Goal: Information Seeking & Learning: Learn about a topic

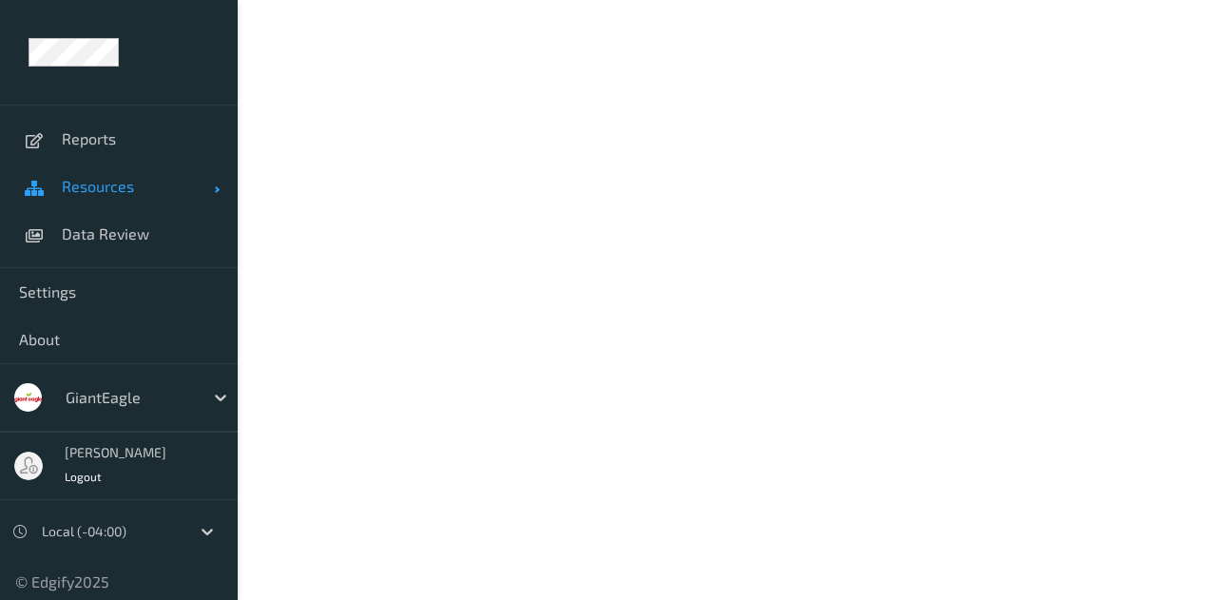
click at [73, 182] on span "Resources" at bounding box center [138, 186] width 152 height 19
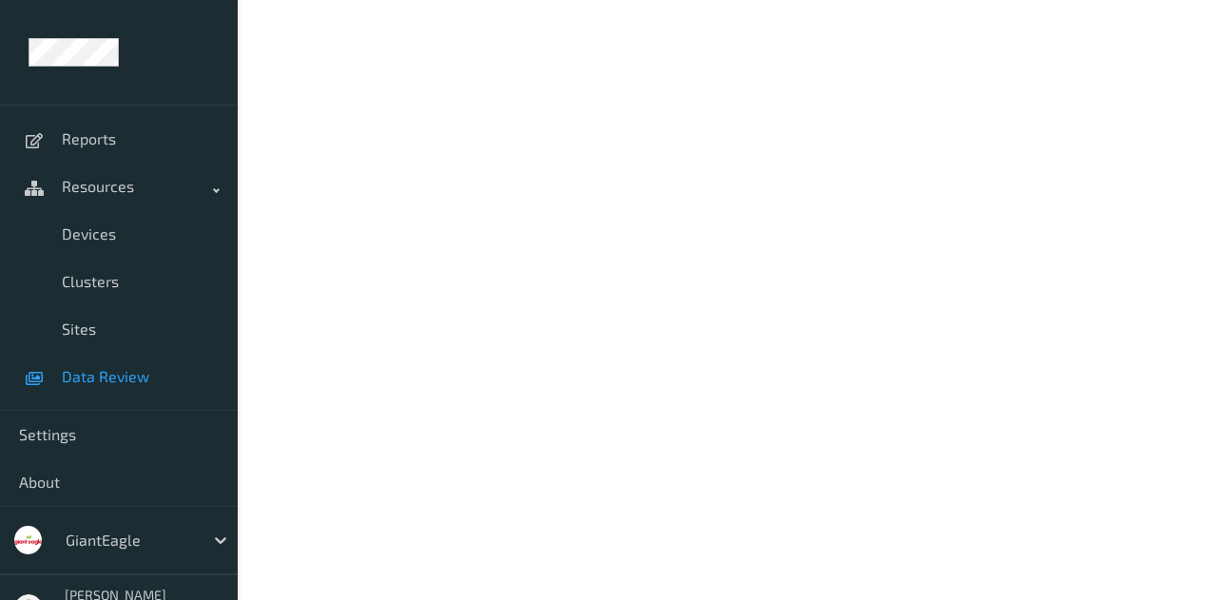
click at [102, 368] on span "Data Review" at bounding box center [140, 376] width 157 height 19
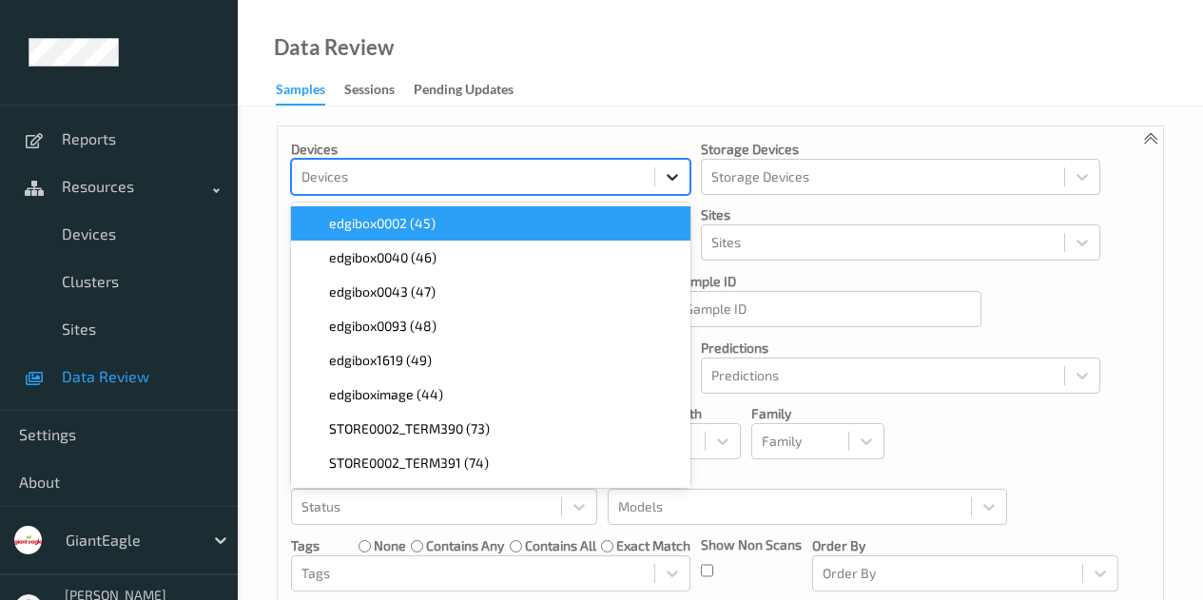
click at [663, 188] on div at bounding box center [672, 177] width 34 height 34
click at [665, 187] on div at bounding box center [672, 177] width 34 height 34
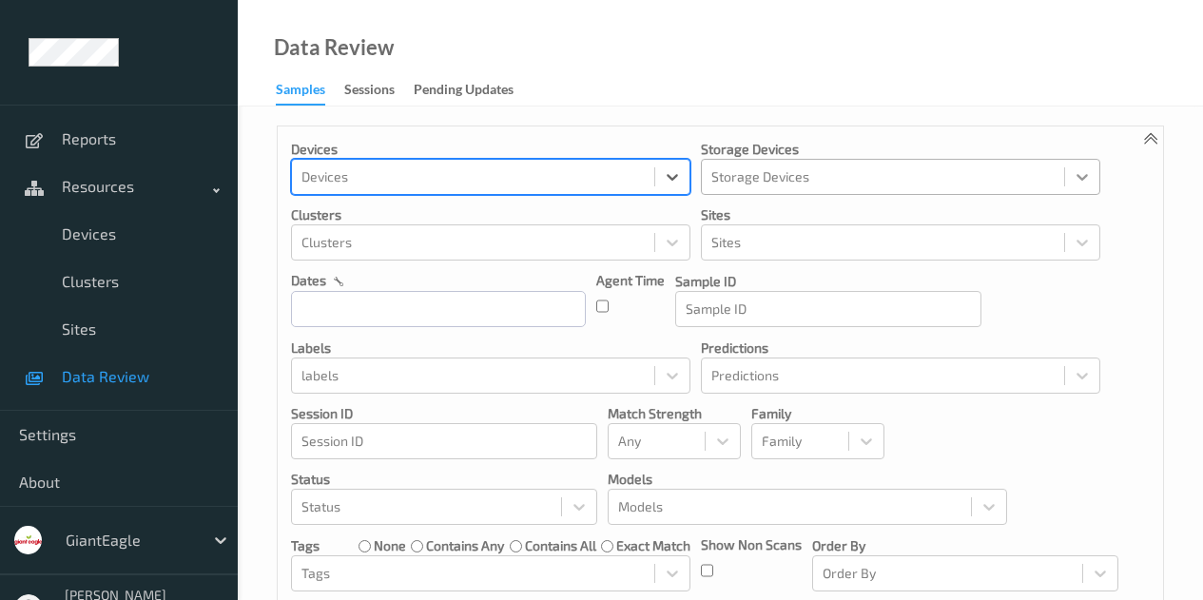
click at [1080, 169] on icon at bounding box center [1082, 176] width 19 height 19
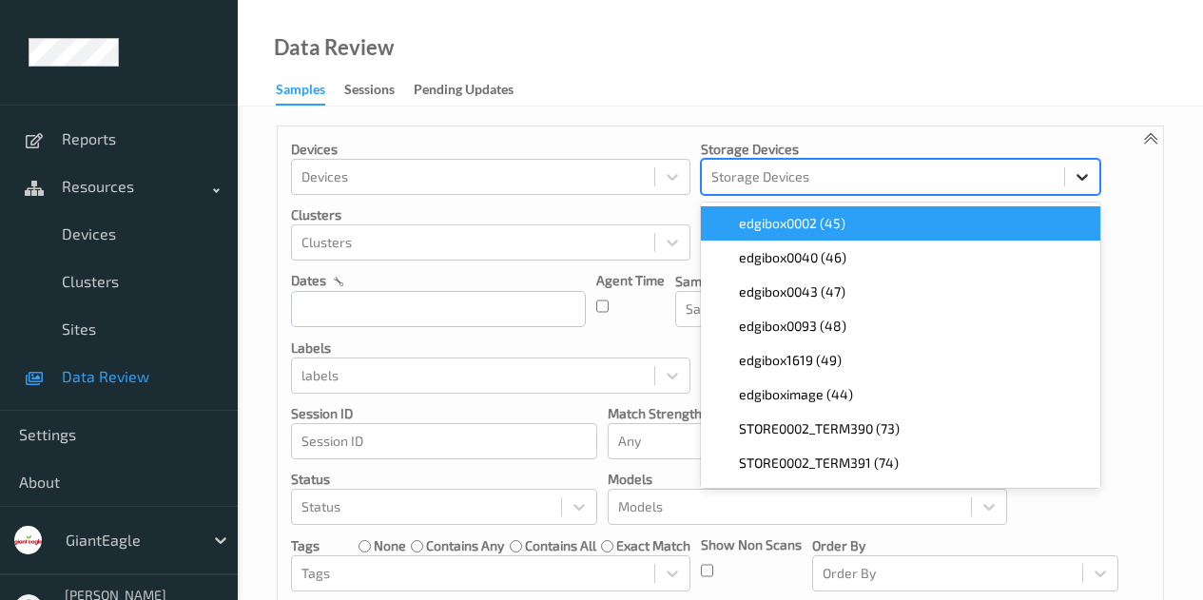
click at [1077, 169] on icon at bounding box center [1082, 176] width 19 height 19
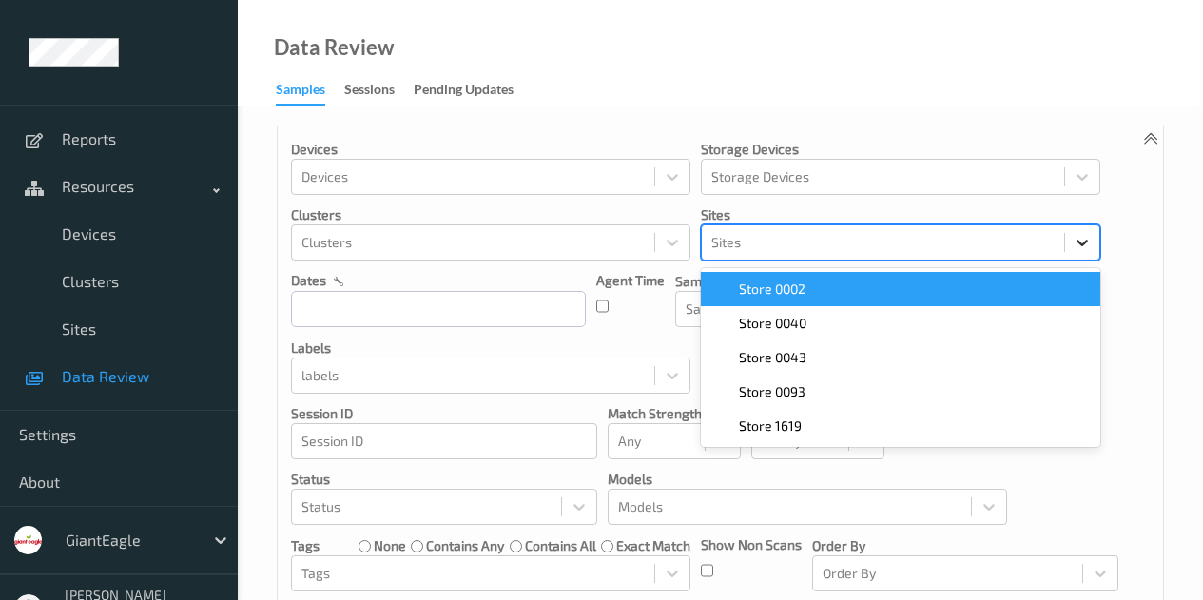
click at [1075, 233] on icon at bounding box center [1082, 242] width 19 height 19
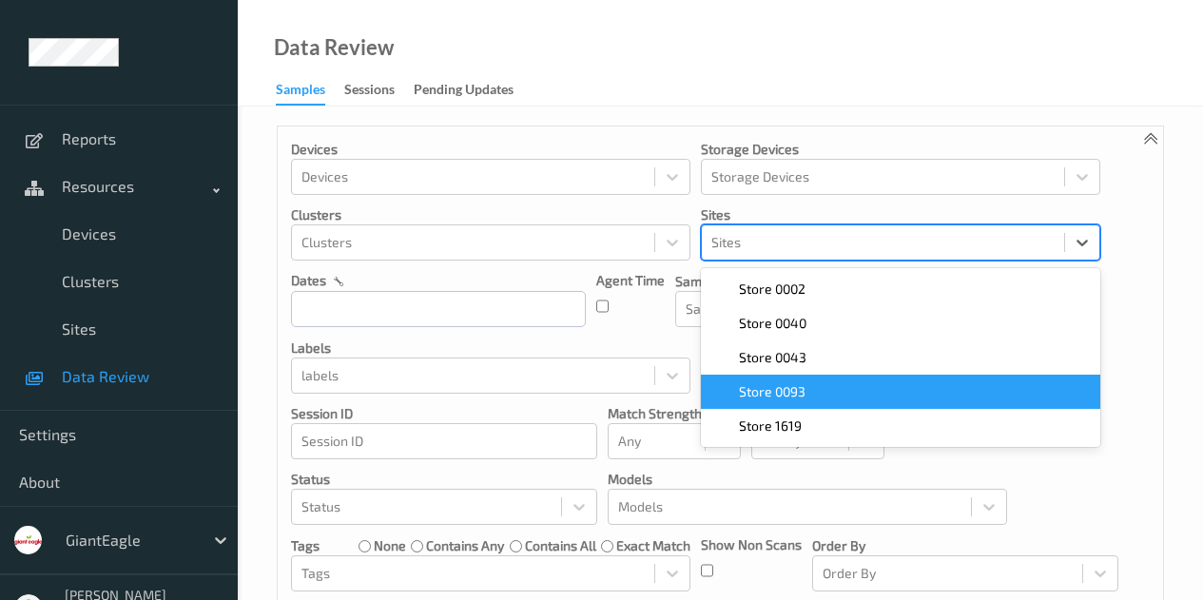
click at [789, 395] on span "Store 0093" at bounding box center [772, 391] width 67 height 19
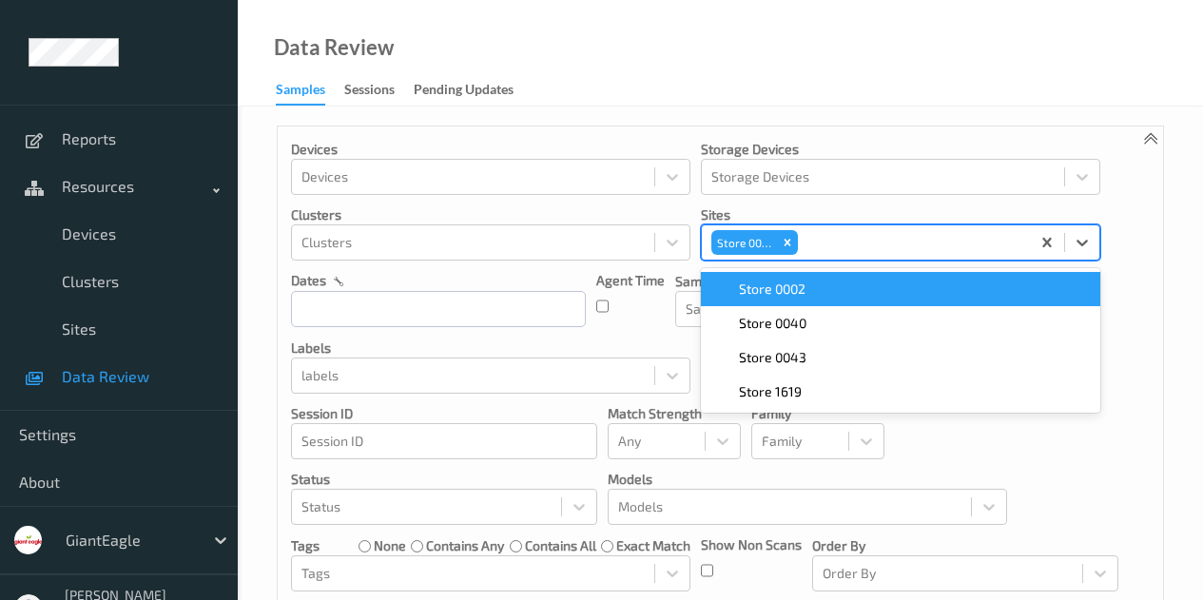
click at [815, 284] on div "Store 0002" at bounding box center [900, 289] width 377 height 19
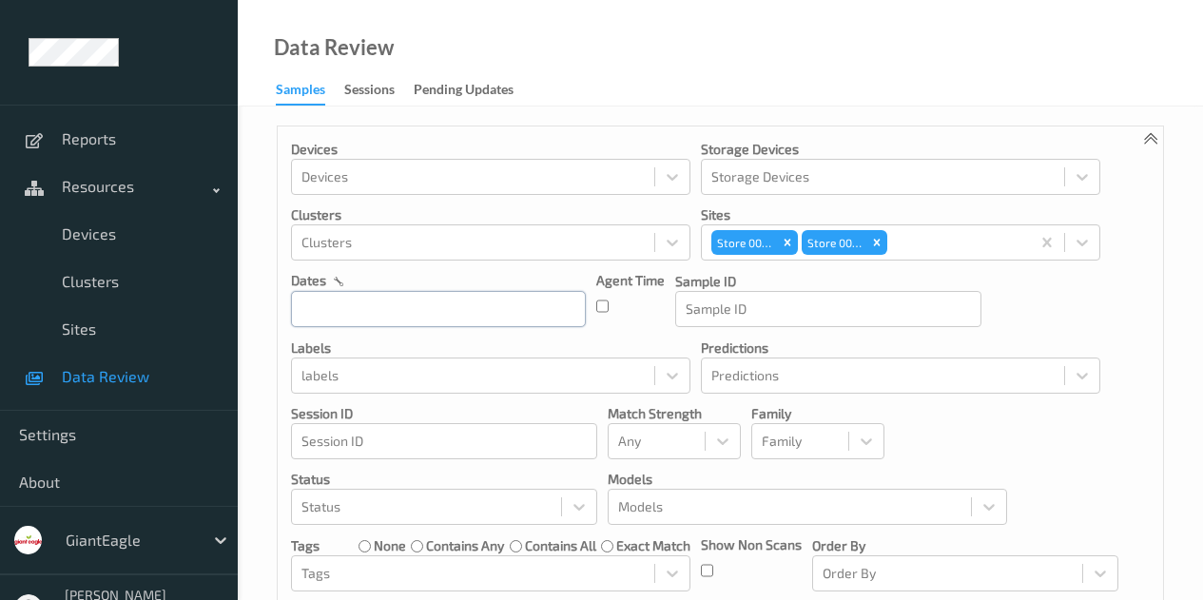
click at [444, 315] on div at bounding box center [438, 308] width 295 height 37
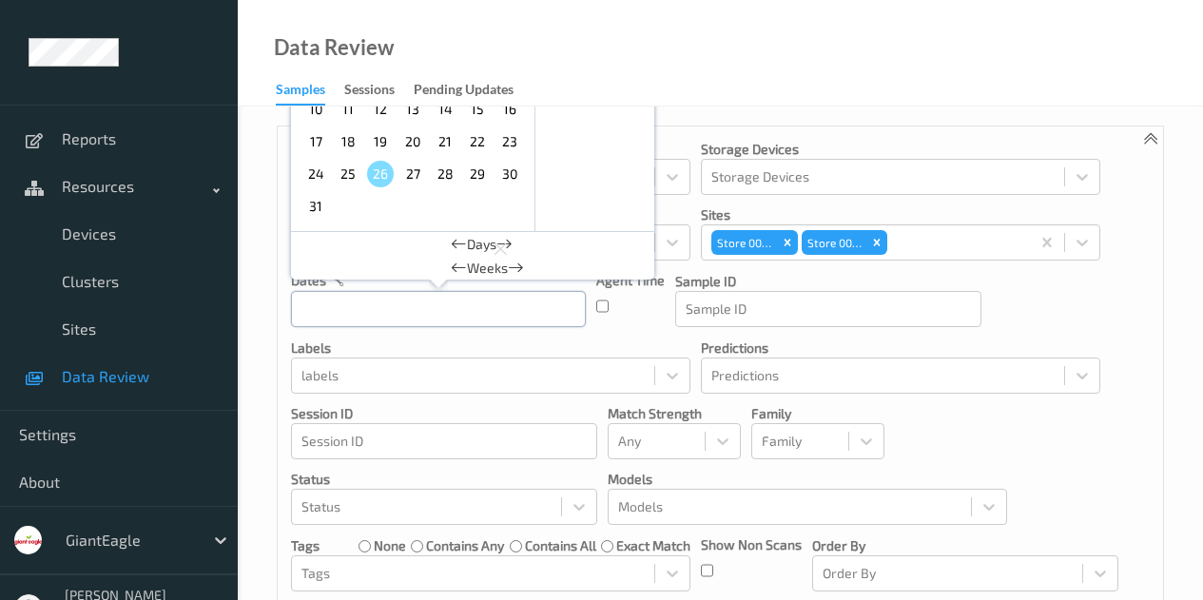
click at [542, 311] on input "text" at bounding box center [438, 309] width 295 height 36
click at [319, 145] on span "17" at bounding box center [315, 141] width 27 height 27
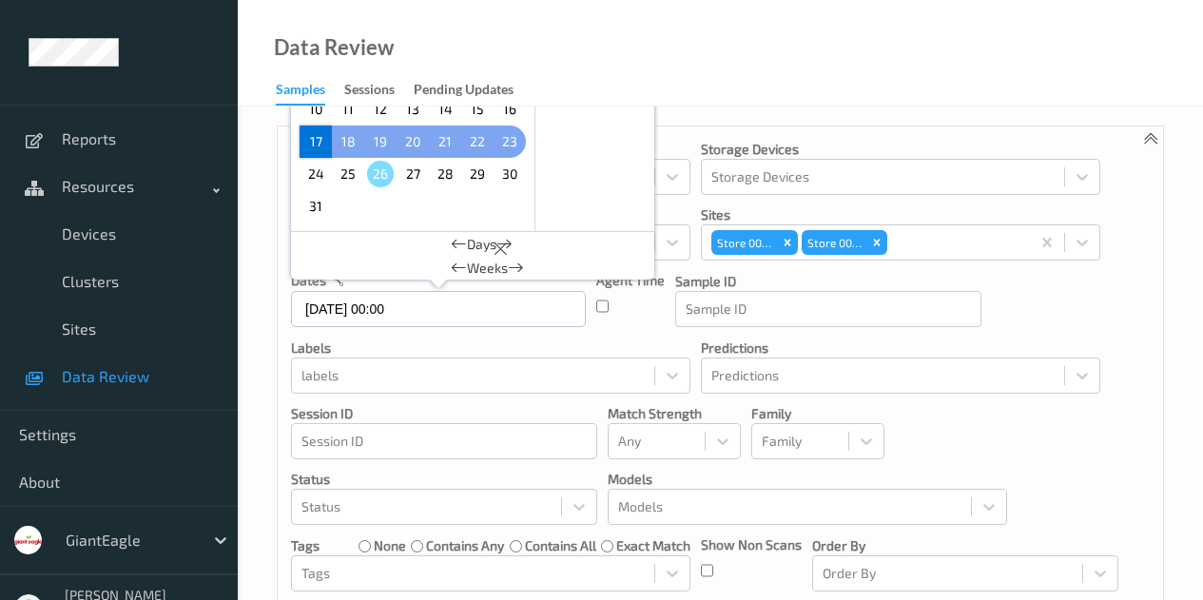
click at [513, 139] on span "23" at bounding box center [509, 141] width 27 height 27
type input "[DATE] 00:00 -> [DATE] 23:59"
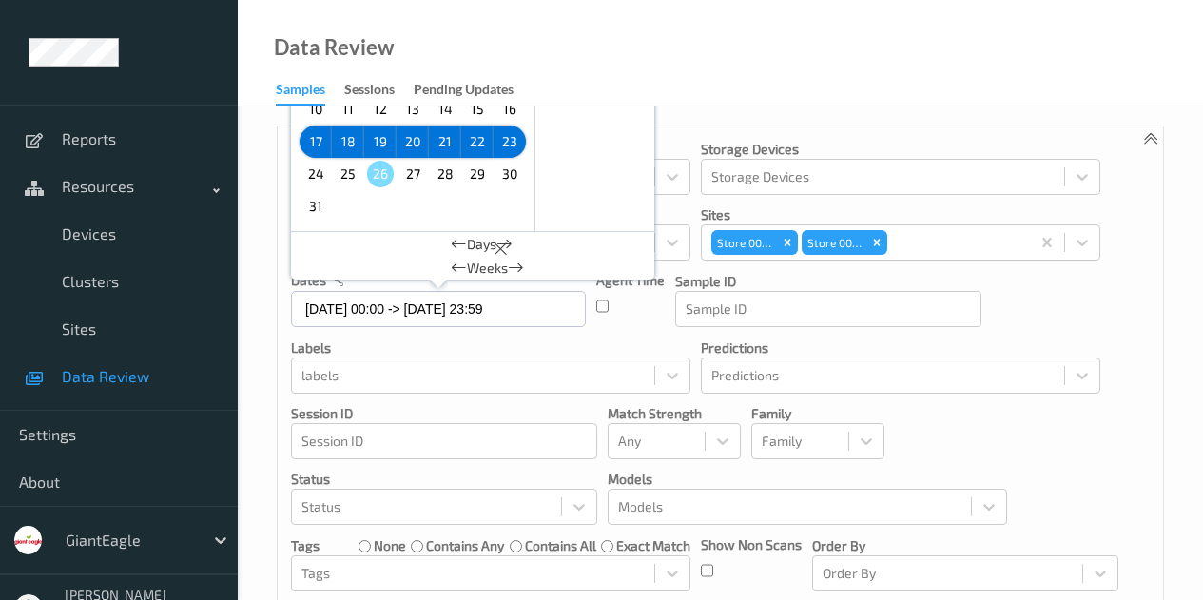
click at [1098, 318] on div "Devices Devices Storage Devices Storage Devices Clusters Clusters Sites Store 0…" at bounding box center [720, 408] width 885 height 564
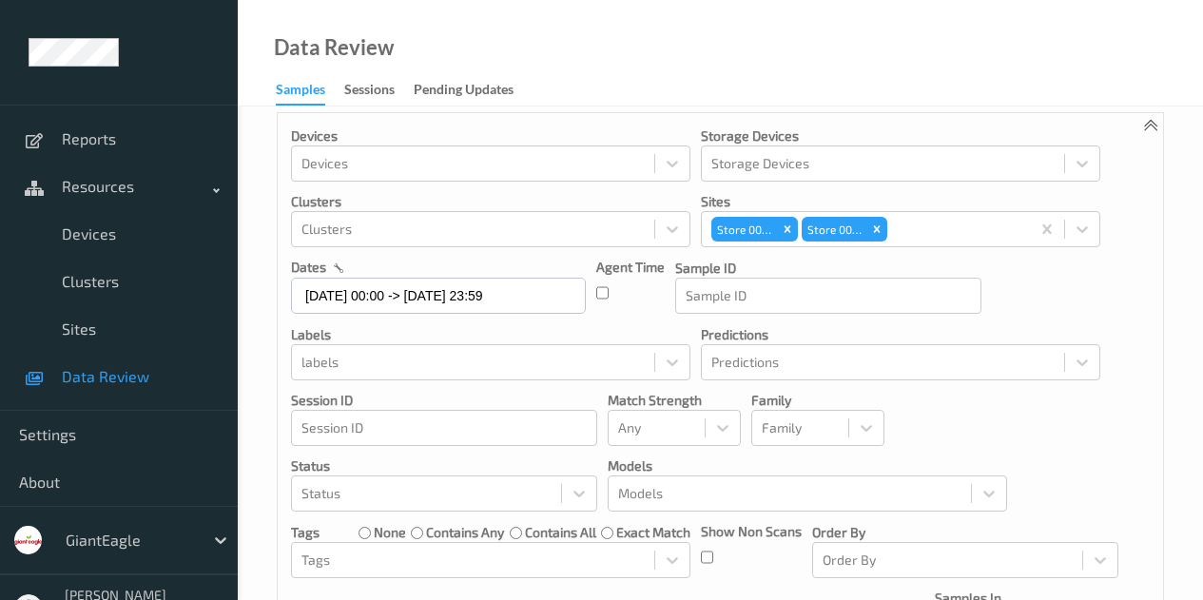
scroll to position [14, 0]
click at [392, 90] on div "Sessions" at bounding box center [369, 92] width 50 height 24
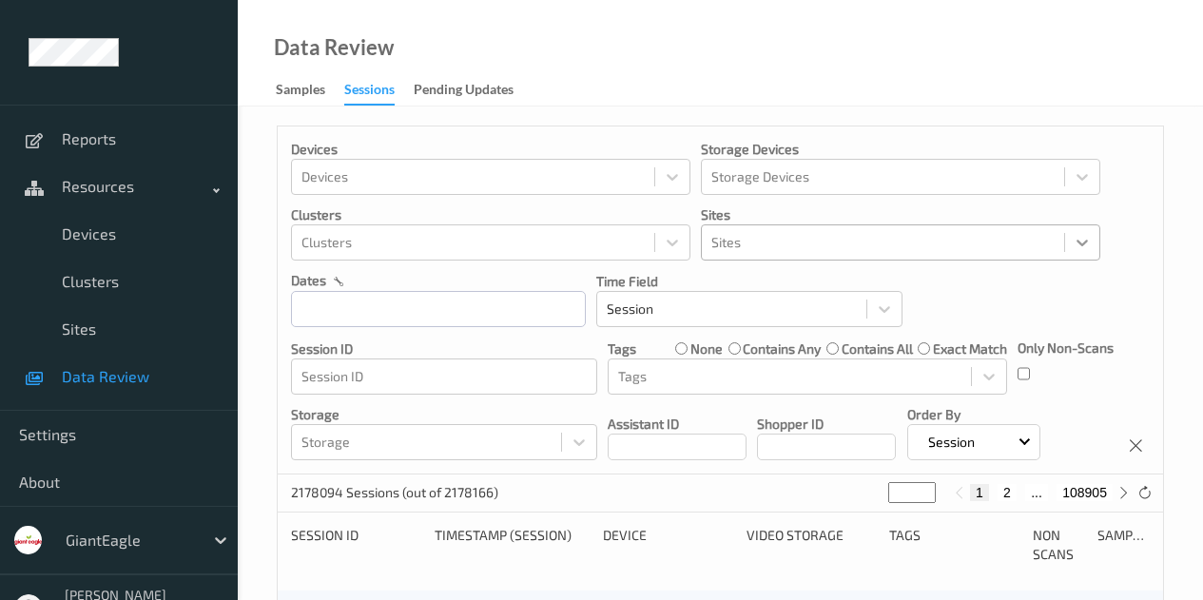
click at [1081, 242] on icon at bounding box center [1082, 242] width 19 height 19
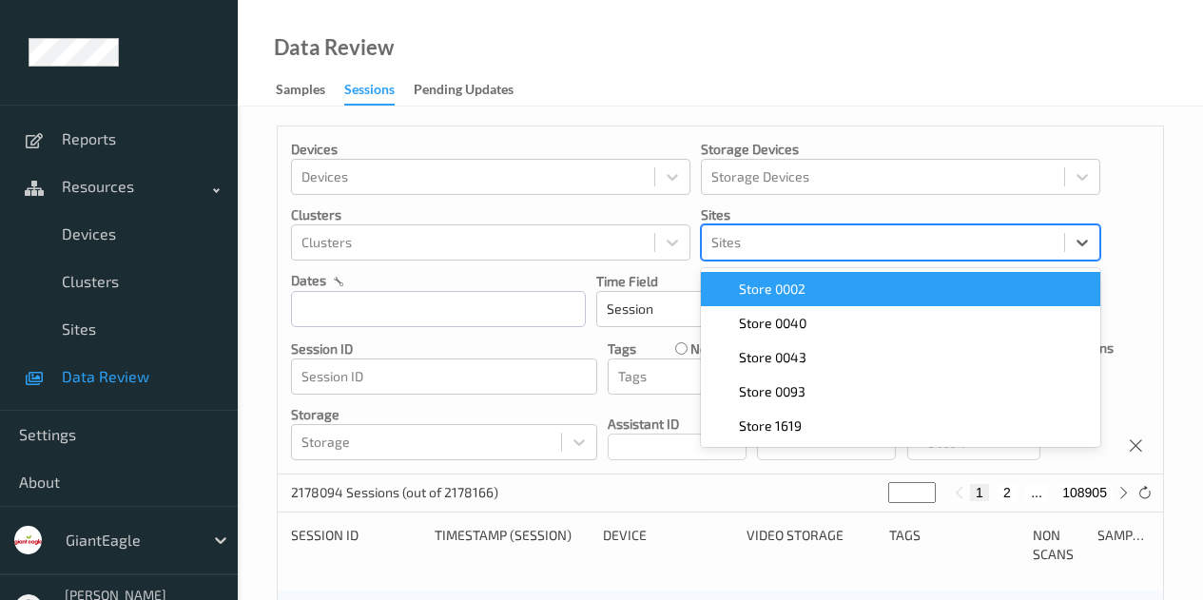
click at [830, 292] on div "Store 0002" at bounding box center [900, 289] width 377 height 19
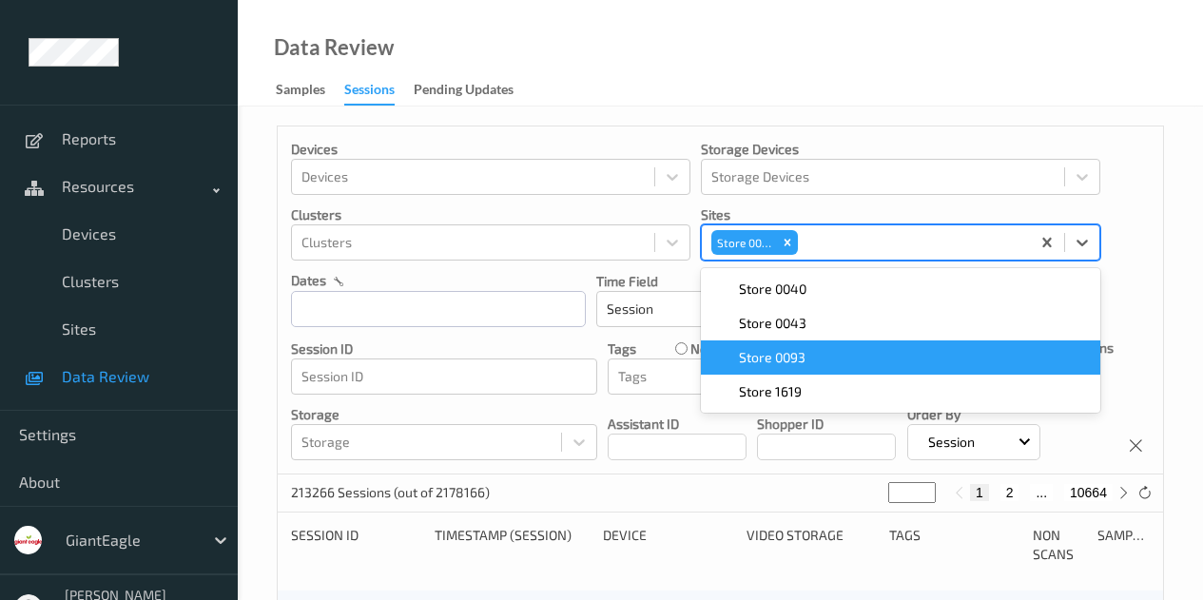
click at [970, 357] on div "Store 0093" at bounding box center [900, 357] width 377 height 19
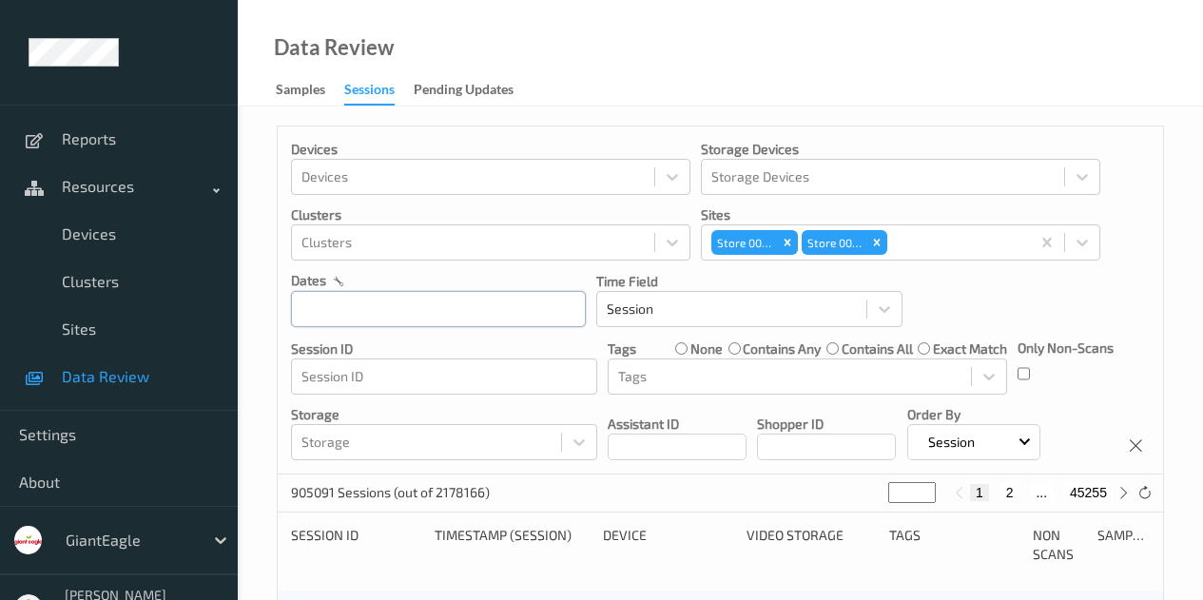
click at [446, 311] on div "August , 2025 Sun Mon Tue Wed Thu Fri Sat 1 2 3 4 5 6 7 8 9 10 11 12 13 14 15 1…" at bounding box center [438, 308] width 295 height 37
click at [409, 310] on input "text" at bounding box center [438, 309] width 295 height 36
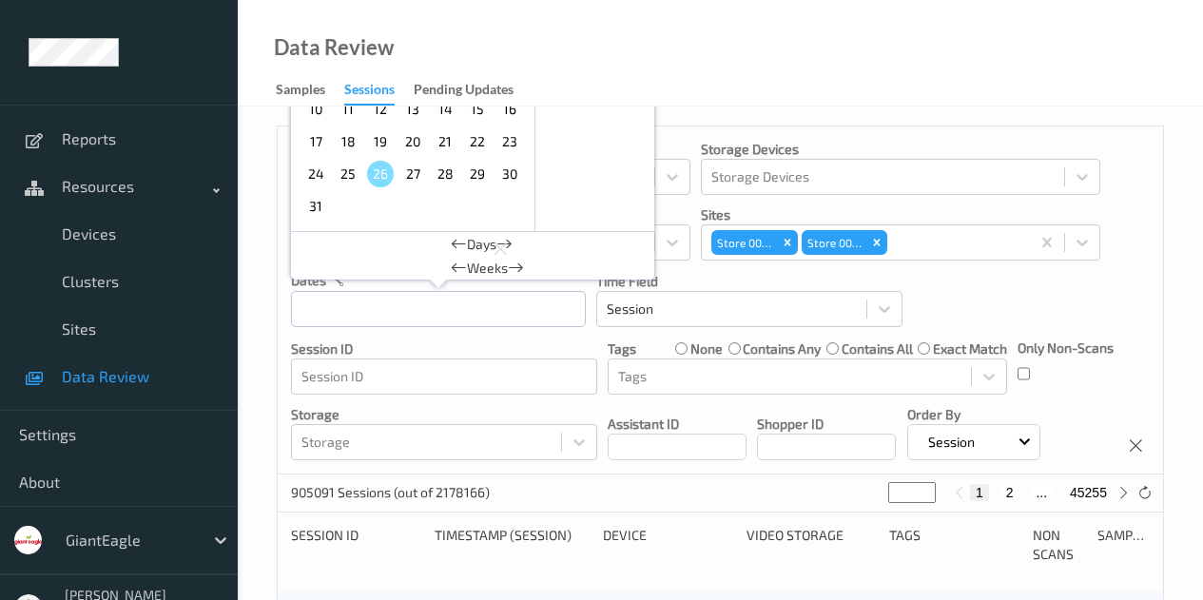
click at [316, 130] on span "17" at bounding box center [315, 141] width 27 height 27
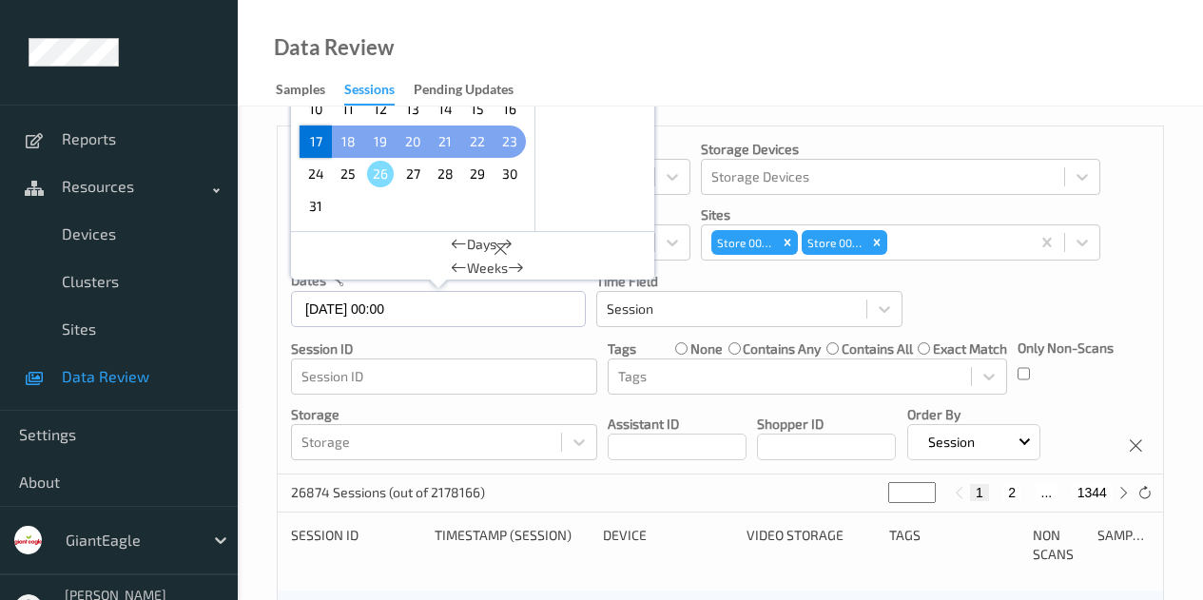
click at [498, 141] on span "23" at bounding box center [509, 141] width 27 height 27
type input "[DATE] 00:00 -> [DATE] 23:59"
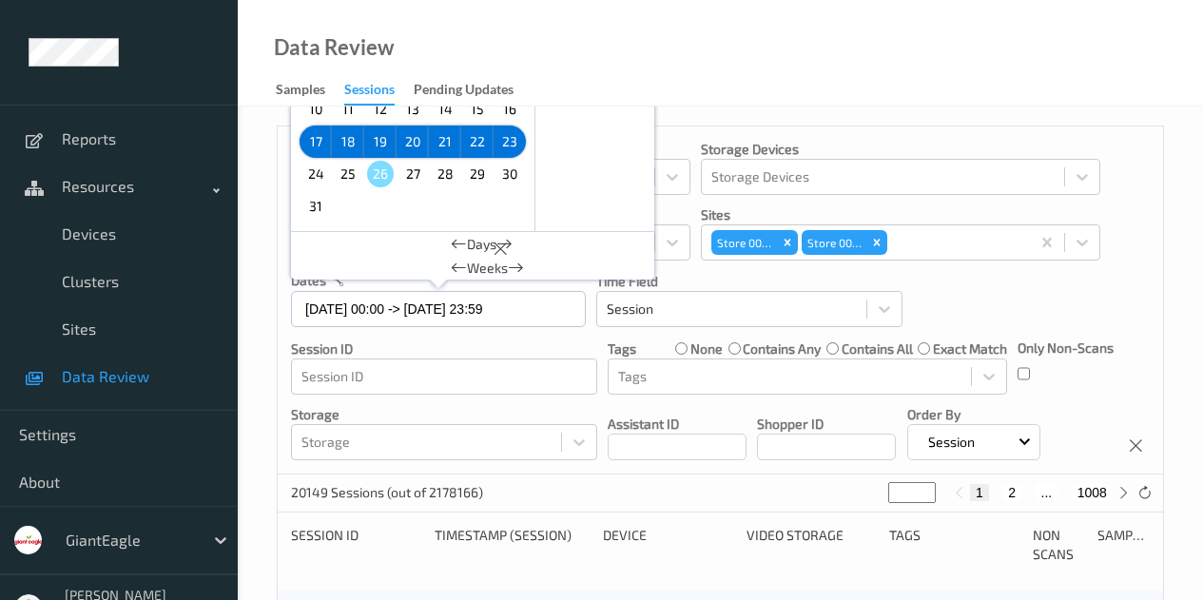
click at [1083, 339] on p "Only Non-Scans" at bounding box center [1065, 348] width 96 height 19
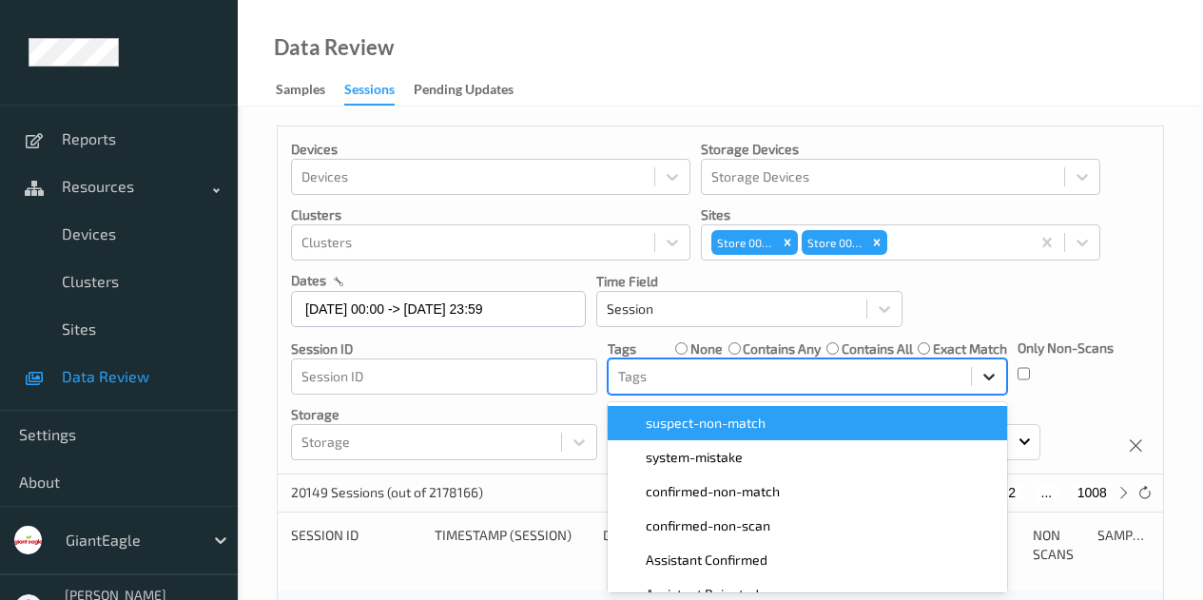
click at [984, 375] on icon at bounding box center [988, 376] width 19 height 19
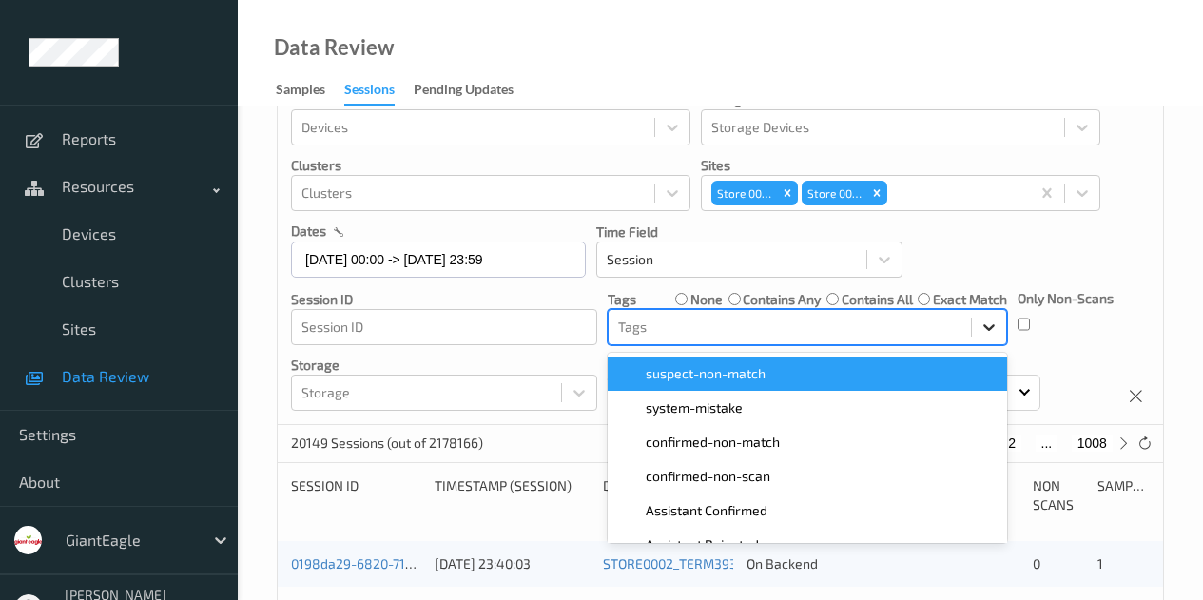
scroll to position [95, 0]
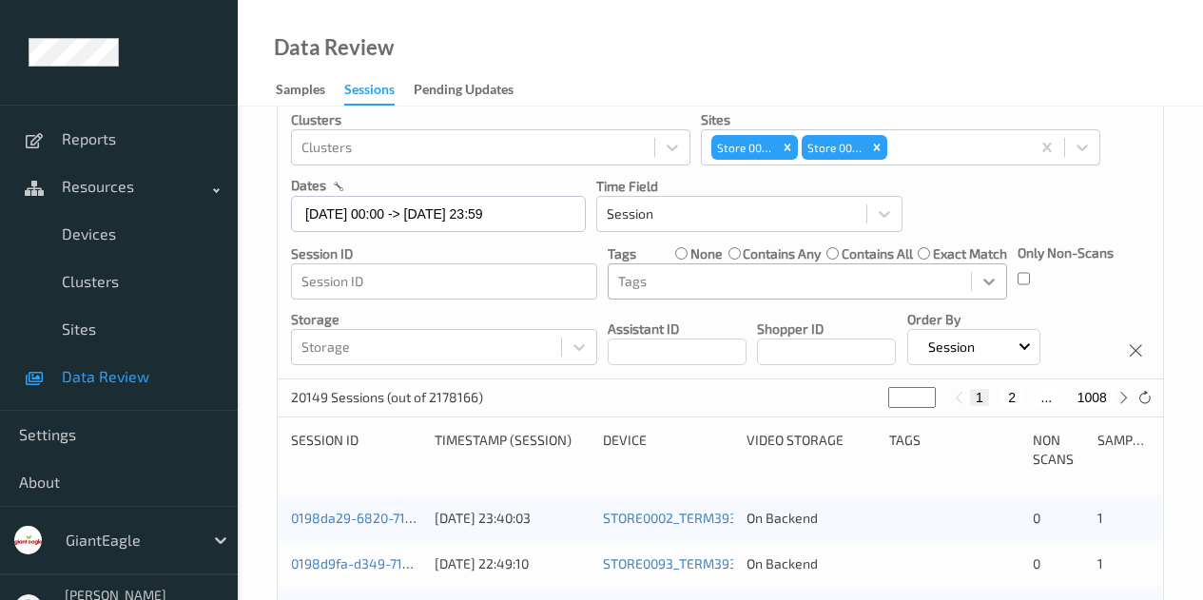
click at [990, 275] on icon at bounding box center [988, 281] width 19 height 19
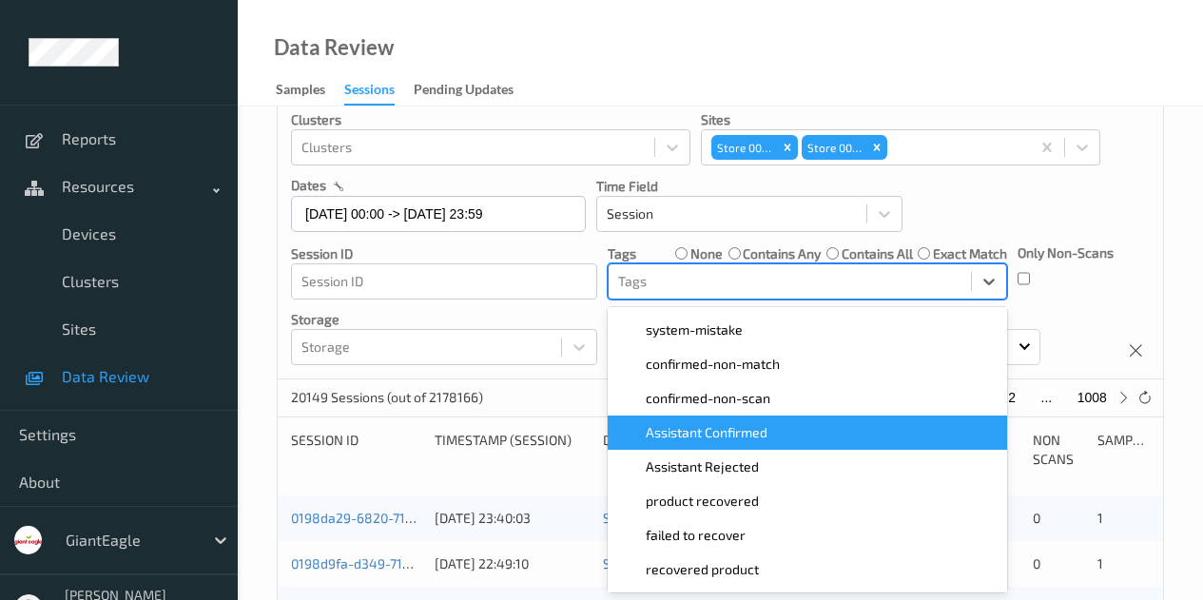
scroll to position [33, 0]
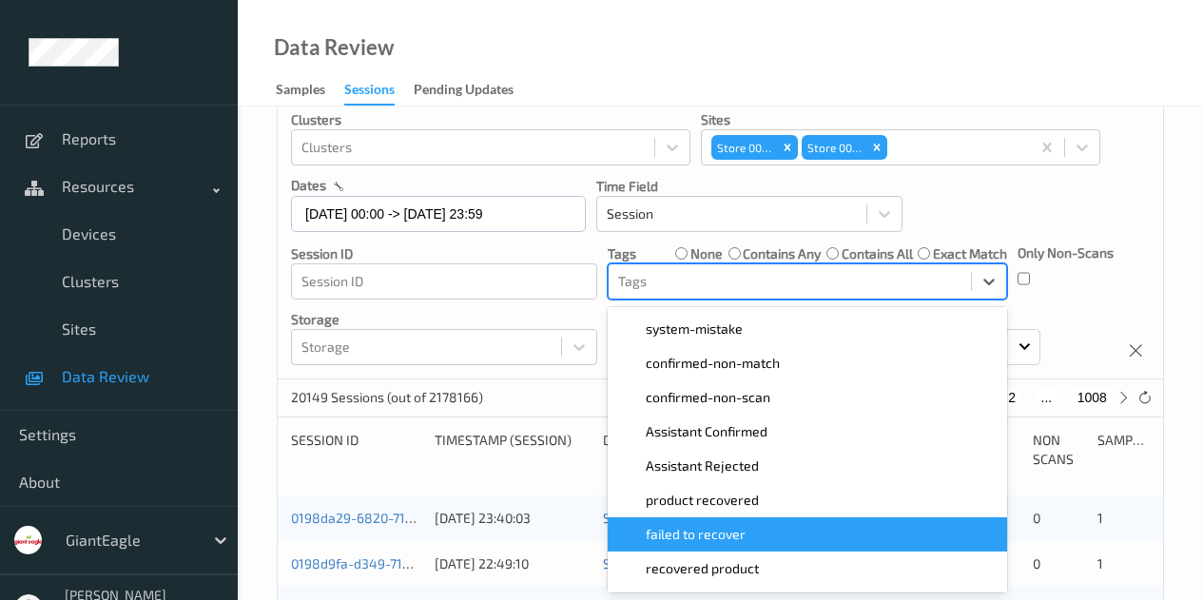
click at [696, 528] on span "failed to recover" at bounding box center [696, 534] width 100 height 19
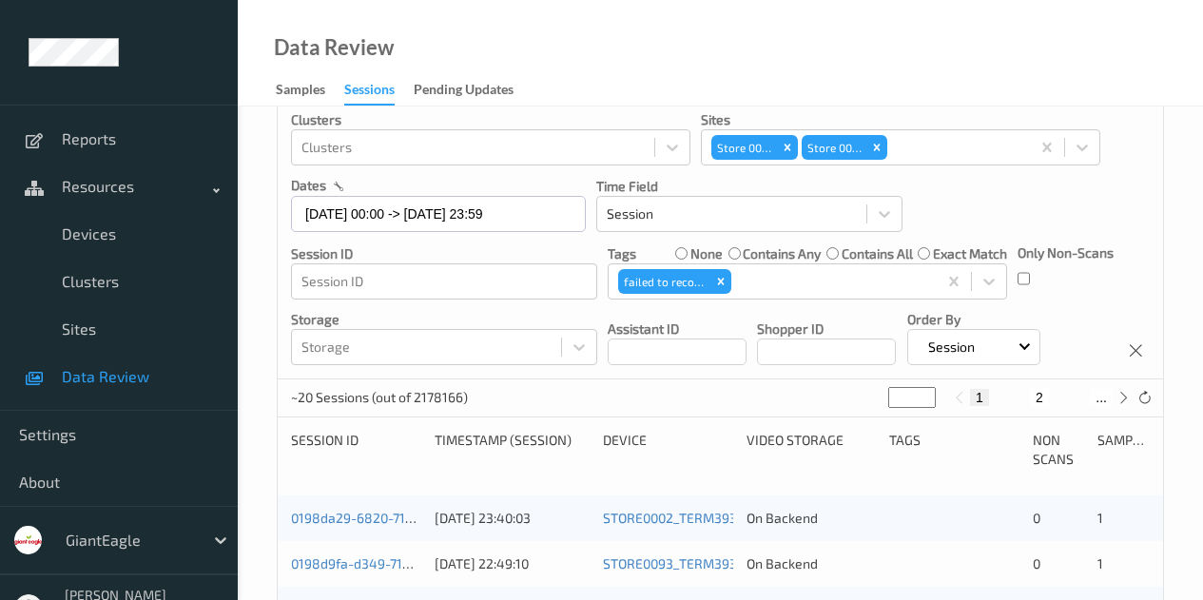
click at [1136, 249] on div "Devices Devices Storage Devices Storage Devices Clusters Clusters Sites Store 0…" at bounding box center [720, 205] width 885 height 348
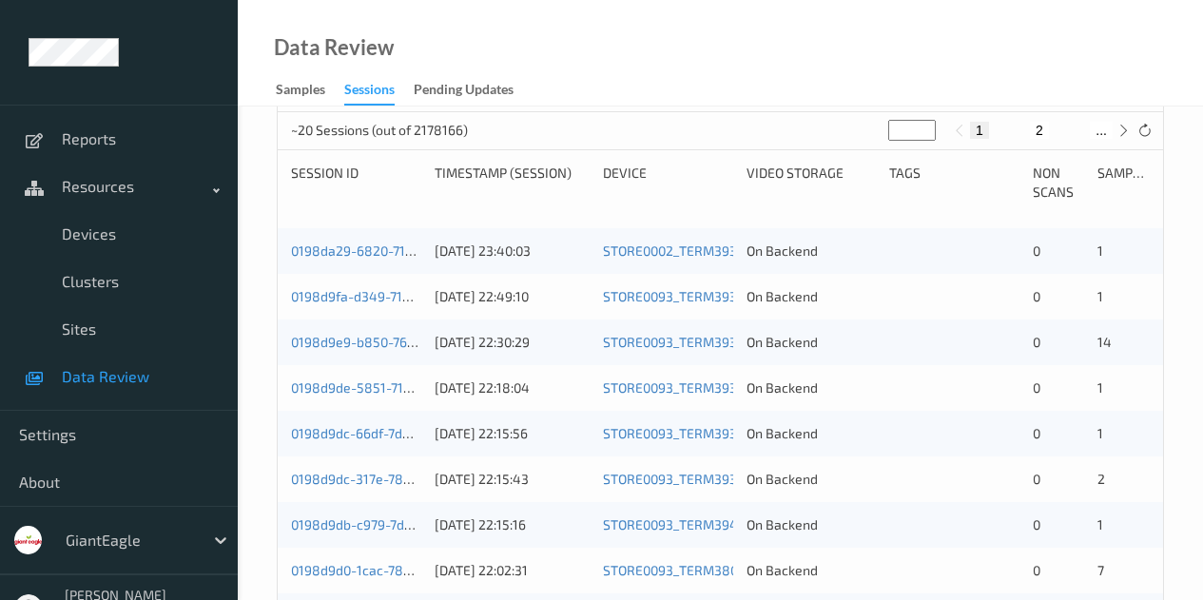
scroll to position [363, 0]
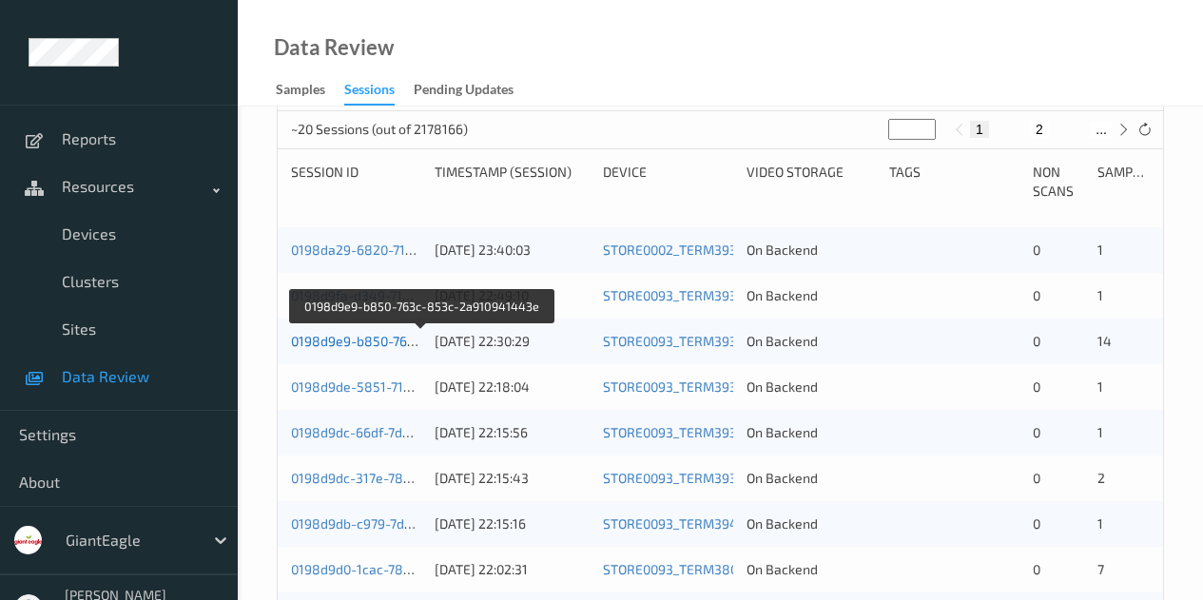
click at [366, 338] on link "0198d9e9-b850-763c-853c-2a910941443e" at bounding box center [422, 341] width 262 height 16
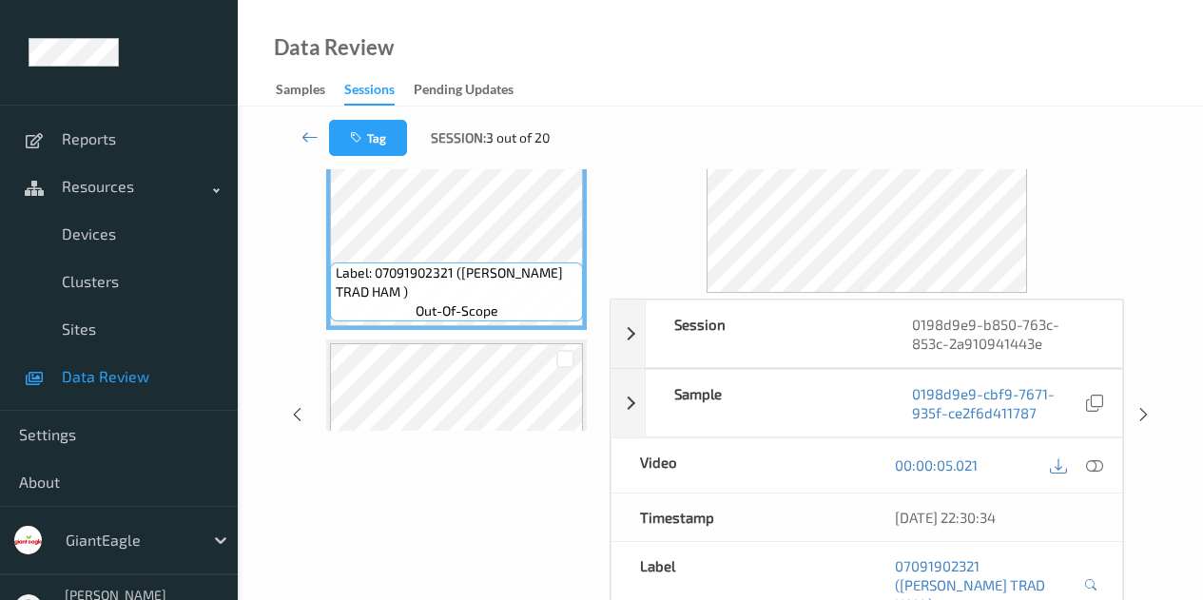
scroll to position [112, 0]
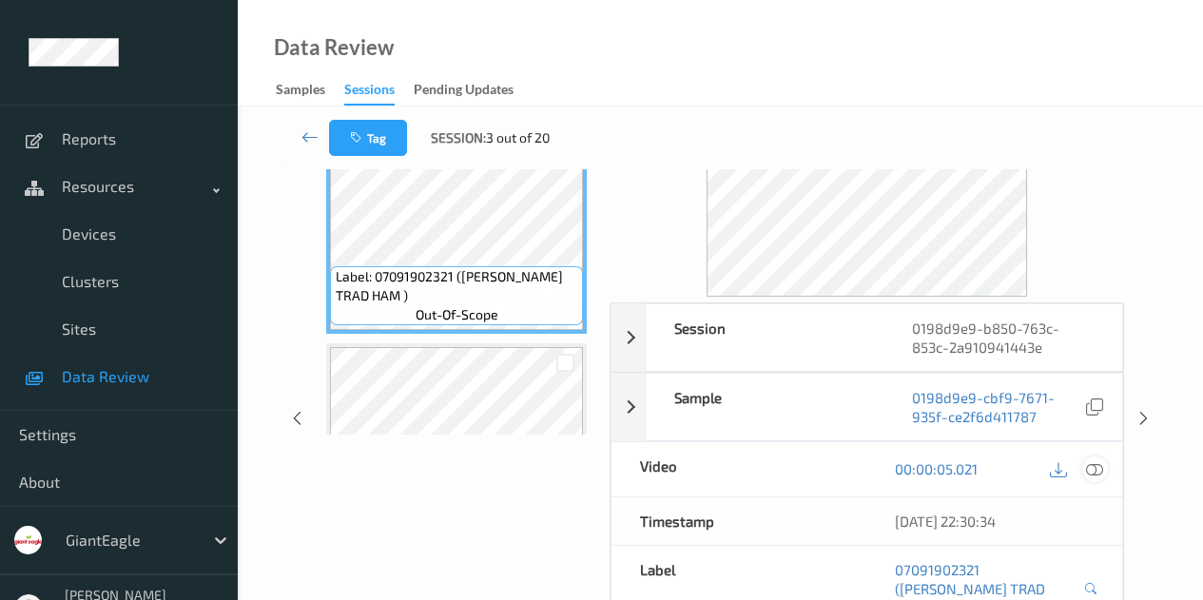
click at [1095, 470] on icon at bounding box center [1094, 468] width 17 height 17
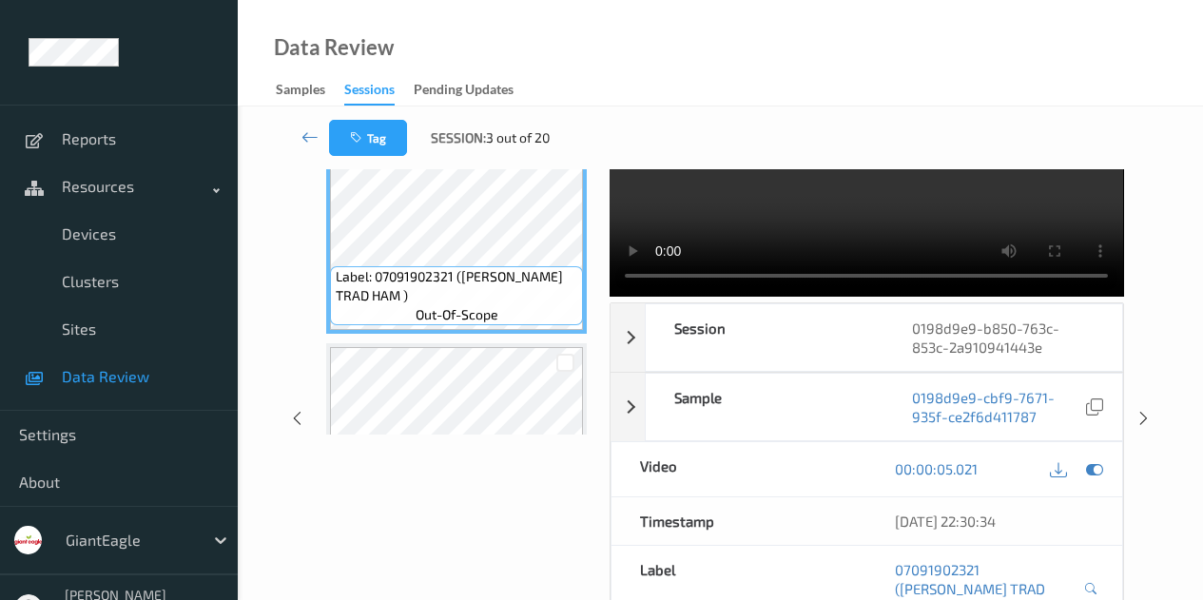
scroll to position [0, 0]
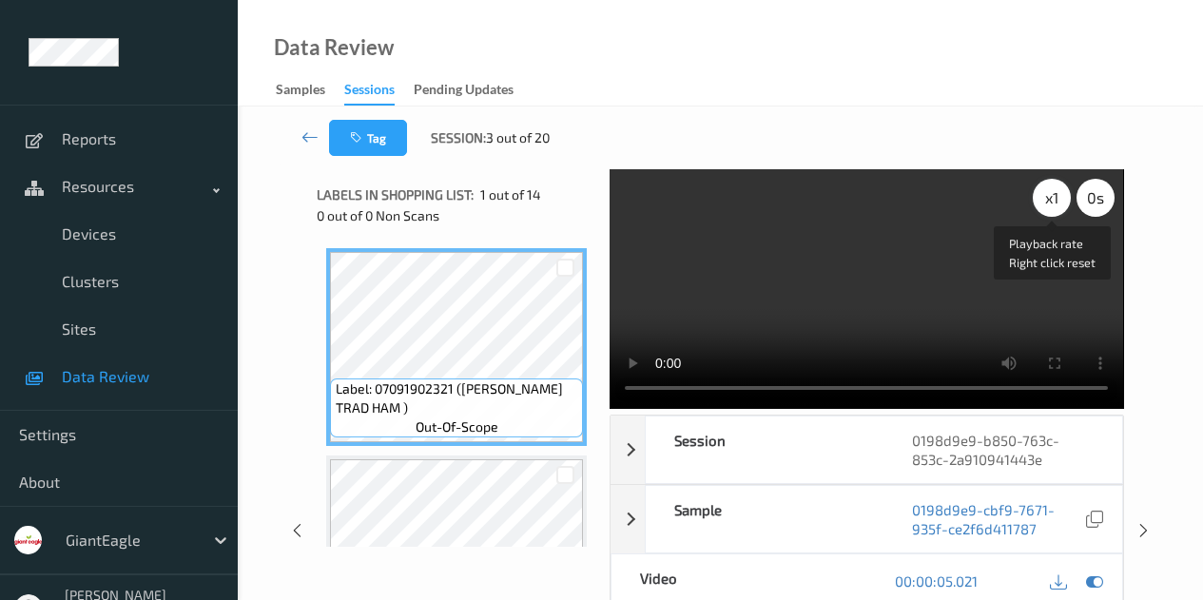
click at [1057, 199] on div "x 1" at bounding box center [1052, 198] width 38 height 38
click at [1057, 199] on div "x 2" at bounding box center [1052, 198] width 38 height 38
click at [1057, 199] on div "x 4" at bounding box center [1052, 198] width 38 height 38
click at [1057, 199] on div "x 8" at bounding box center [1052, 198] width 38 height 38
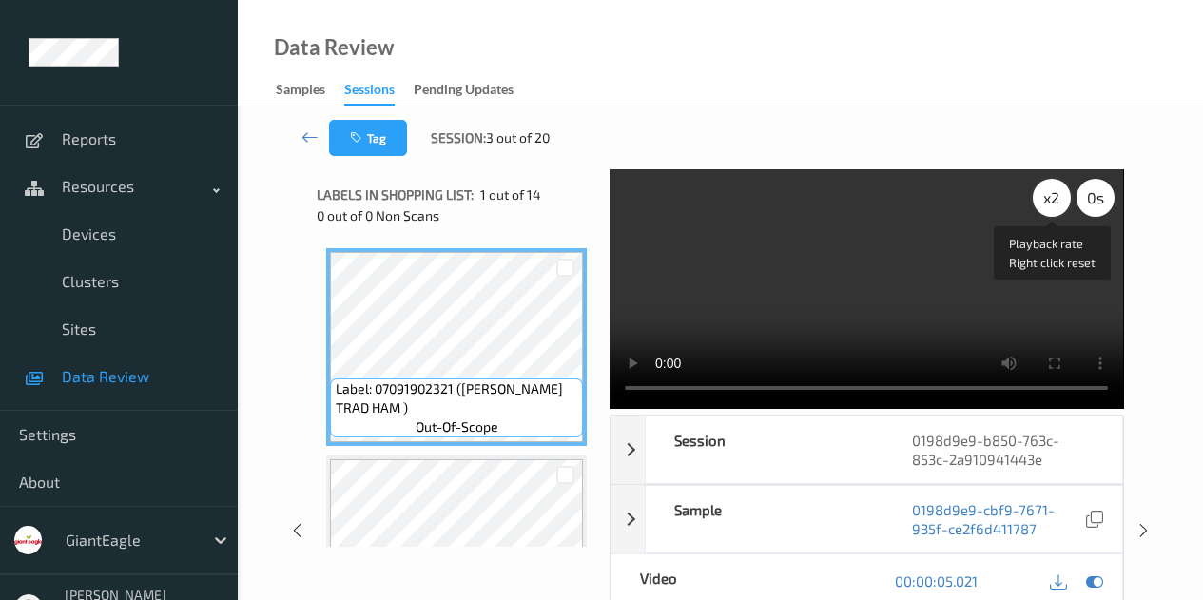
click at [1057, 199] on div "x 2" at bounding box center [1052, 198] width 38 height 38
click at [1057, 199] on div "x 4" at bounding box center [1052, 198] width 38 height 38
click at [1057, 199] on div "x 8" at bounding box center [1052, 198] width 38 height 38
click at [770, 260] on video at bounding box center [866, 289] width 513 height 240
click at [1092, 520] on icon at bounding box center [1094, 519] width 17 height 17
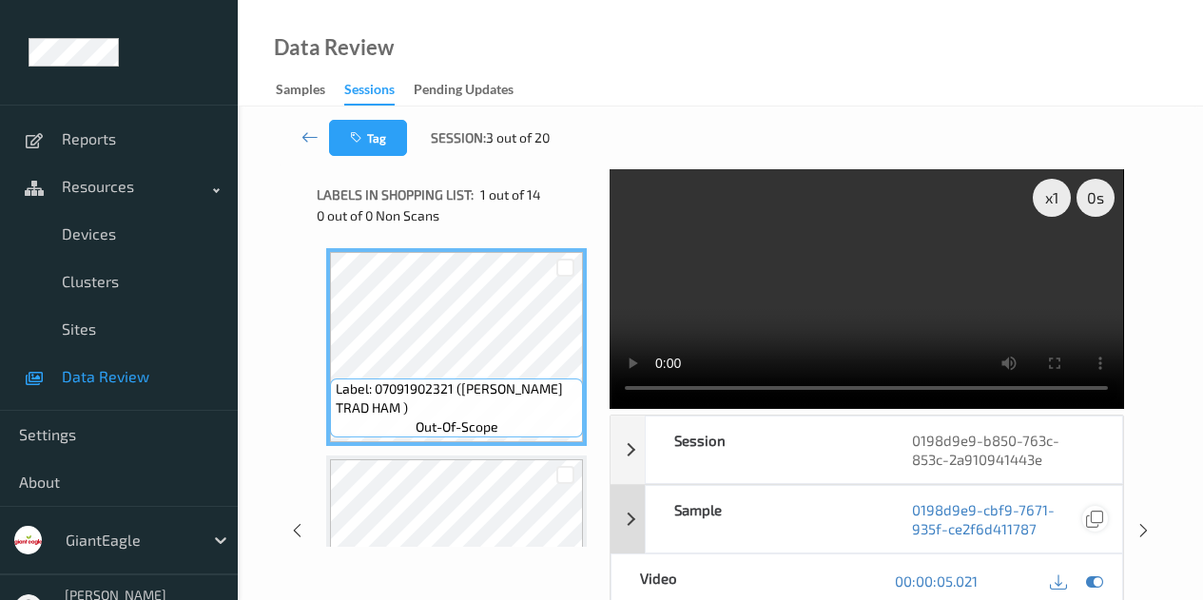
click at [1092, 518] on icon at bounding box center [1094, 519] width 17 height 17
click at [307, 135] on icon at bounding box center [309, 136] width 17 height 19
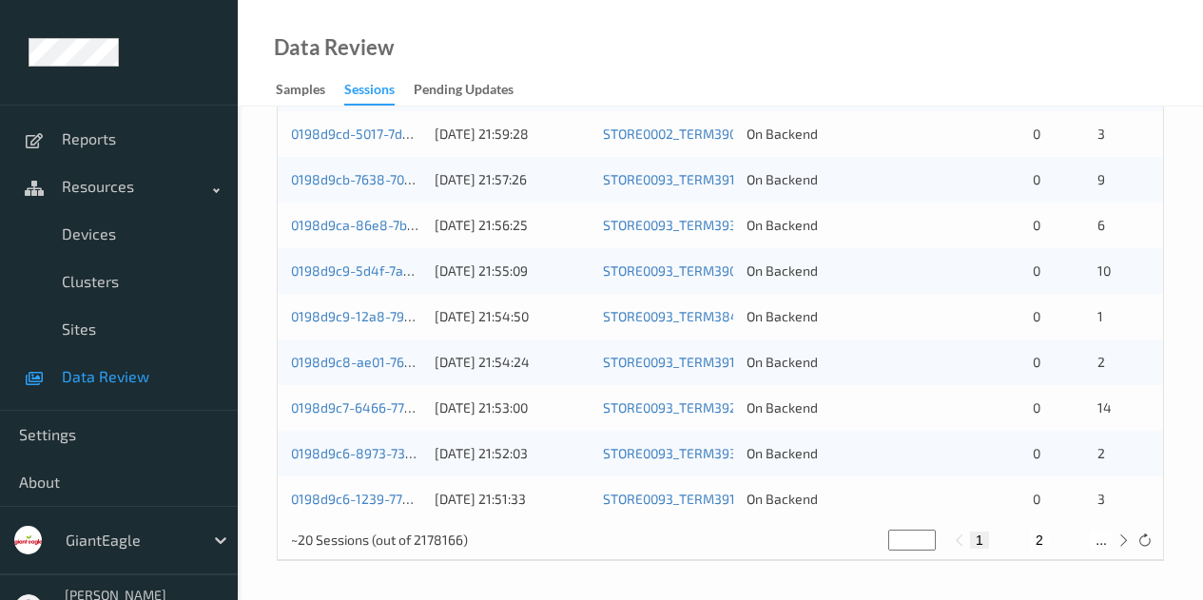
scroll to position [456, 0]
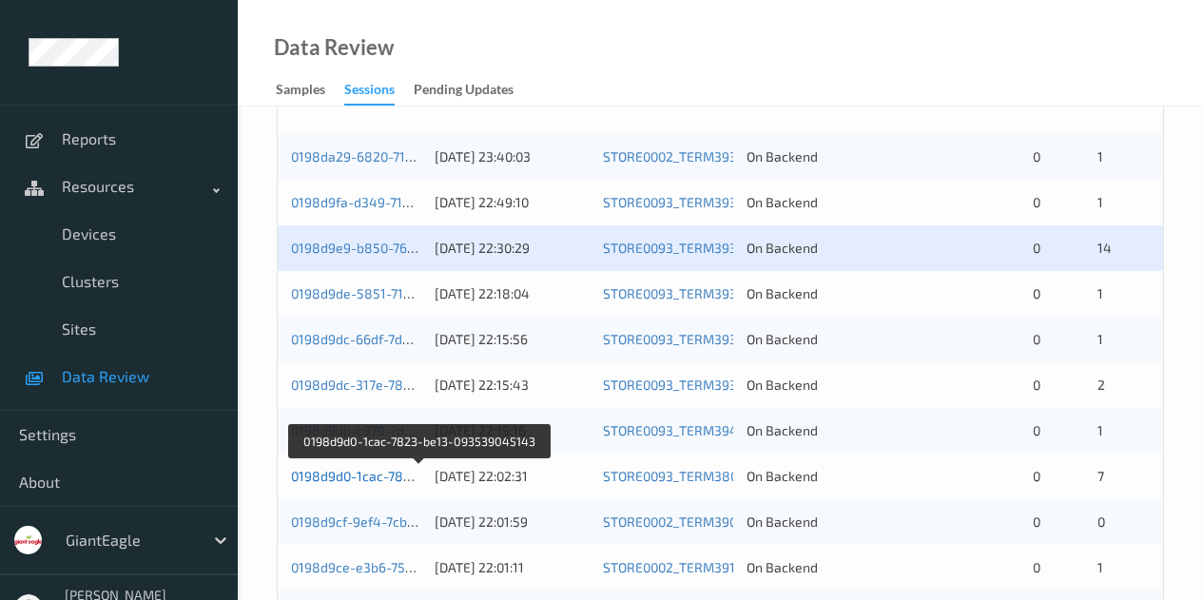
click at [349, 473] on link "0198d9d0-1cac-7823-be13-093539045143" at bounding box center [420, 476] width 259 height 16
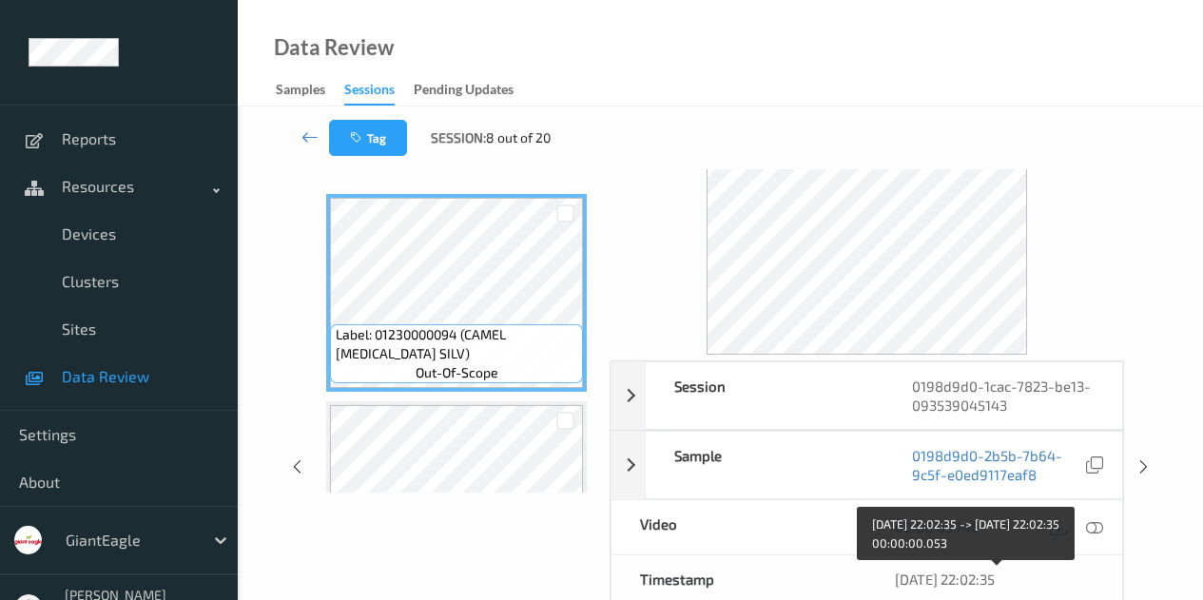
scroll to position [53, 0]
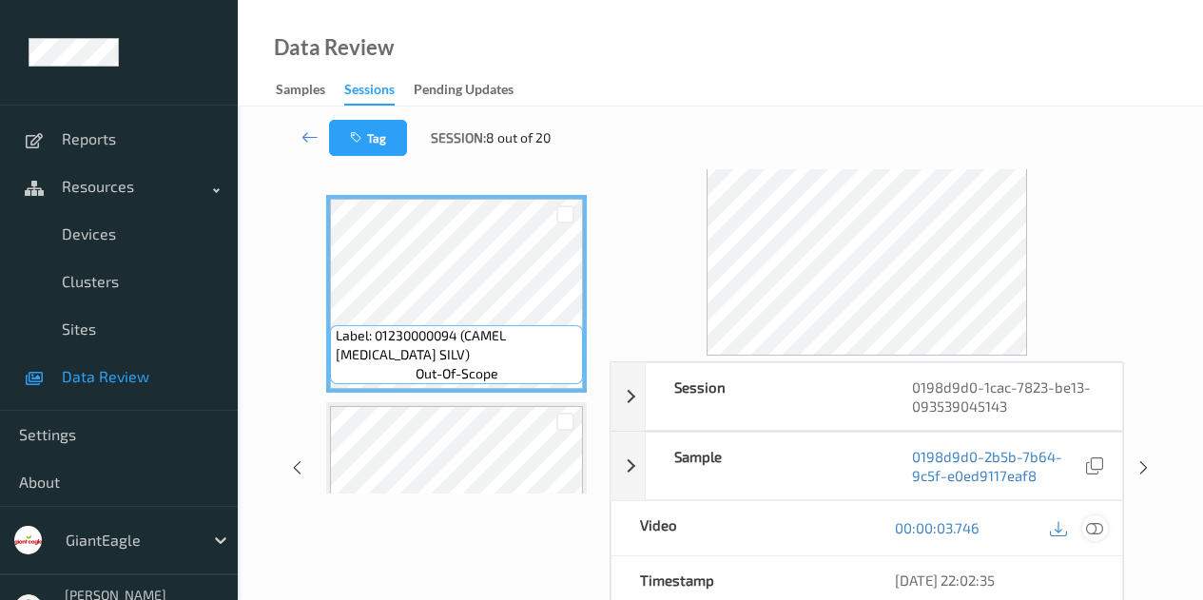
click at [1095, 525] on icon at bounding box center [1094, 527] width 17 height 17
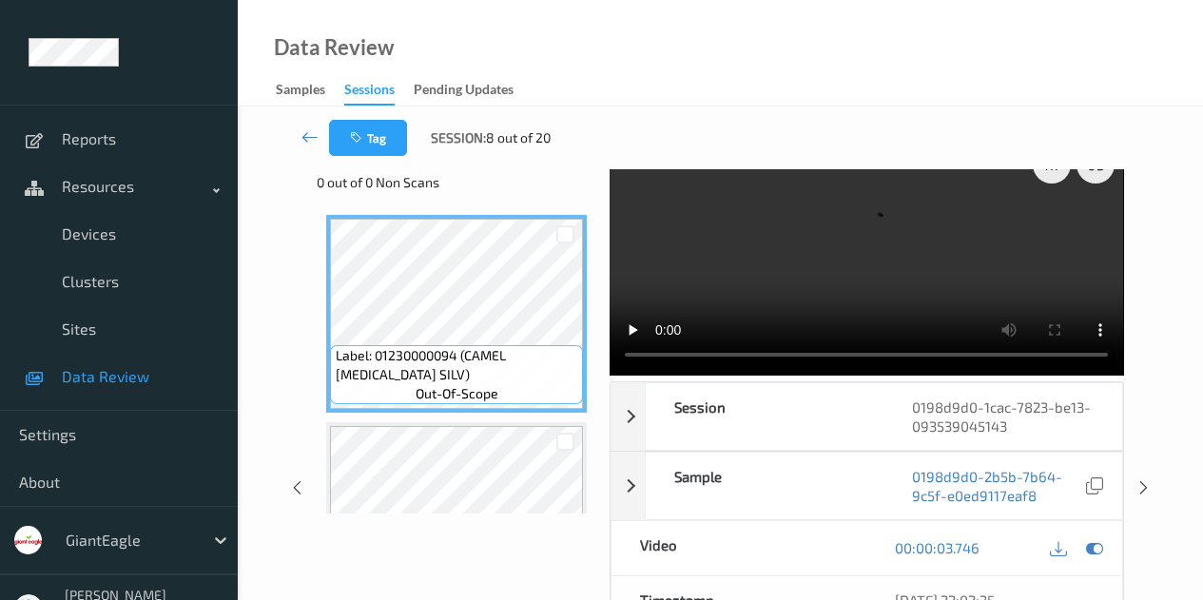
scroll to position [0, 0]
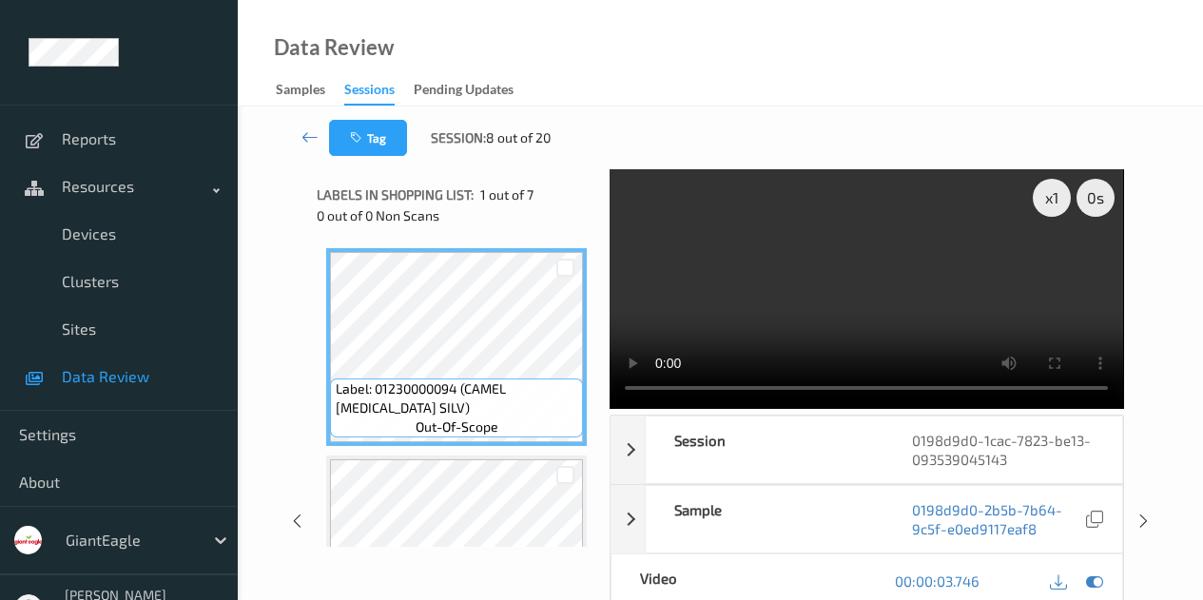
drag, startPoint x: 1058, startPoint y: 357, endPoint x: 768, endPoint y: 271, distance: 302.4
click at [768, 271] on video at bounding box center [866, 289] width 513 height 240
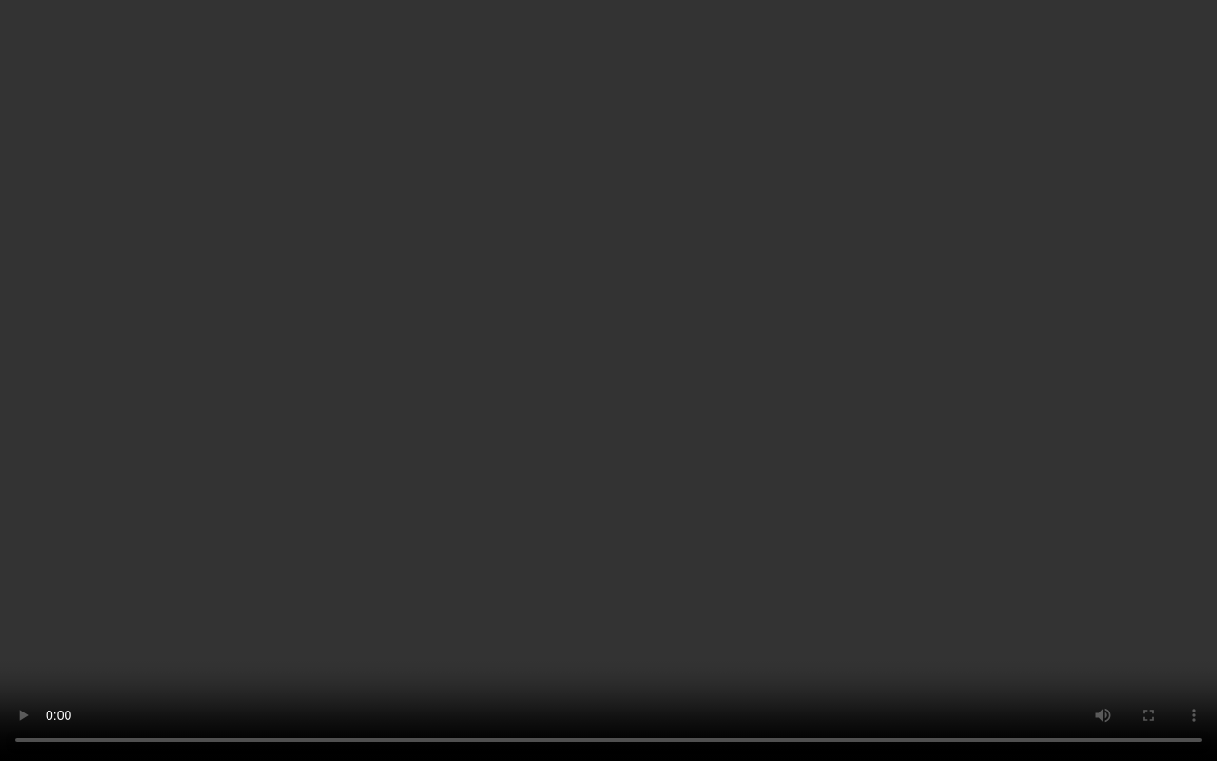
click at [917, 538] on video at bounding box center [608, 380] width 1217 height 761
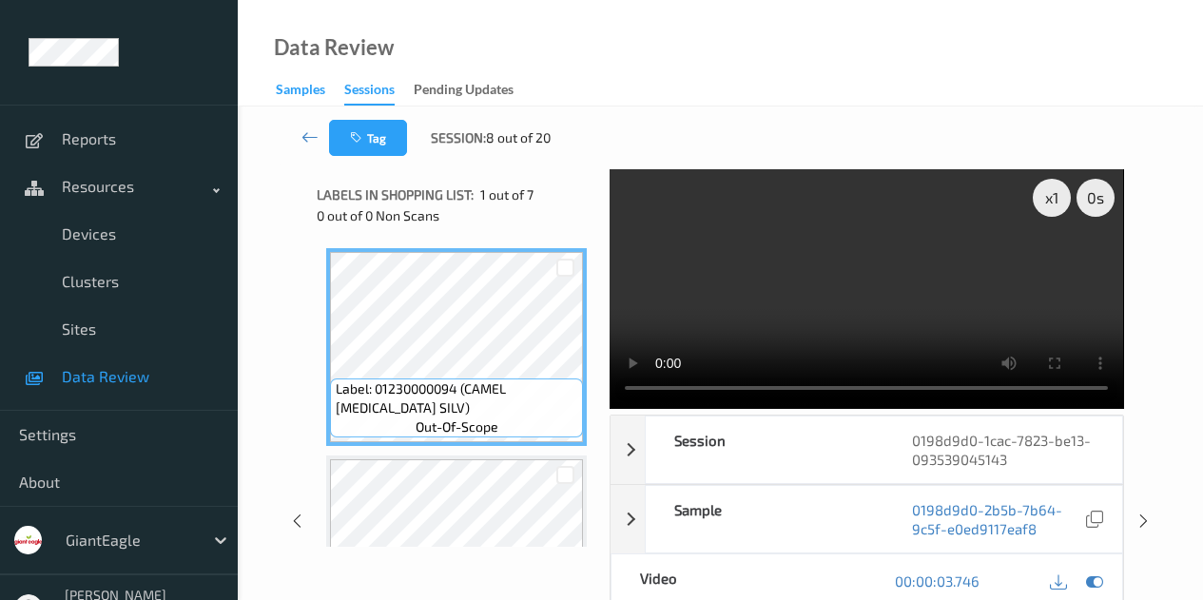
click at [309, 89] on div "Samples" at bounding box center [300, 92] width 49 height 24
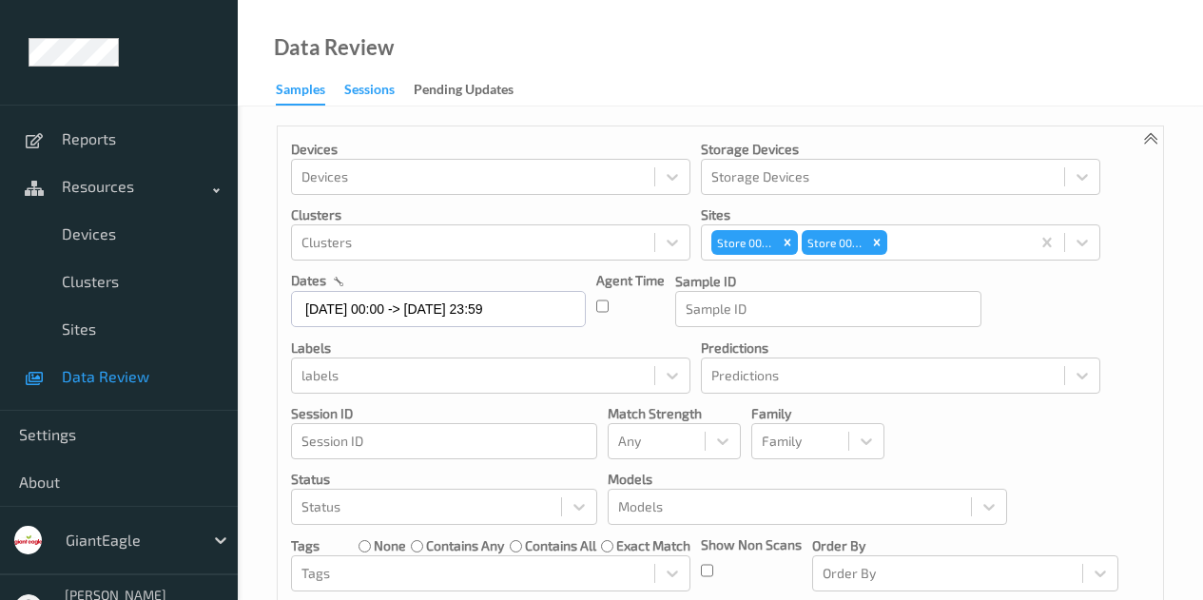
click at [354, 81] on div "Sessions" at bounding box center [369, 92] width 50 height 24
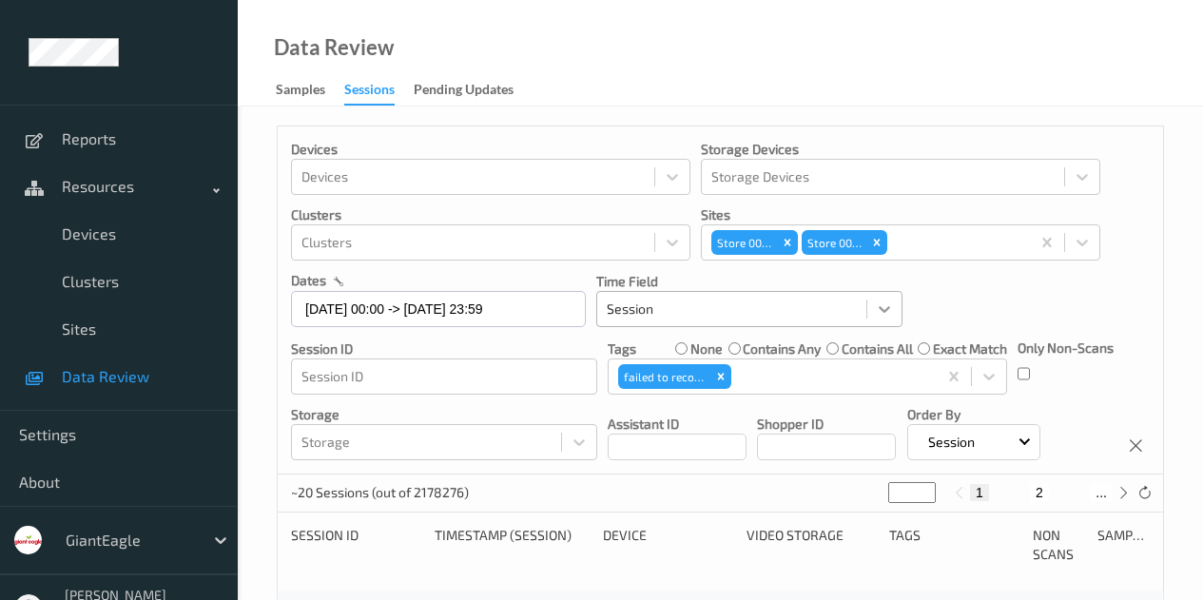
click at [882, 314] on icon at bounding box center [884, 309] width 19 height 19
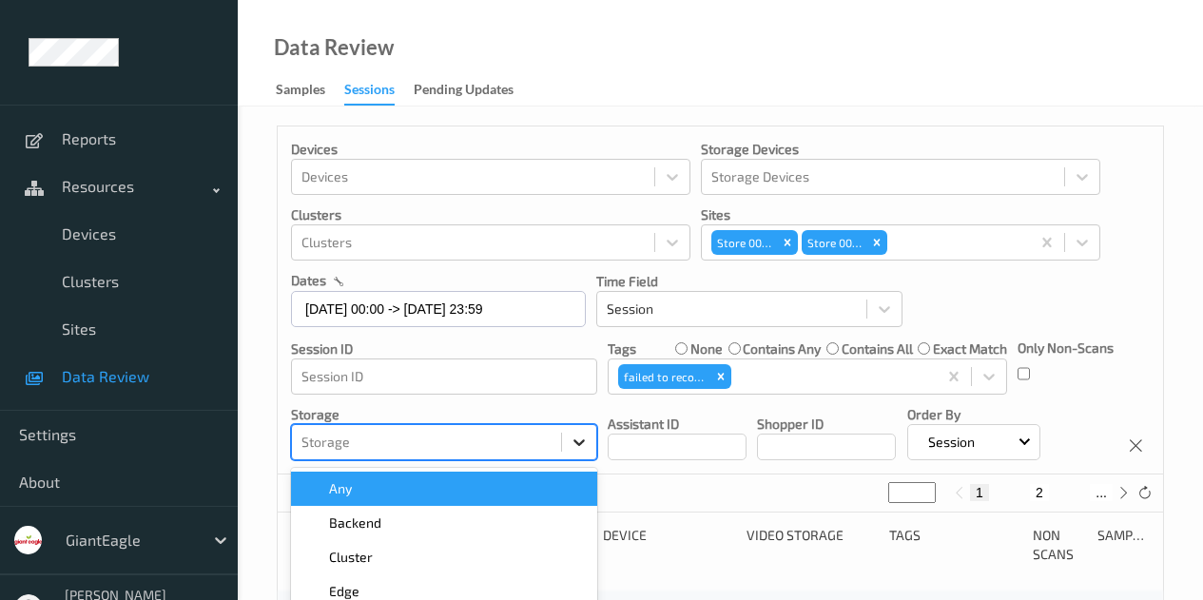
scroll to position [123, 0]
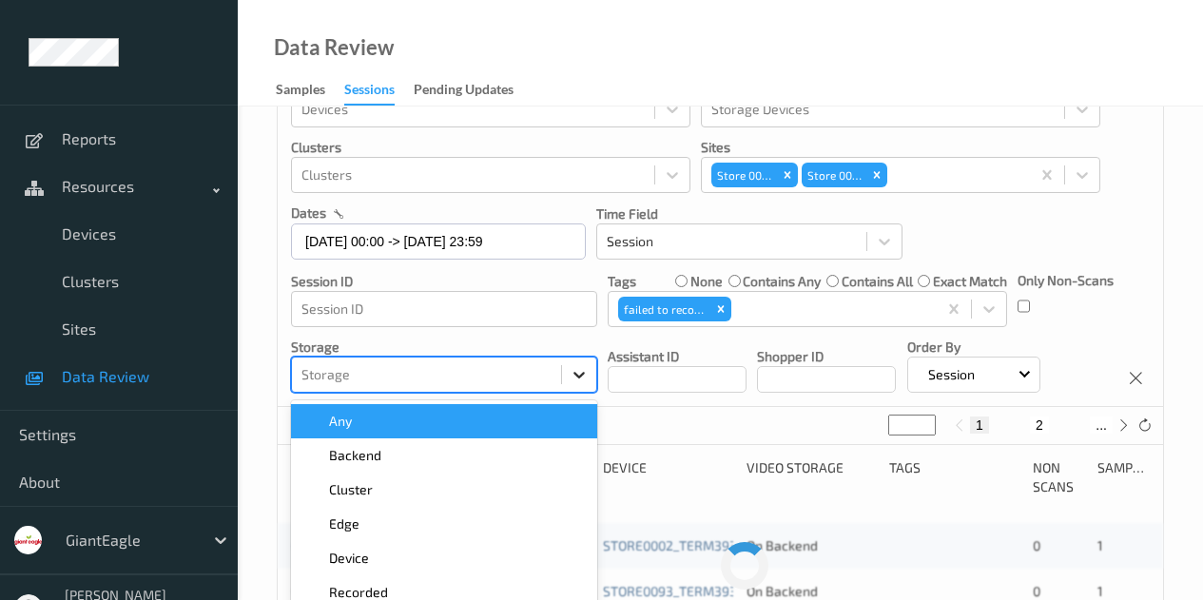
click at [584, 393] on div "option Any focused, 1 of 7. 7 results available. Use Up and Down to choose opti…" at bounding box center [444, 375] width 306 height 36
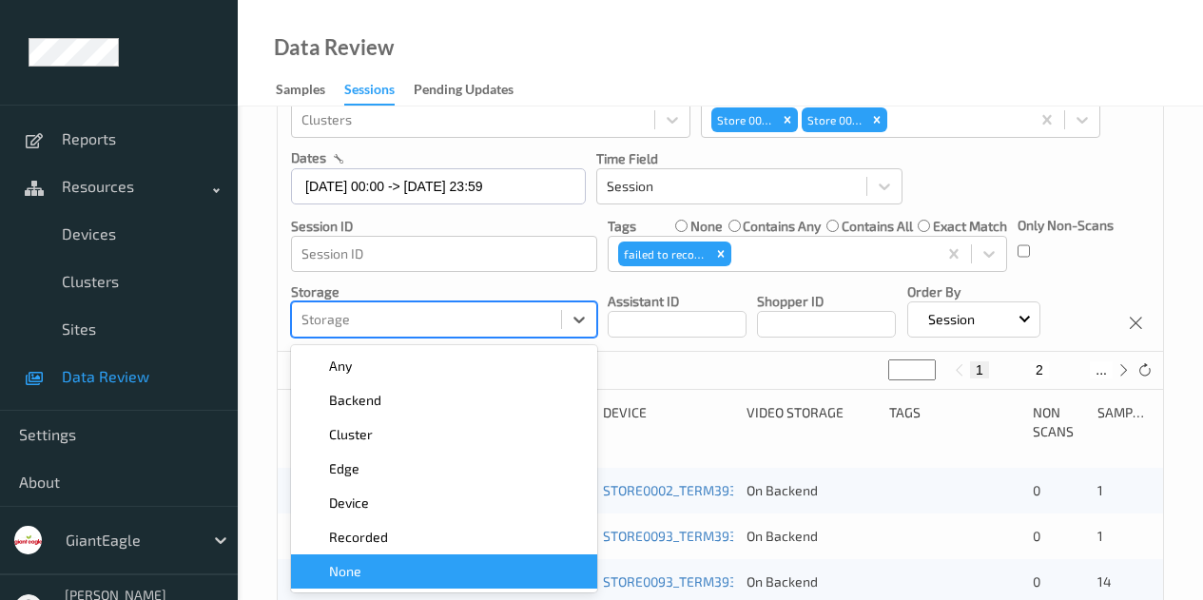
click at [535, 574] on div "None" at bounding box center [443, 571] width 283 height 19
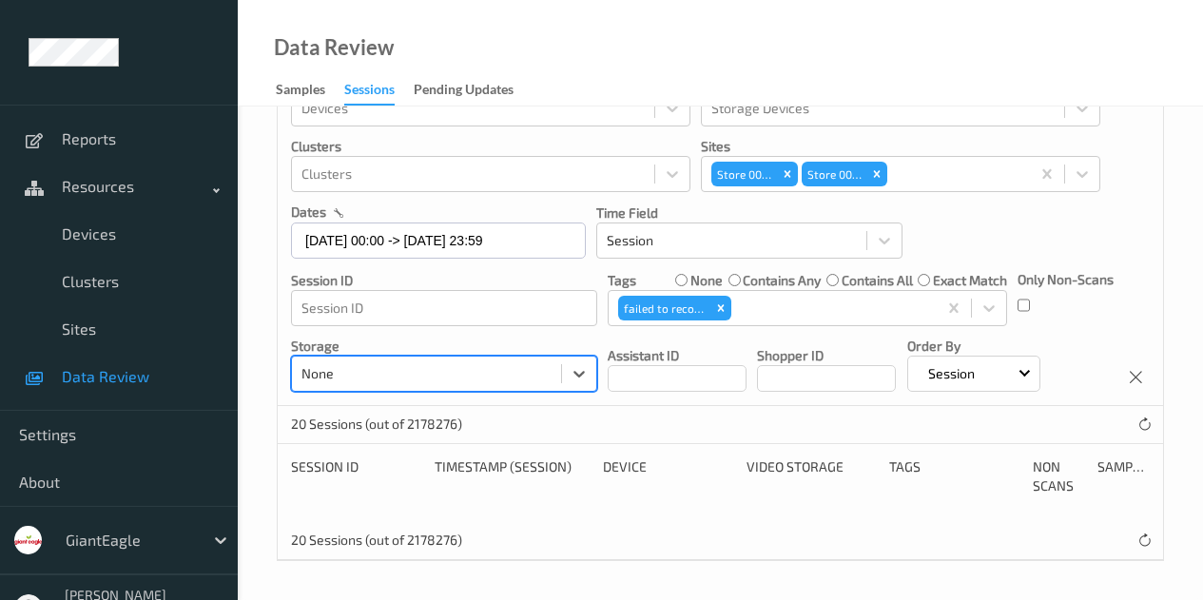
scroll to position [65, 0]
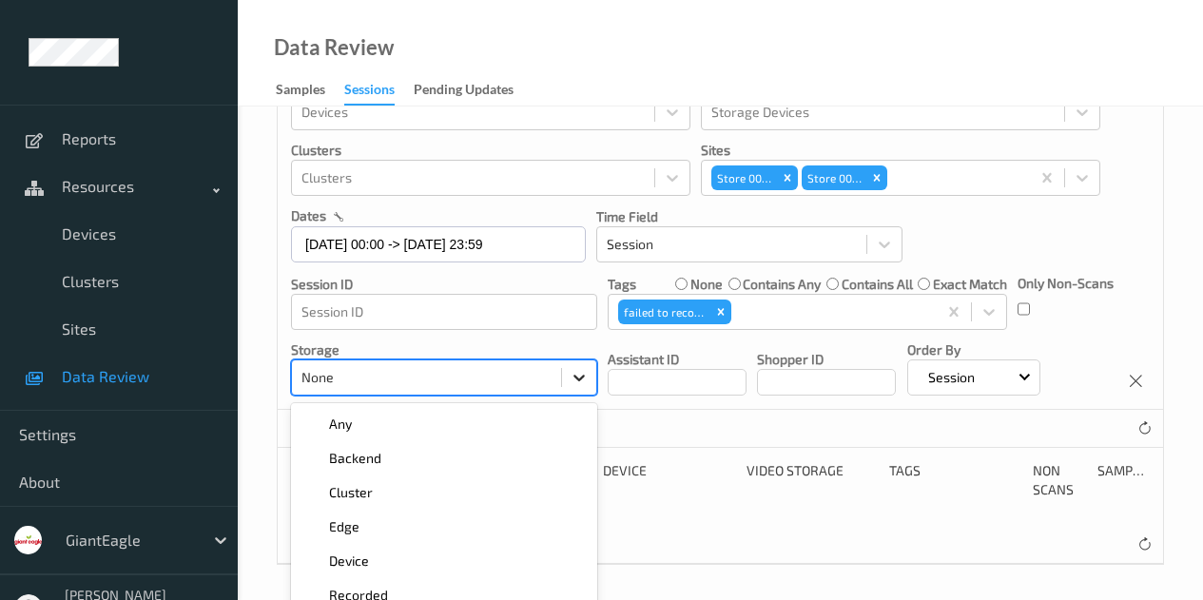
click at [582, 382] on div "option None, selected. option None selected, 7 of 7. 7 results available. Use U…" at bounding box center [444, 377] width 306 height 36
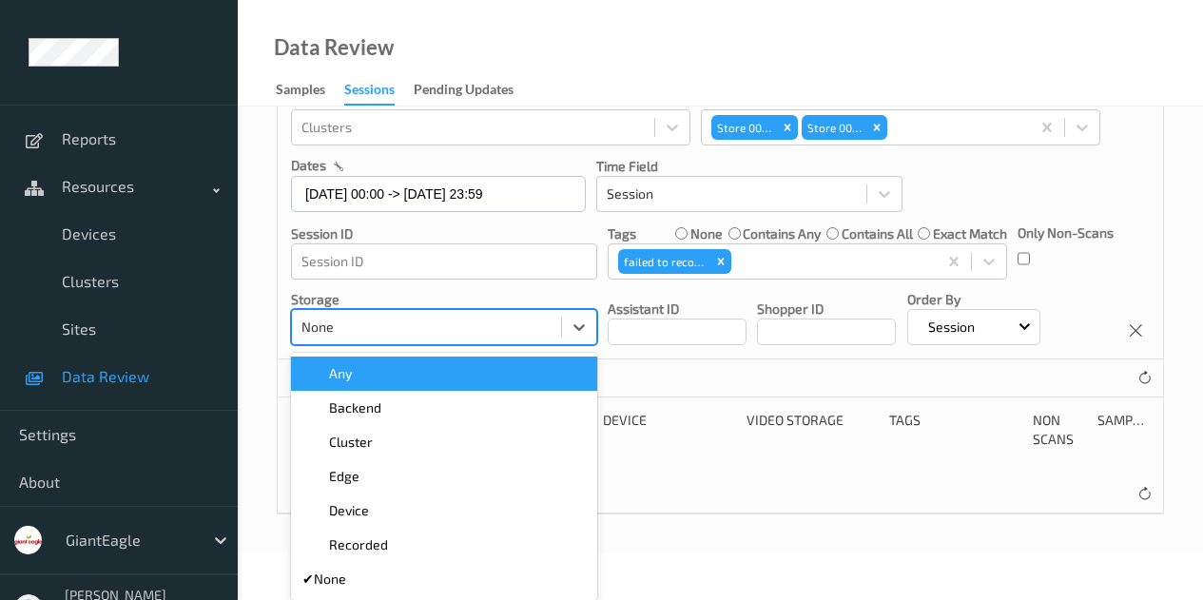
click at [445, 388] on div "Any" at bounding box center [444, 374] width 306 height 34
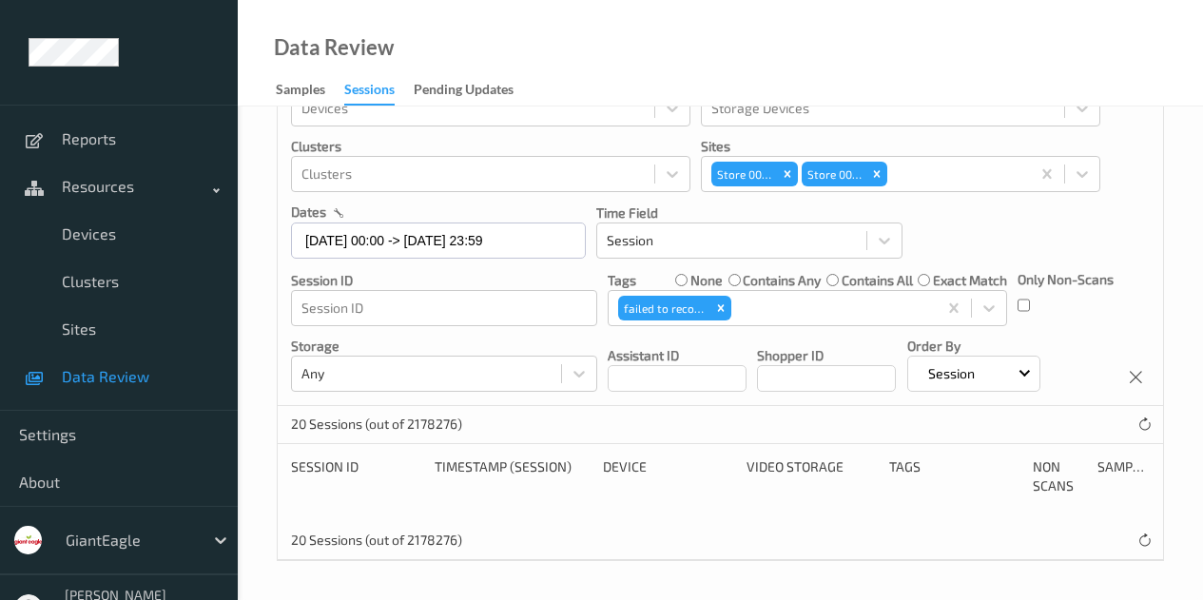
click at [1040, 486] on div "Non Scans" at bounding box center [1059, 476] width 52 height 38
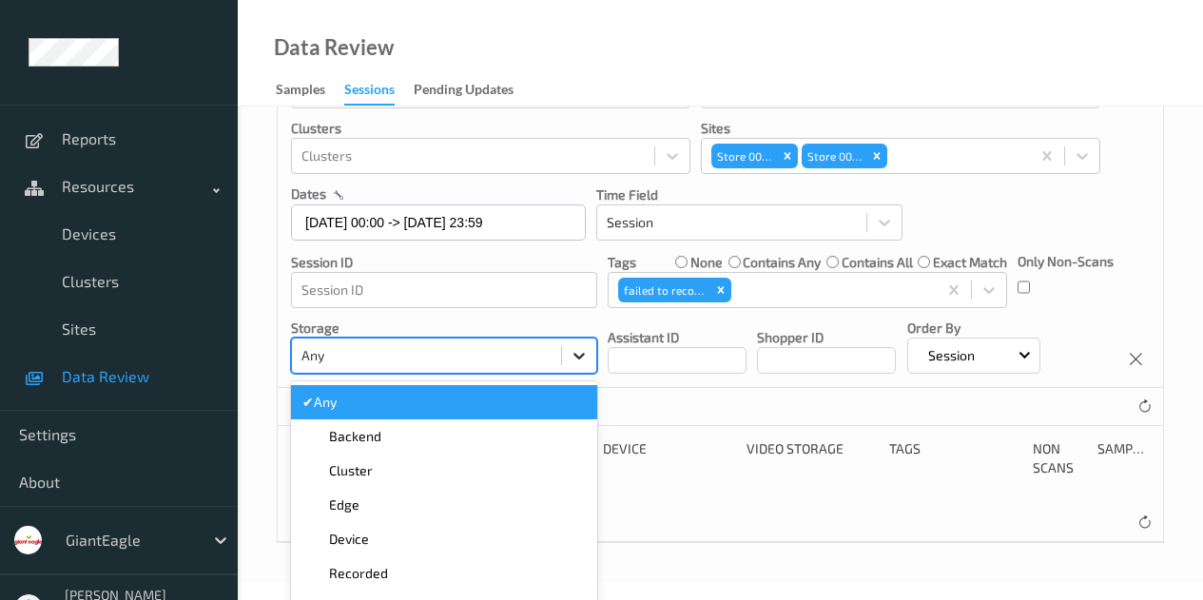
click at [572, 361] on div "option Any selected, 1 of 7. 7 results available. Use Up and Down to choose opt…" at bounding box center [444, 356] width 306 height 36
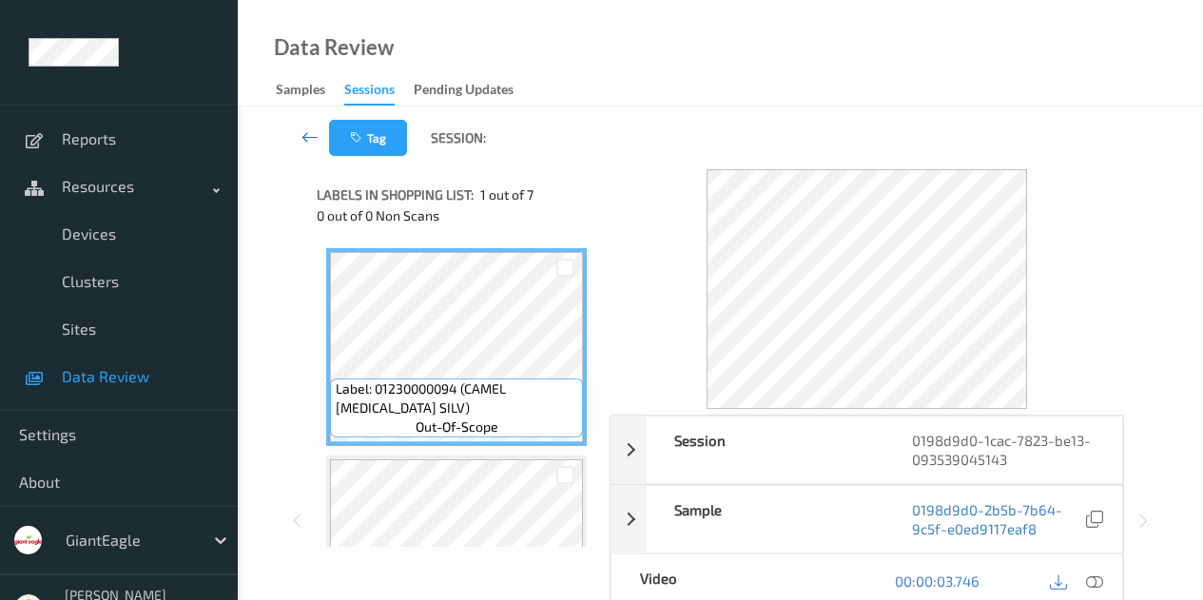
click at [301, 129] on icon at bounding box center [309, 136] width 17 height 19
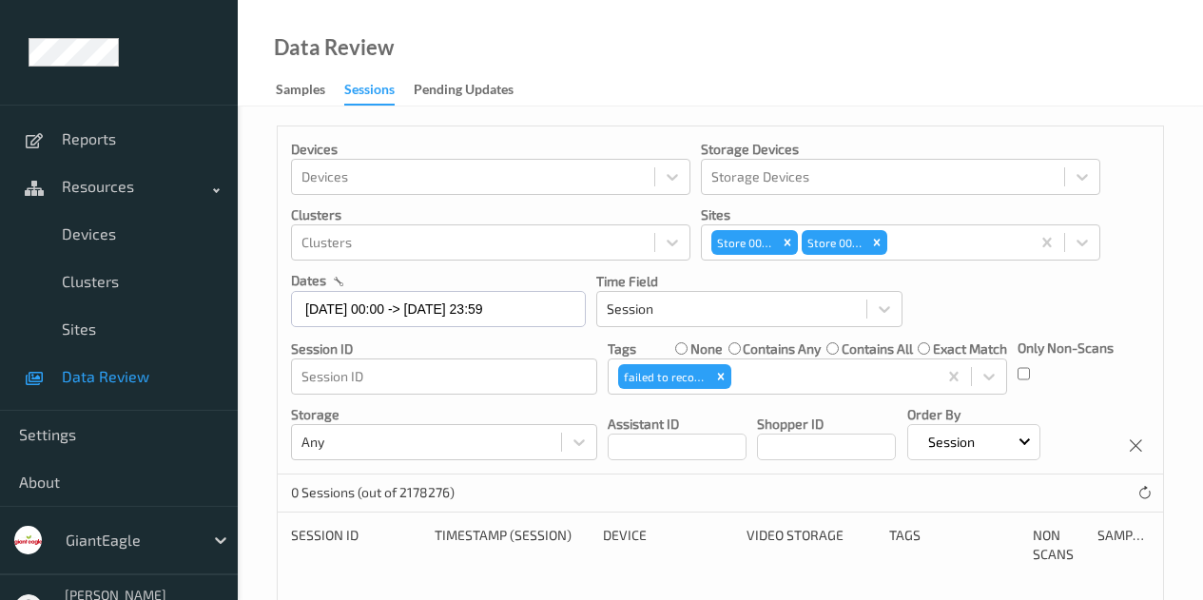
scroll to position [68, 0]
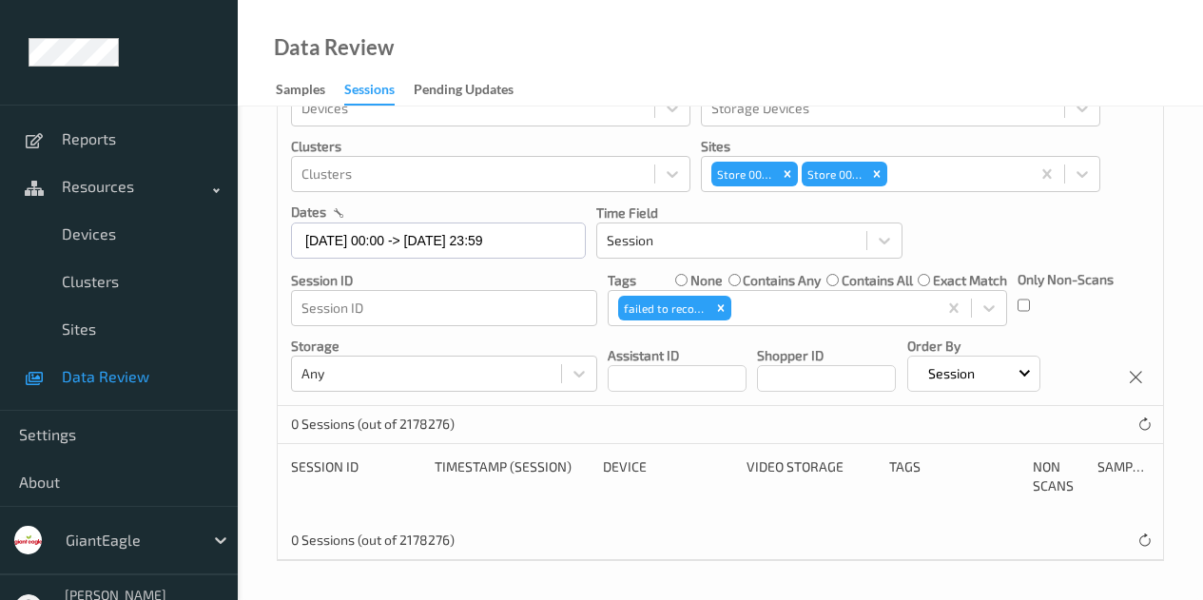
click at [106, 370] on span "Data Review" at bounding box center [140, 376] width 157 height 19
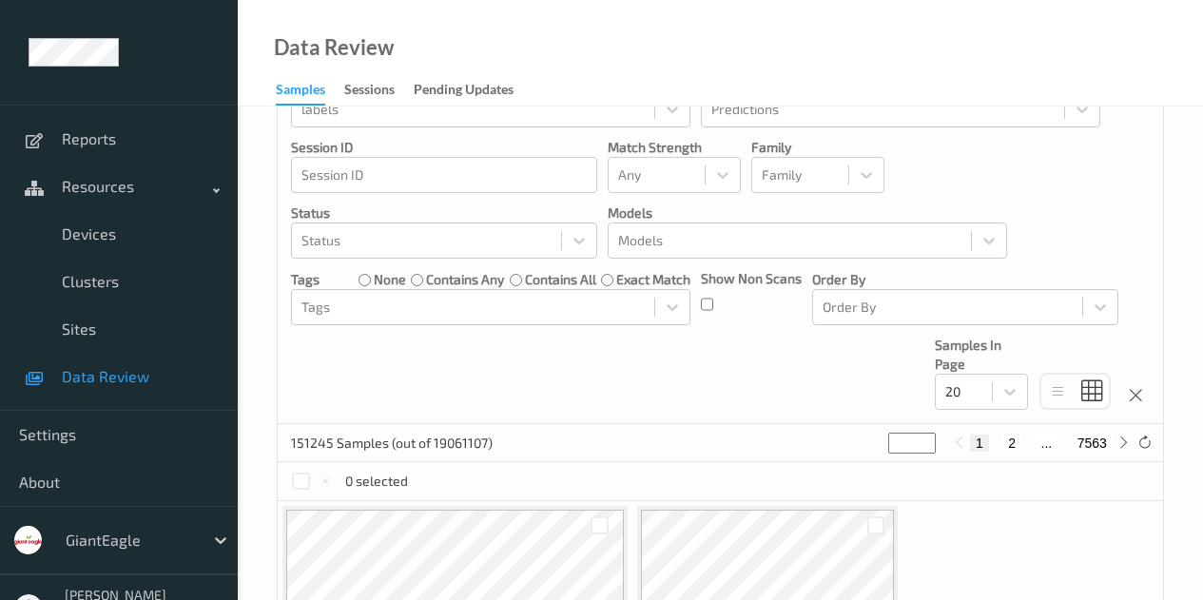
scroll to position [283, 0]
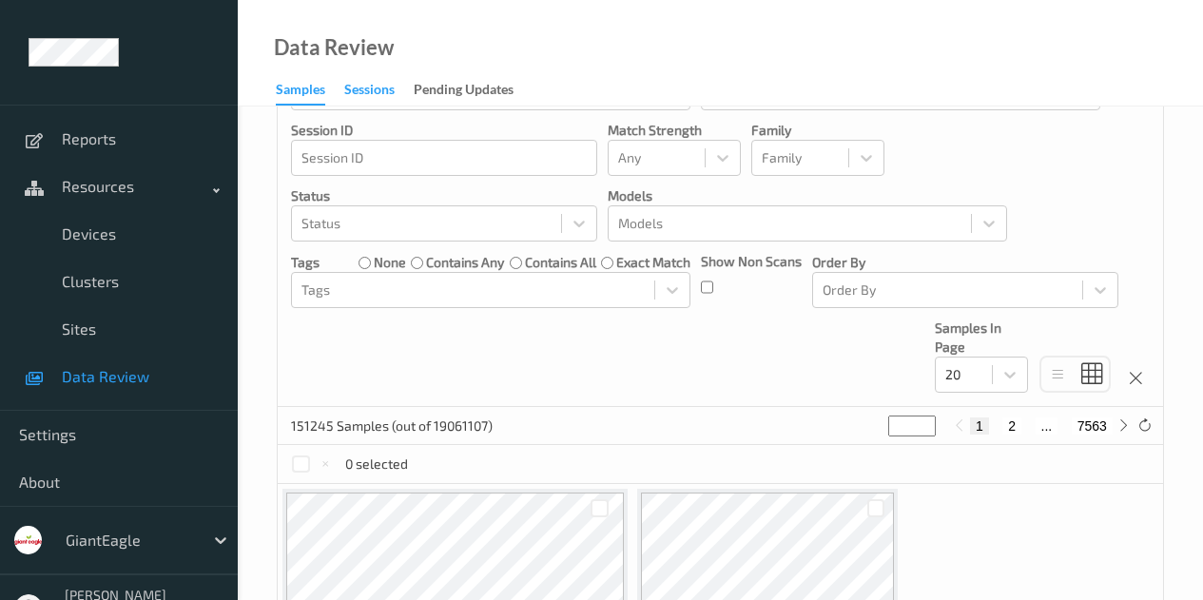
click at [374, 89] on div "Sessions" at bounding box center [369, 92] width 50 height 24
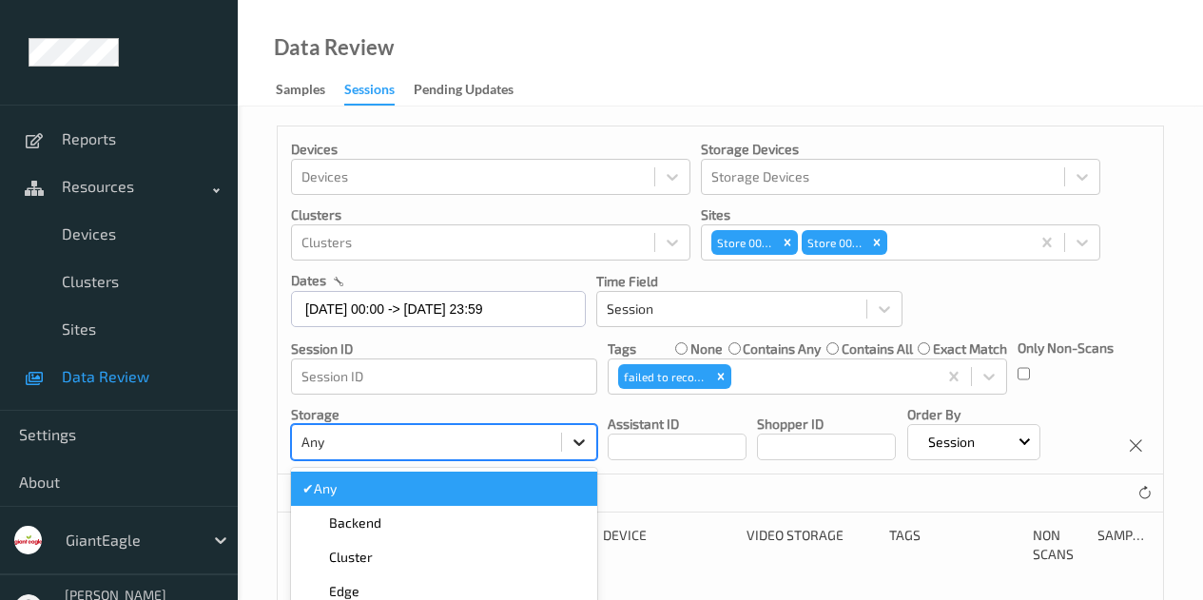
click at [580, 458] on div "option Any selected, 1 of 7. 7 results available. Use Up and Down to choose opt…" at bounding box center [444, 442] width 306 height 36
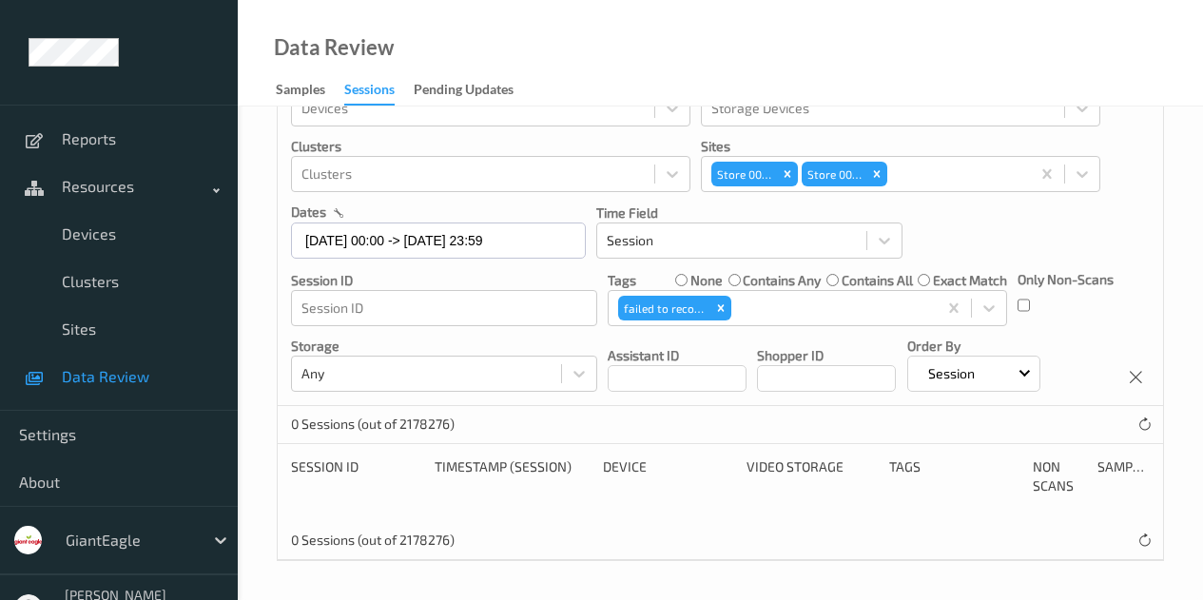
click at [918, 364] on div "Devices Devices Storage Devices Storage Devices Clusters Clusters Sites Store 0…" at bounding box center [720, 309] width 887 height 504
click at [727, 306] on icon "Remove failed to recover" at bounding box center [720, 307] width 13 height 13
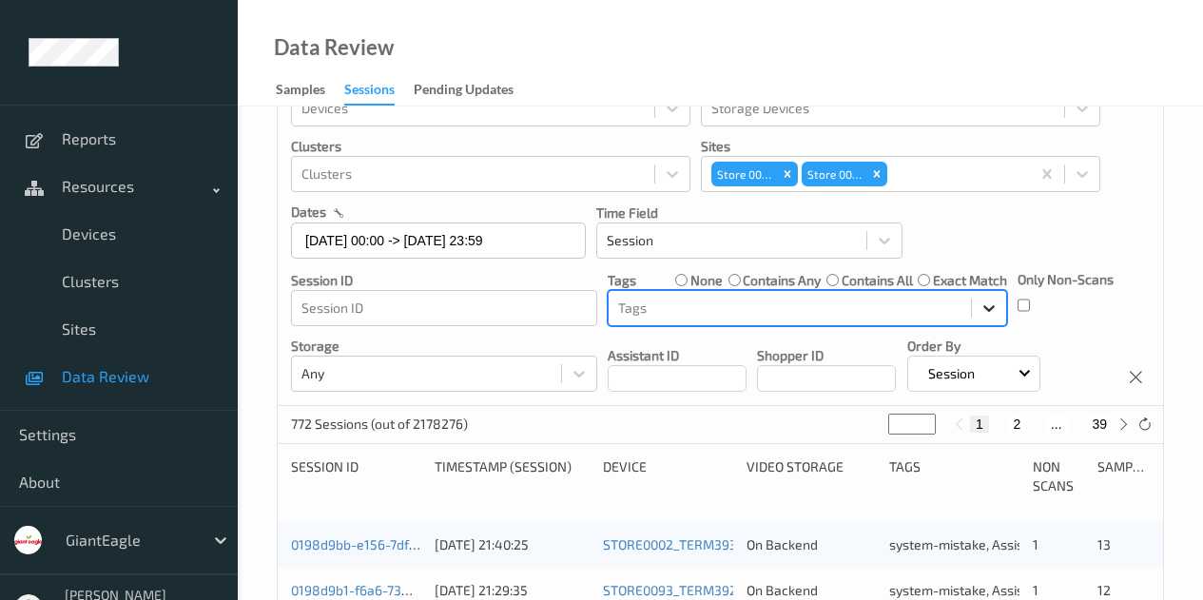
click at [999, 307] on div at bounding box center [989, 308] width 34 height 34
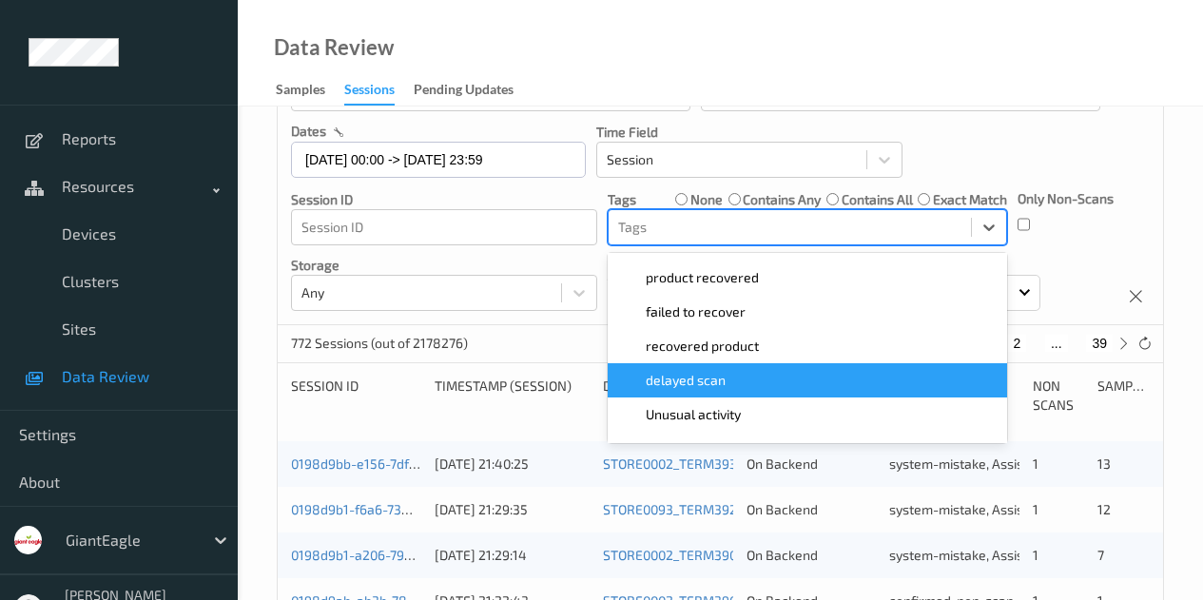
scroll to position [197, 0]
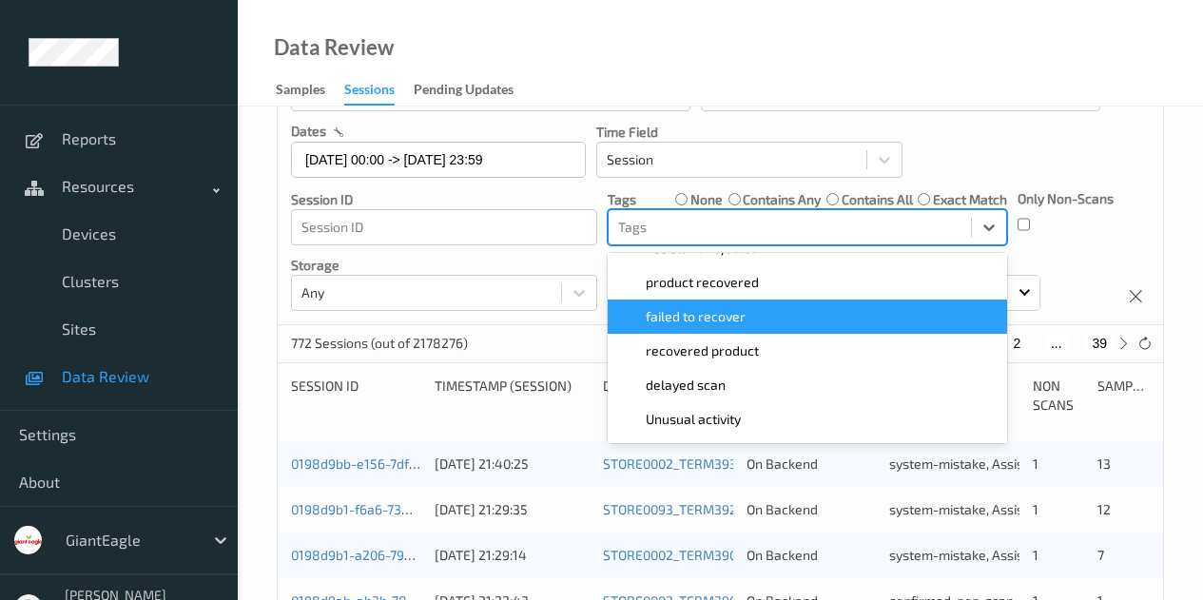
click at [741, 307] on span "failed to recover" at bounding box center [696, 316] width 100 height 19
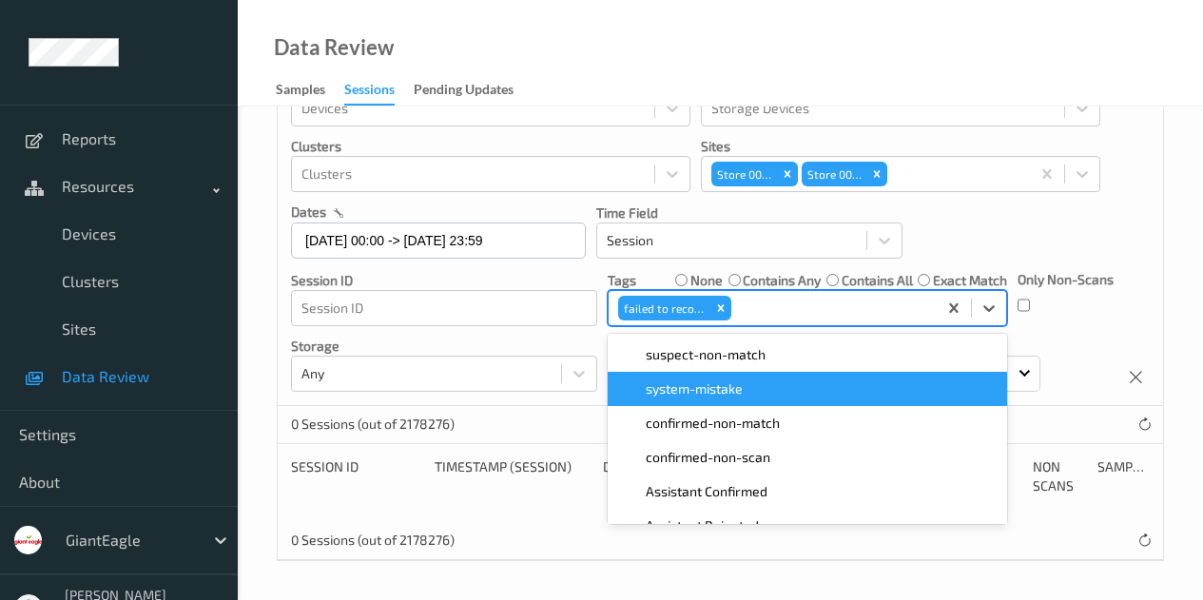
scroll to position [68, 0]
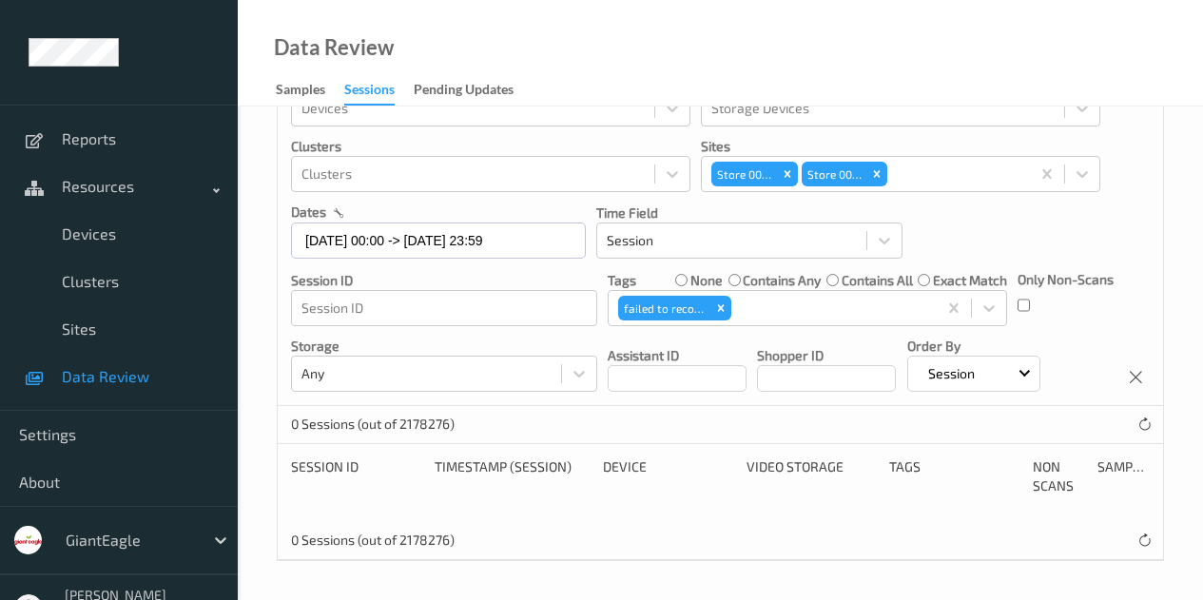
click at [1187, 179] on div "Devices Devices Storage Devices Storage Devices Clusters Clusters Sites Store 0…" at bounding box center [720, 319] width 965 height 562
click at [938, 243] on div "Devices Devices Storage Devices Storage Devices Clusters Clusters Sites Store 0…" at bounding box center [720, 232] width 885 height 348
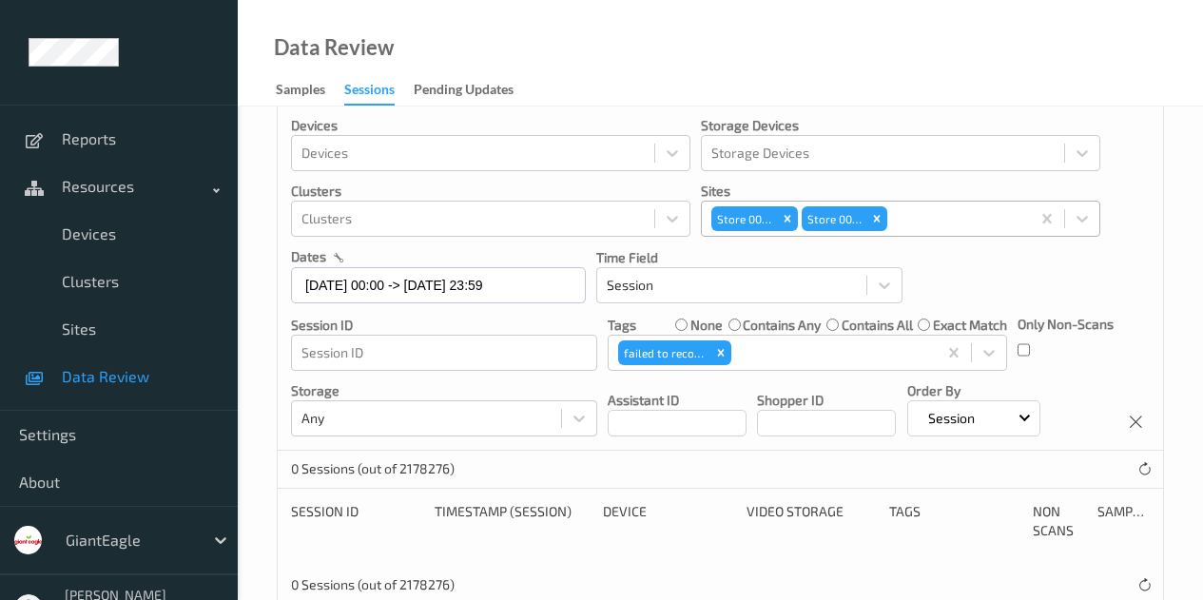
scroll to position [0, 0]
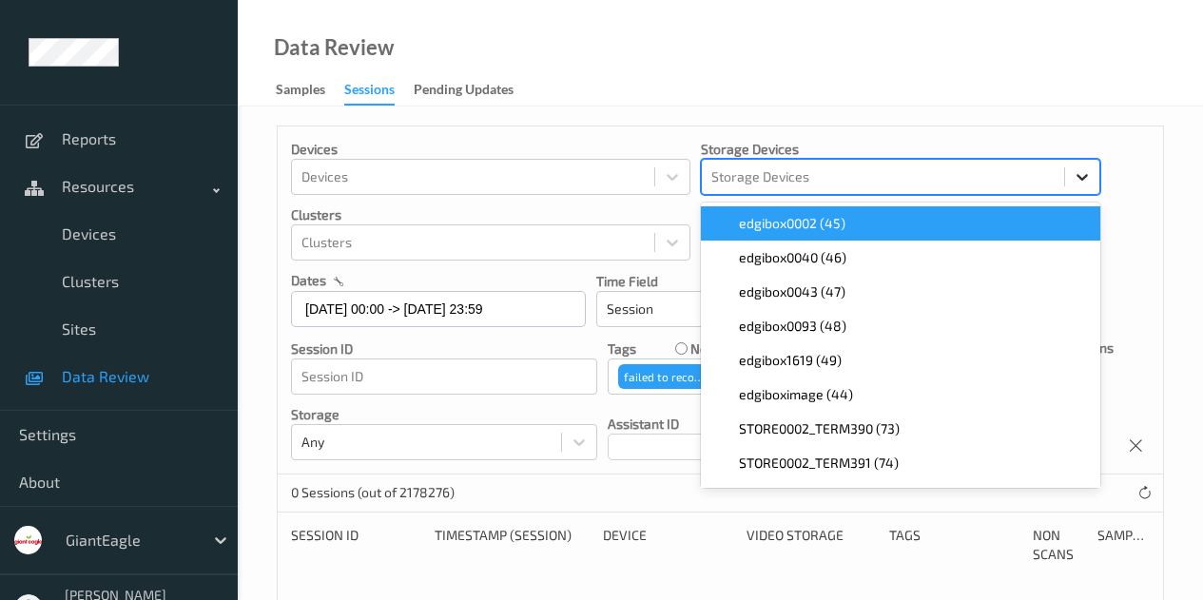
click at [1073, 184] on icon at bounding box center [1082, 176] width 19 height 19
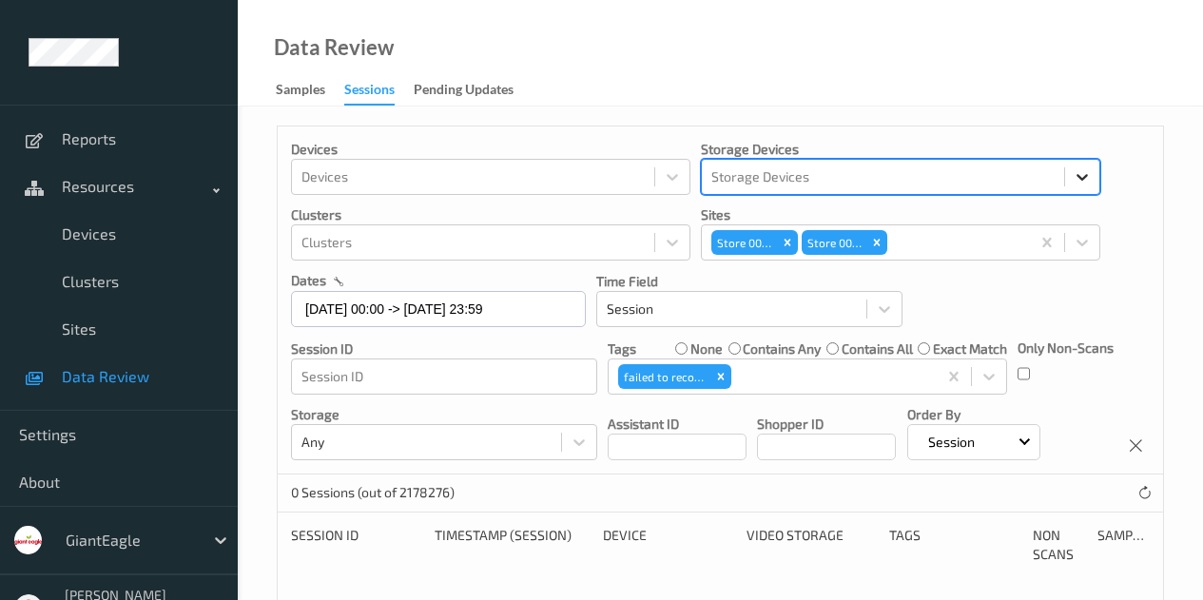
click at [1075, 182] on icon at bounding box center [1082, 176] width 19 height 19
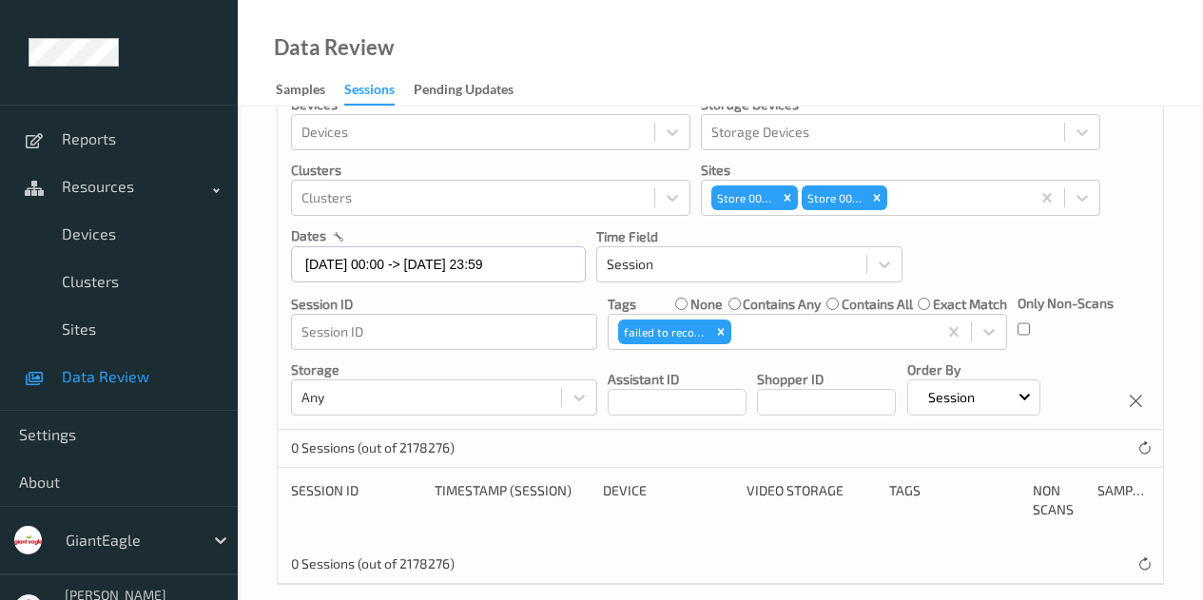
scroll to position [68, 0]
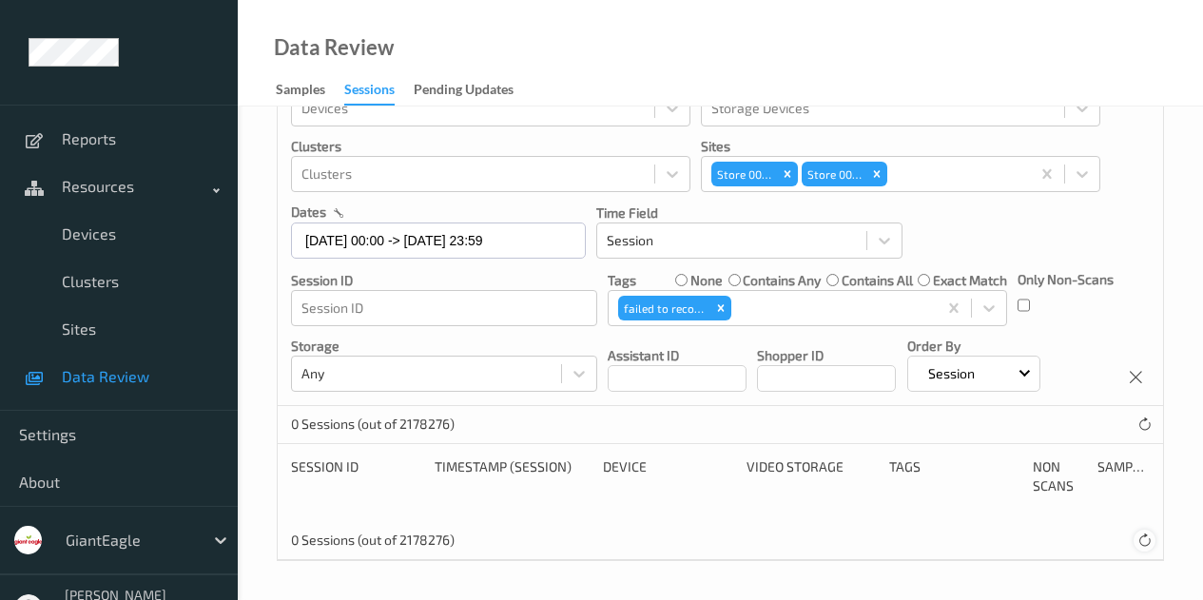
click at [1146, 542] on icon at bounding box center [1144, 540] width 14 height 14
click at [1146, 420] on icon at bounding box center [1144, 424] width 14 height 14
click at [570, 376] on div at bounding box center [579, 374] width 34 height 34
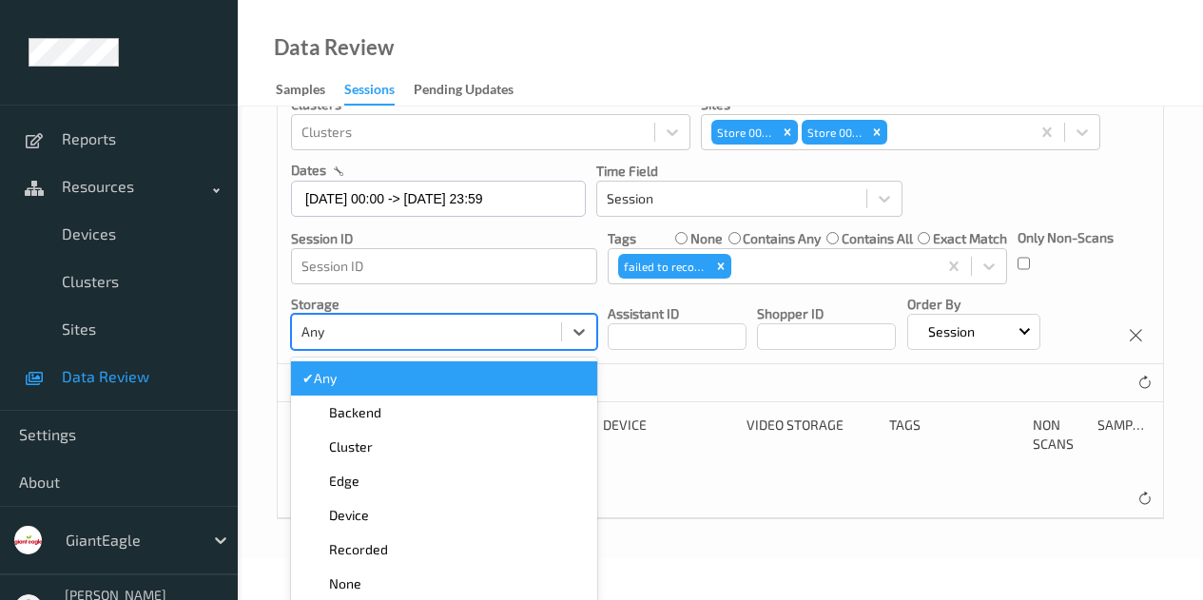
scroll to position [115, 0]
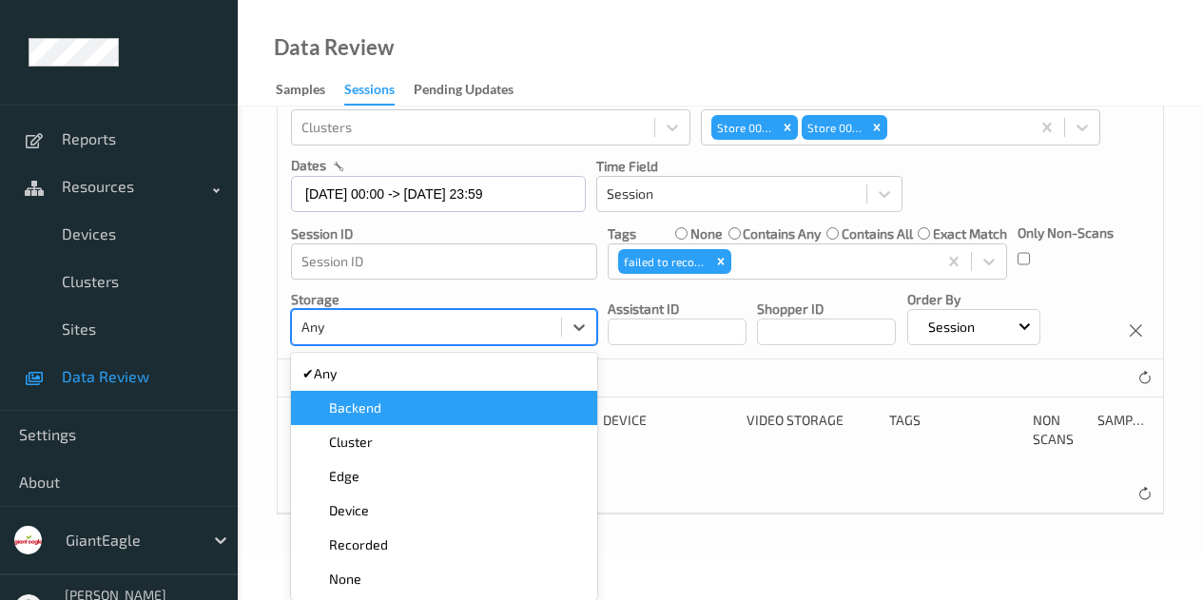
click at [410, 408] on div "Backend" at bounding box center [443, 407] width 283 height 19
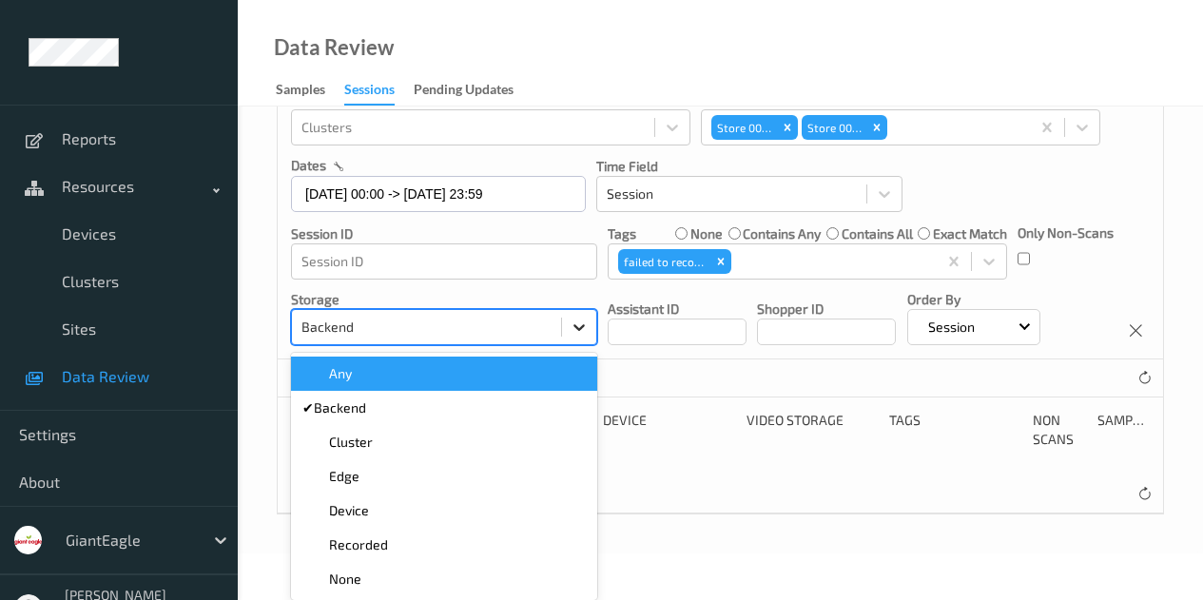
click at [579, 345] on div "option Backend, selected. option Any focused, 1 of 7. 7 results available. Use …" at bounding box center [444, 327] width 306 height 36
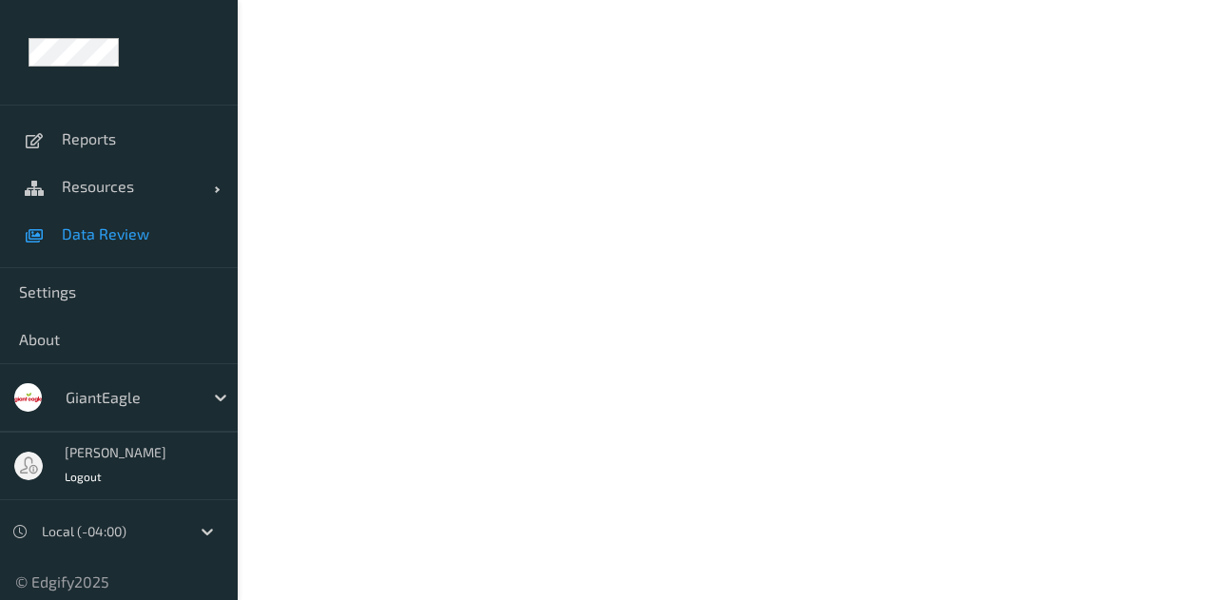
click at [99, 245] on link "Data Review" at bounding box center [119, 234] width 238 height 48
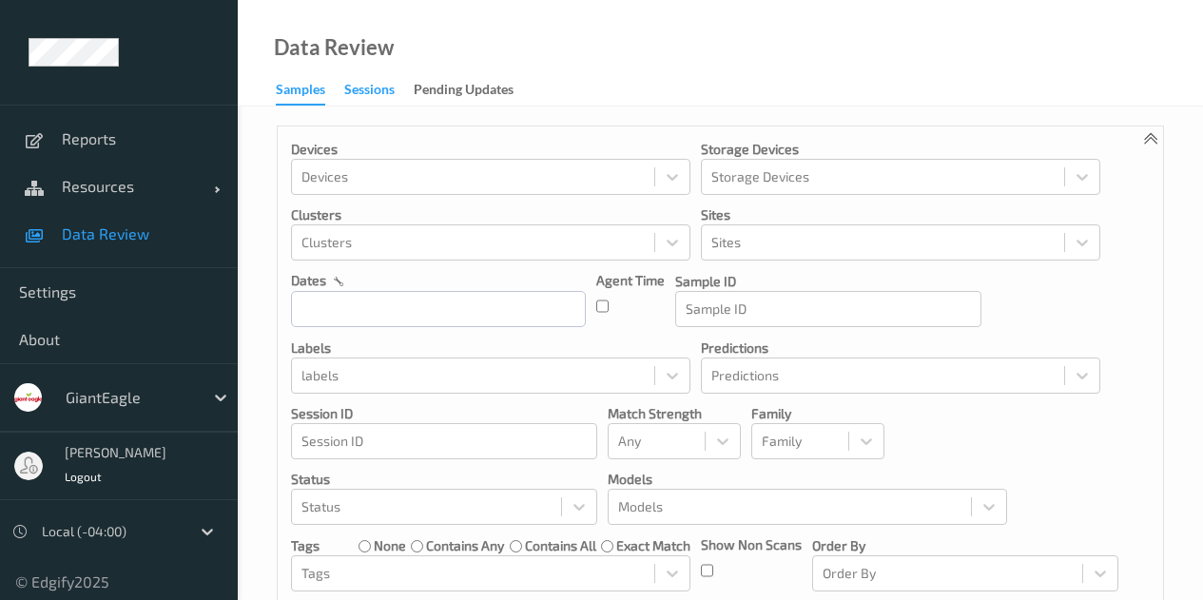
click at [384, 89] on div "Sessions" at bounding box center [369, 92] width 50 height 24
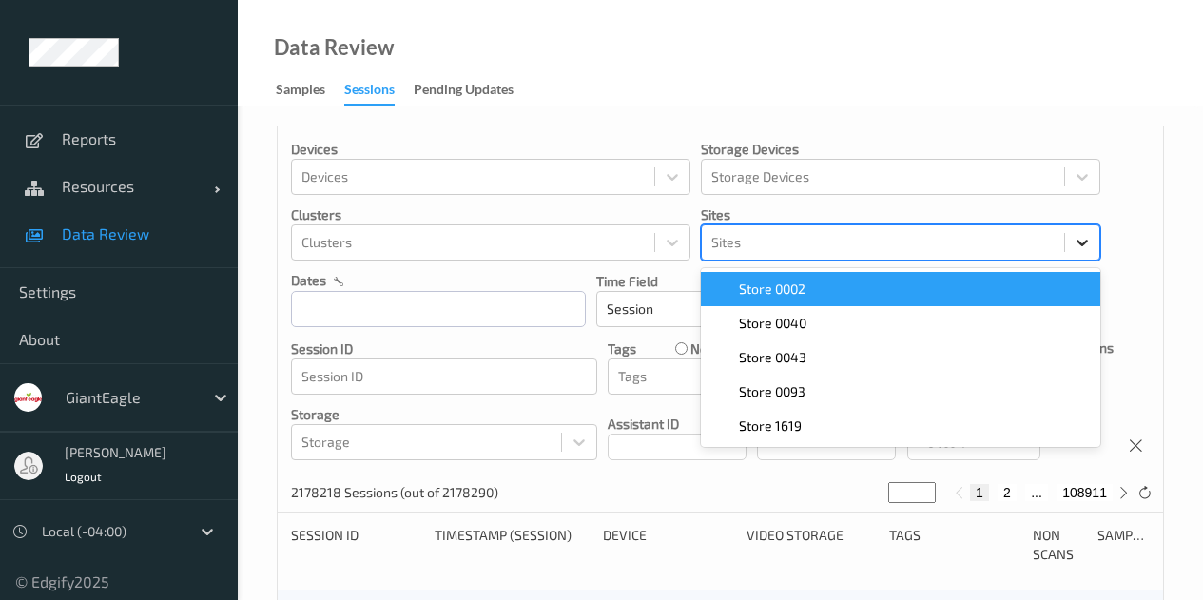
click at [1072, 227] on div at bounding box center [1082, 242] width 34 height 34
click at [934, 290] on div "Store 0002" at bounding box center [900, 289] width 377 height 19
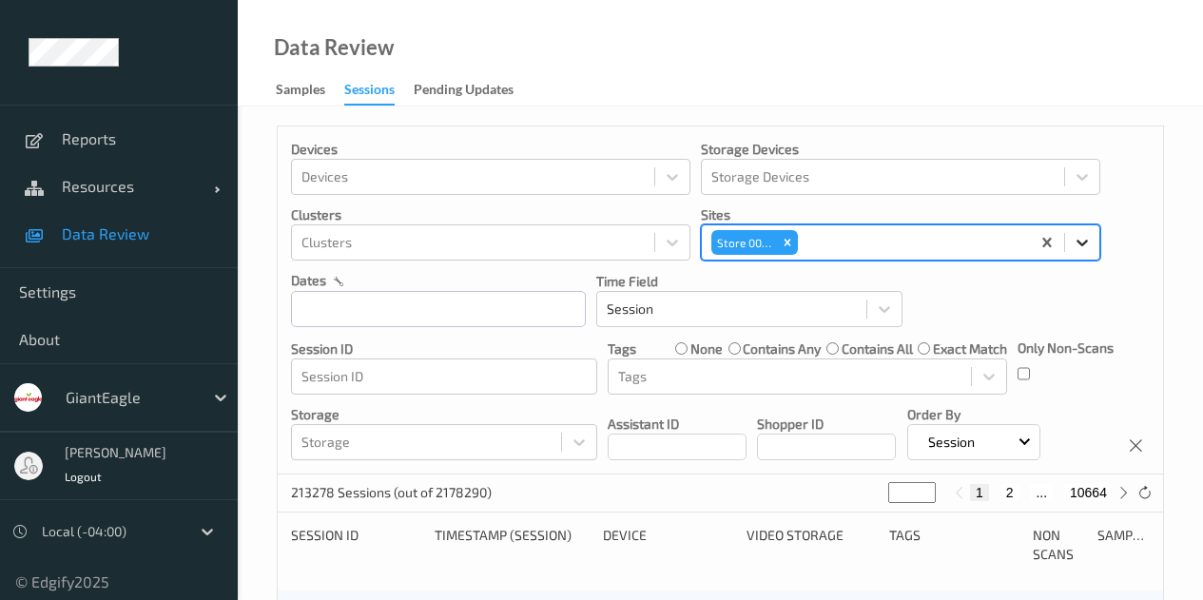
click at [1085, 238] on icon at bounding box center [1082, 242] width 19 height 19
click at [1083, 240] on icon at bounding box center [1082, 242] width 19 height 19
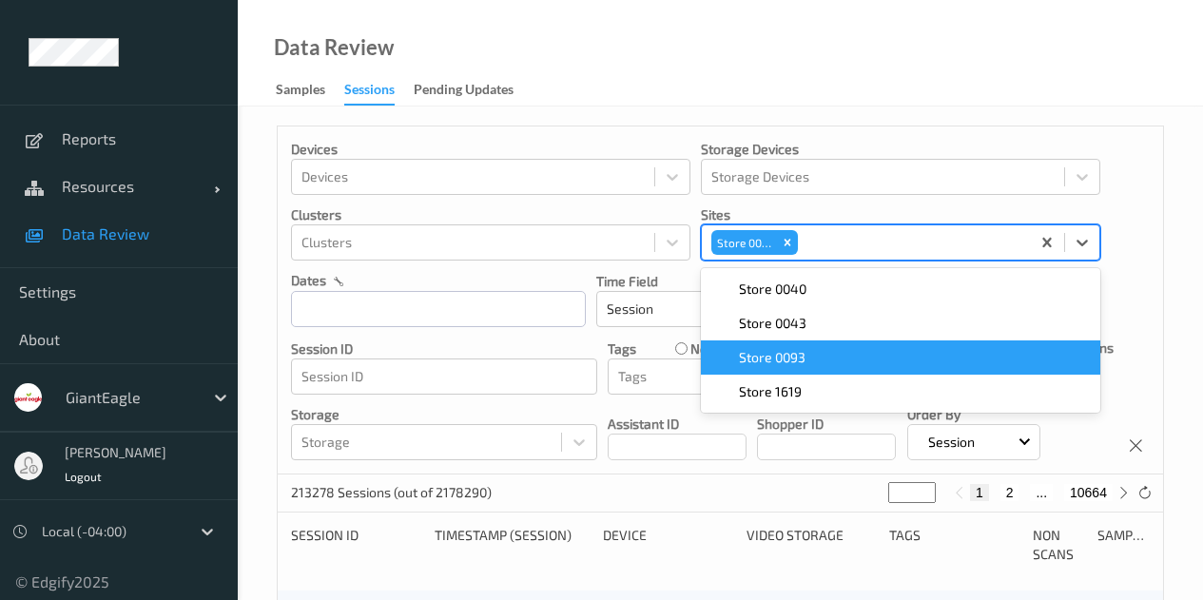
click at [912, 362] on div "Store 0093" at bounding box center [900, 357] width 377 height 19
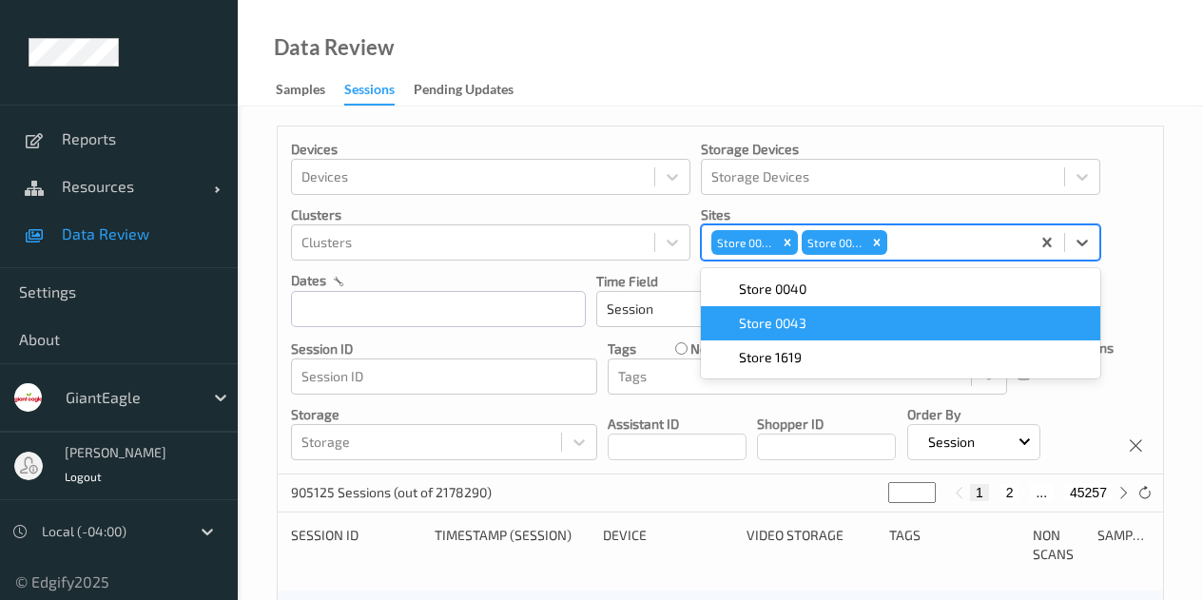
click at [1142, 247] on div "Devices Devices Storage Devices Storage Devices Clusters Clusters Sites option …" at bounding box center [720, 300] width 885 height 348
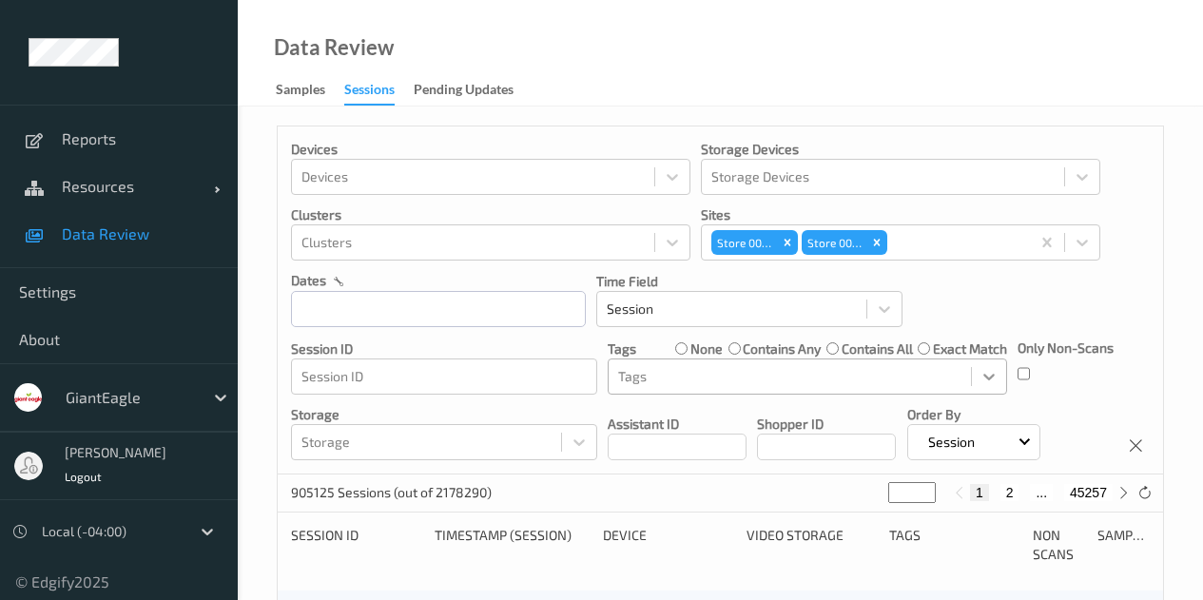
click at [981, 377] on icon at bounding box center [988, 376] width 19 height 19
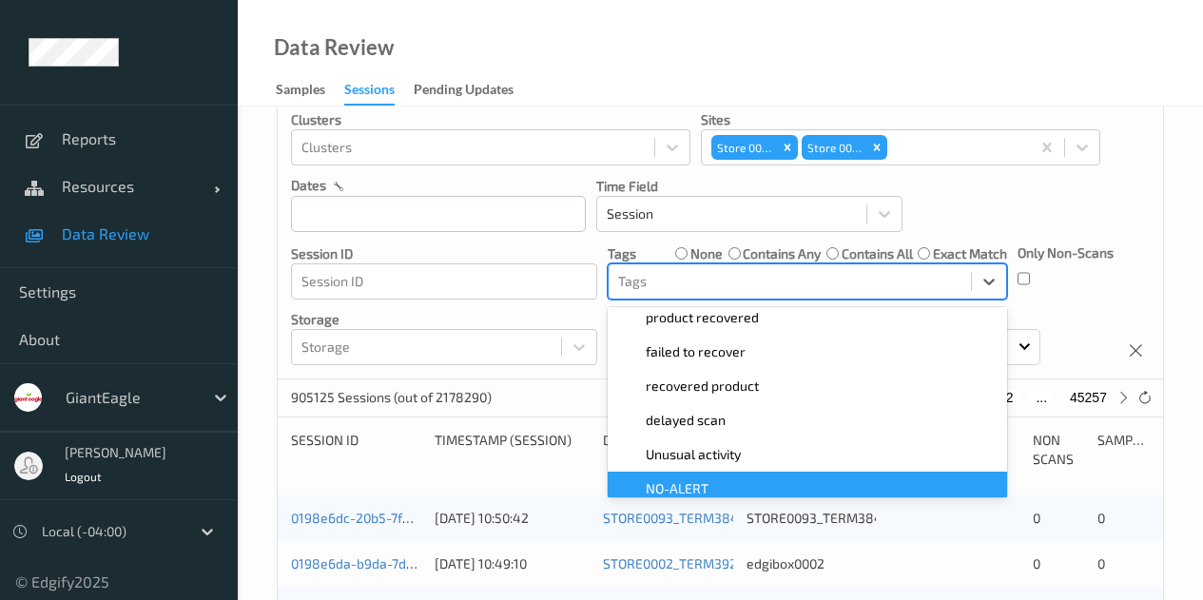
scroll to position [190, 0]
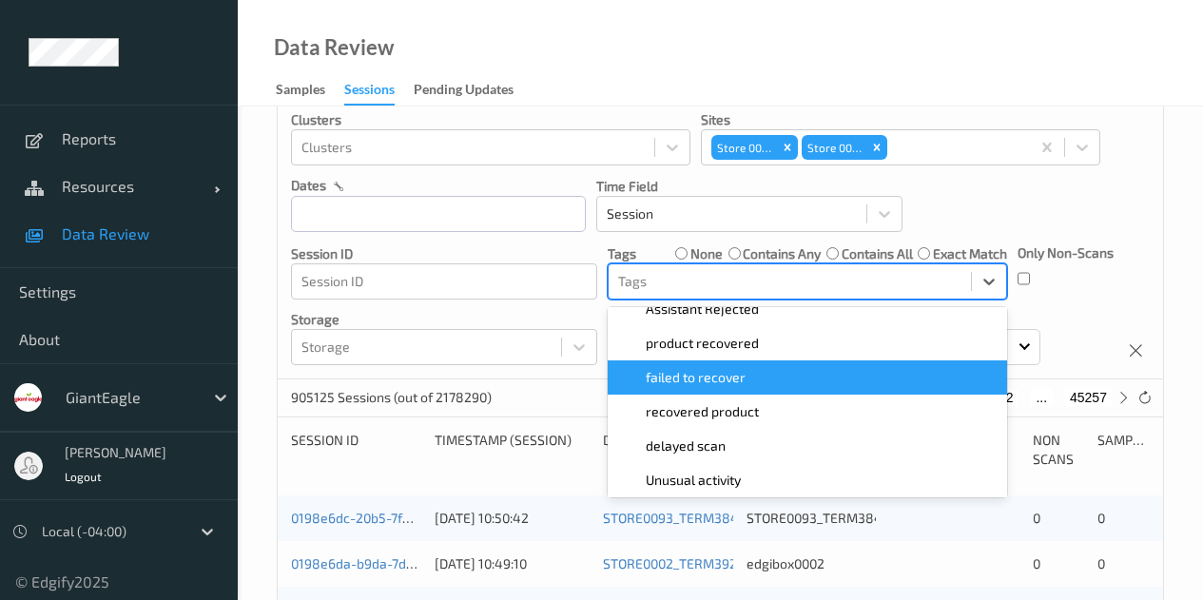
click at [723, 381] on span "failed to recover" at bounding box center [696, 377] width 100 height 19
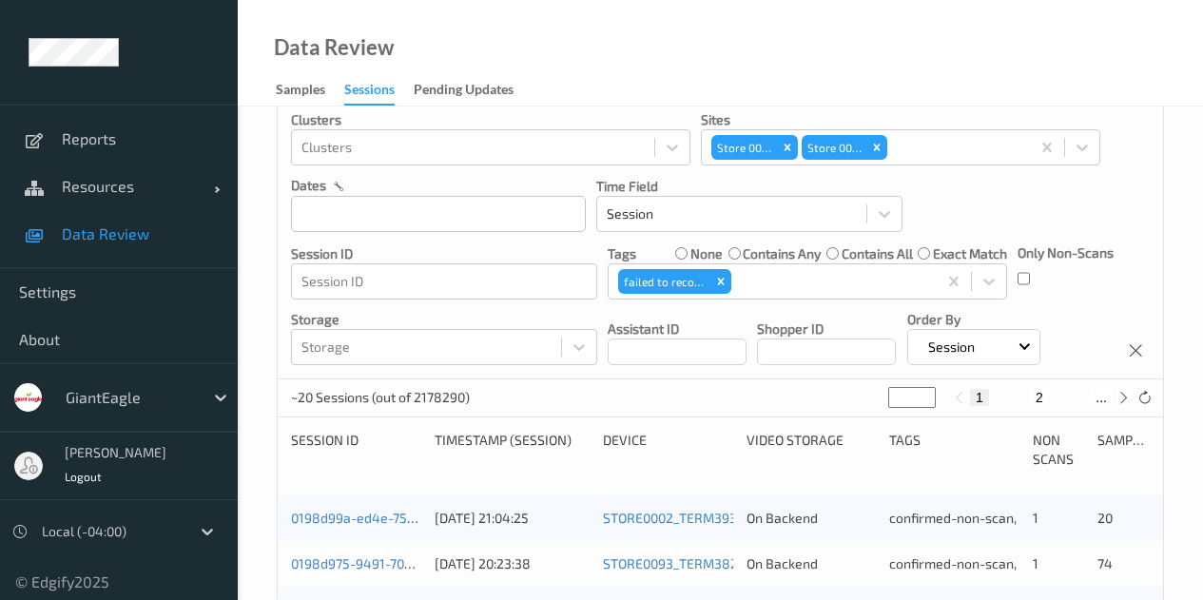
click at [1073, 292] on div "Only Non-Scans" at bounding box center [1065, 271] width 96 height 56
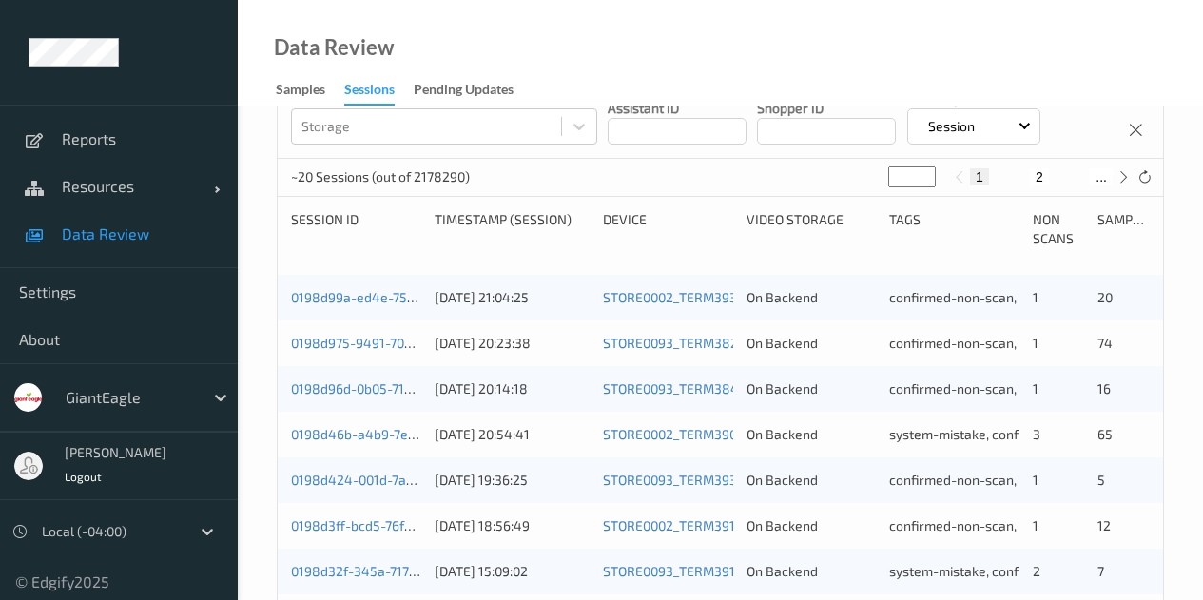
scroll to position [0, 0]
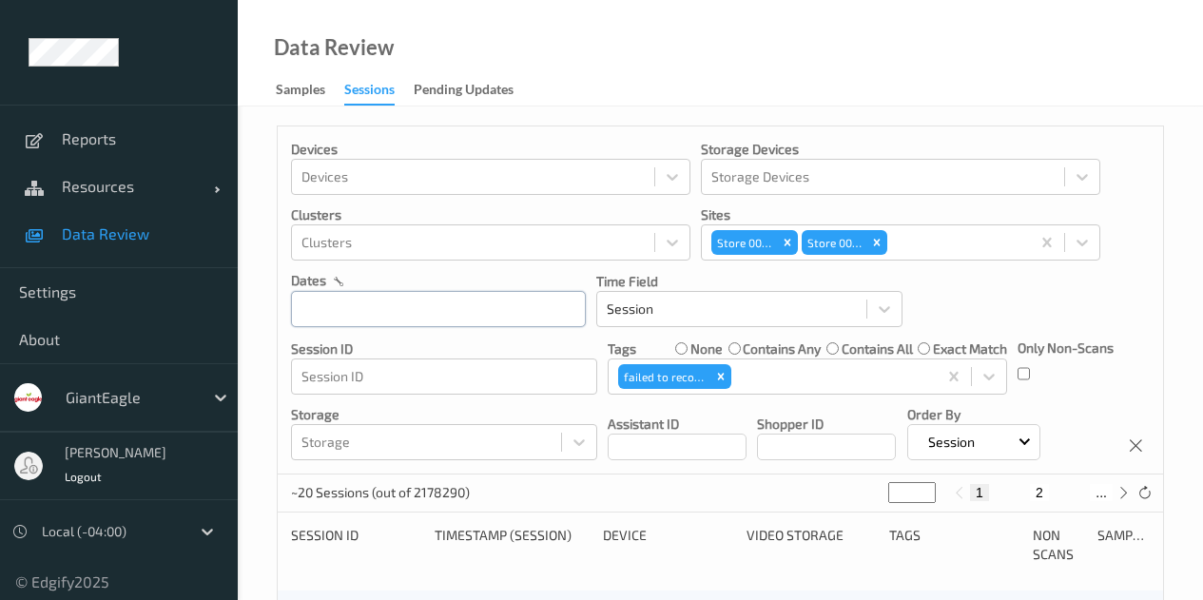
click at [524, 316] on input "text" at bounding box center [438, 309] width 295 height 36
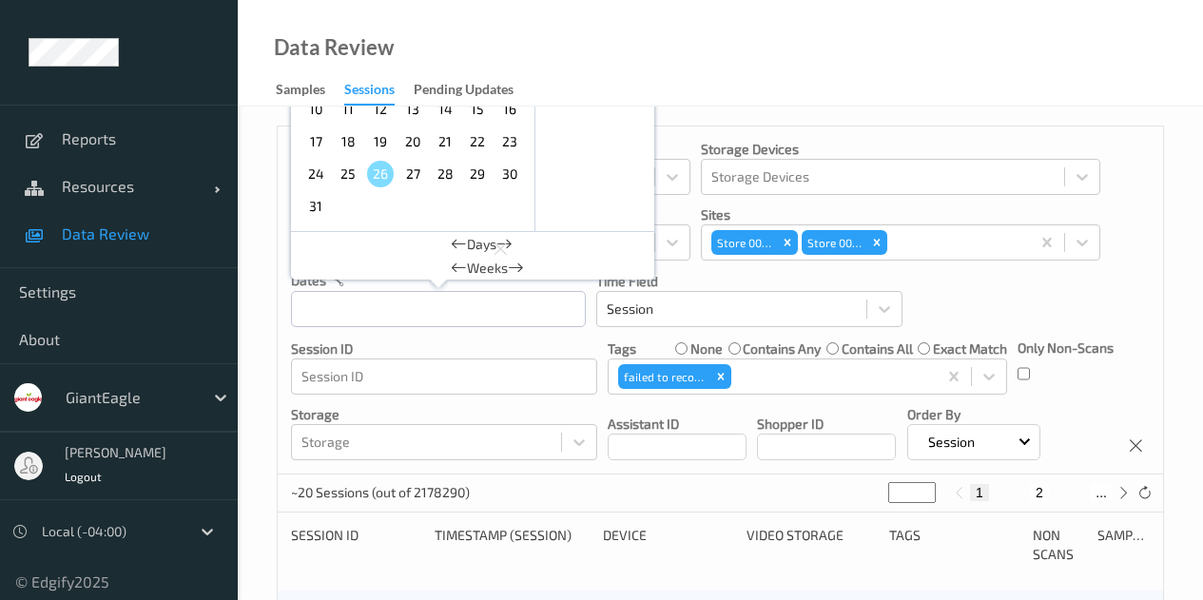
click at [317, 145] on span "17" at bounding box center [315, 141] width 27 height 27
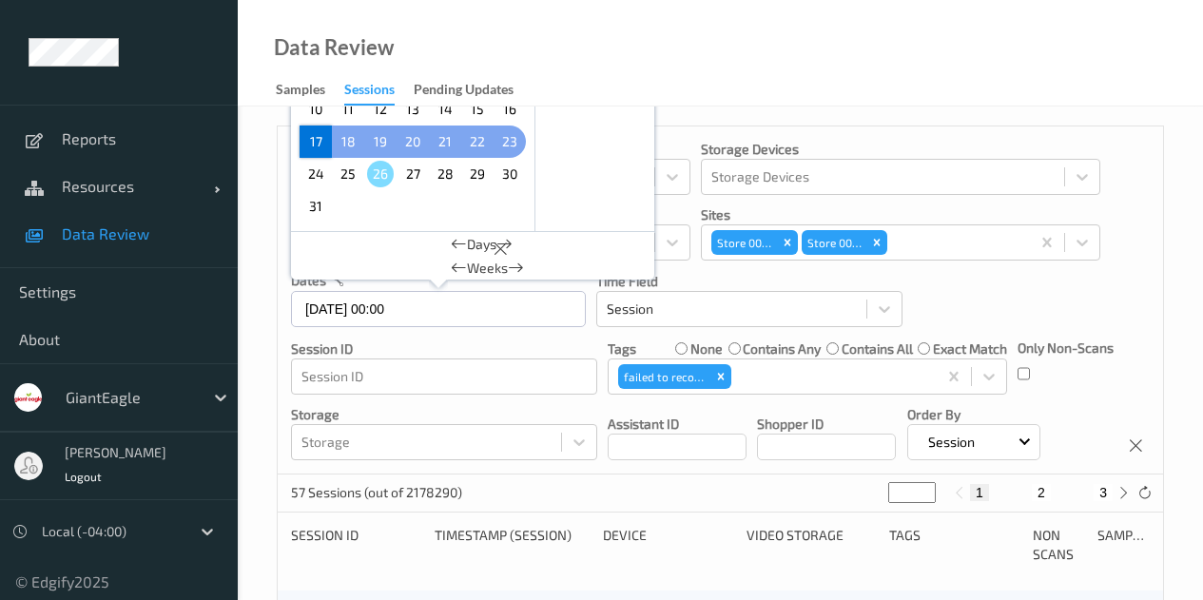
click at [513, 144] on span "23" at bounding box center [509, 141] width 27 height 27
type input "[DATE] 00:00 -> [DATE] 23:59"
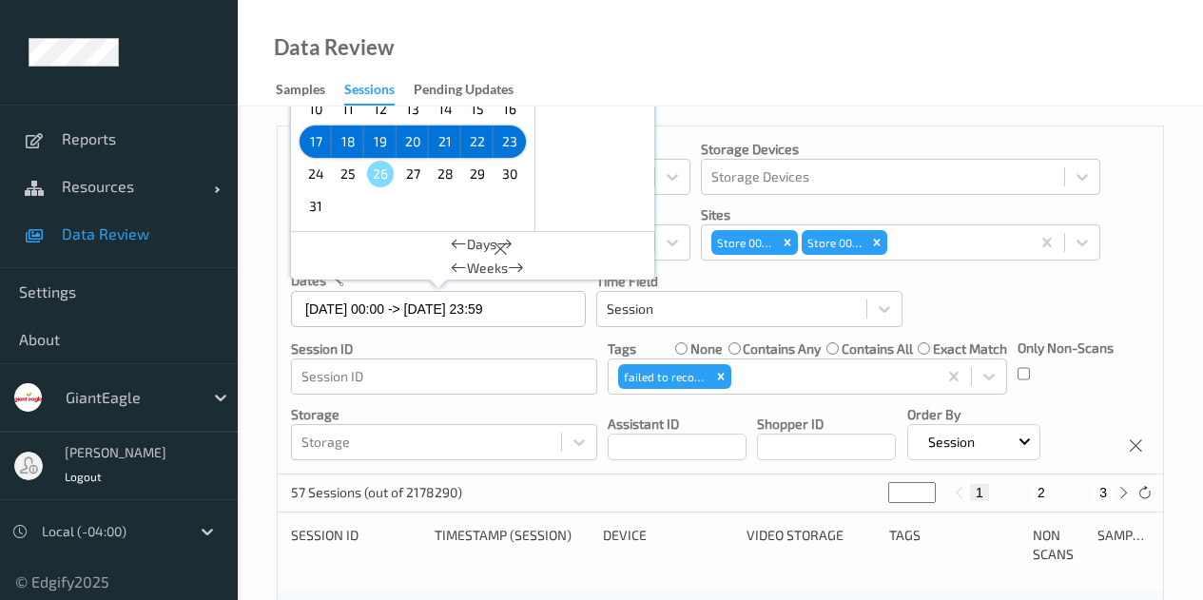
click at [1033, 292] on div "Devices Devices Storage Devices Storage Devices Clusters Clusters Sites Store 0…" at bounding box center [720, 300] width 885 height 348
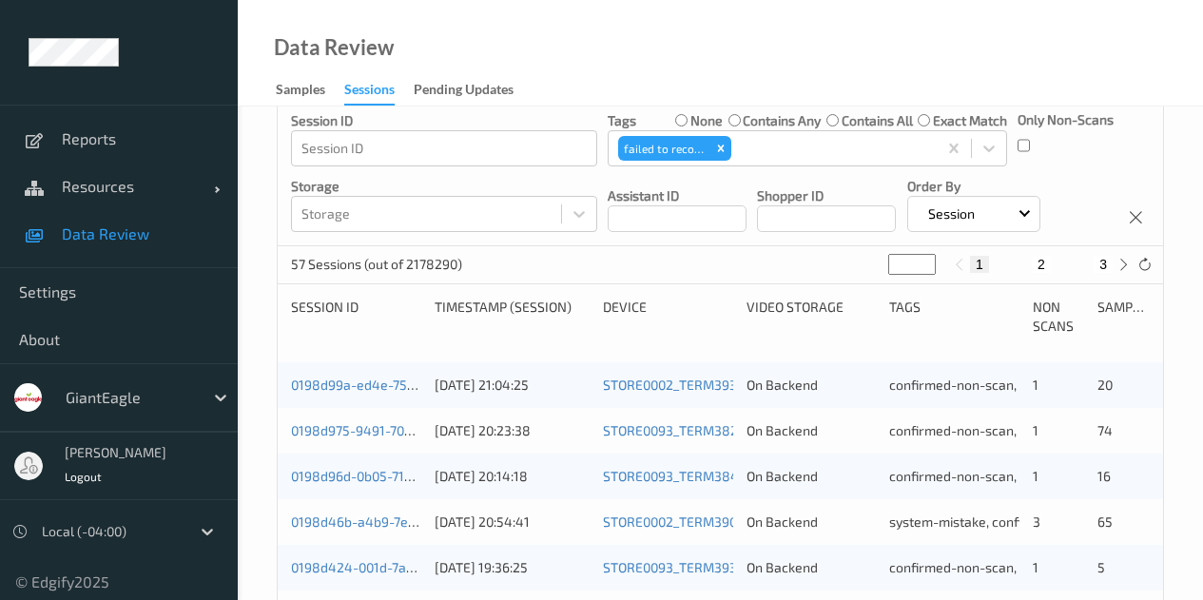
scroll to position [95, 0]
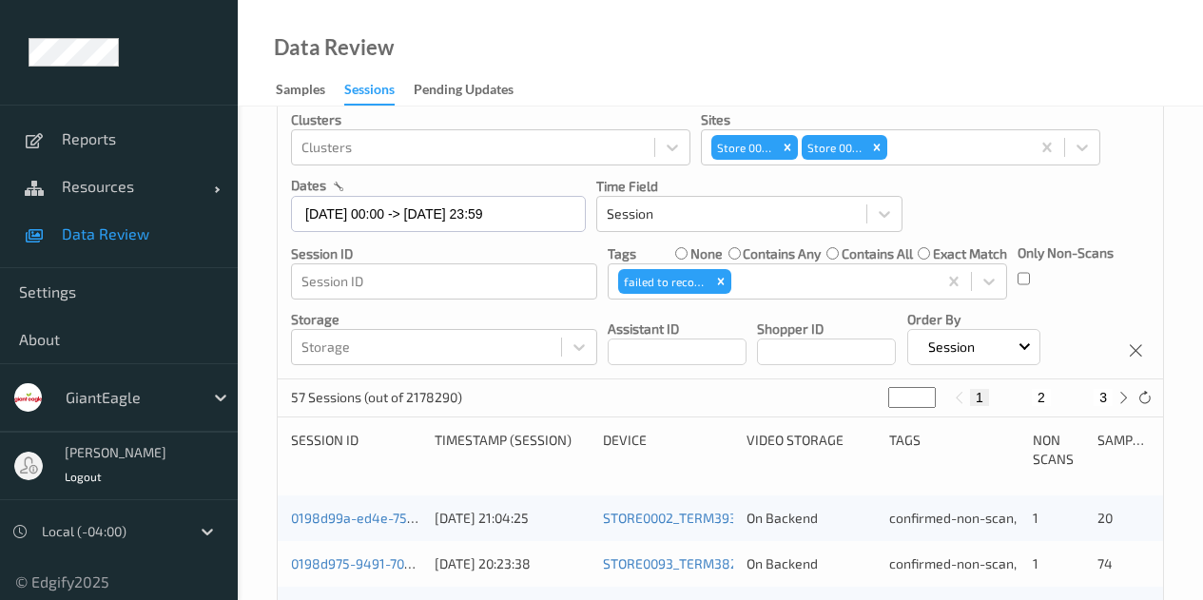
click at [1040, 346] on div "Session" at bounding box center [973, 347] width 133 height 36
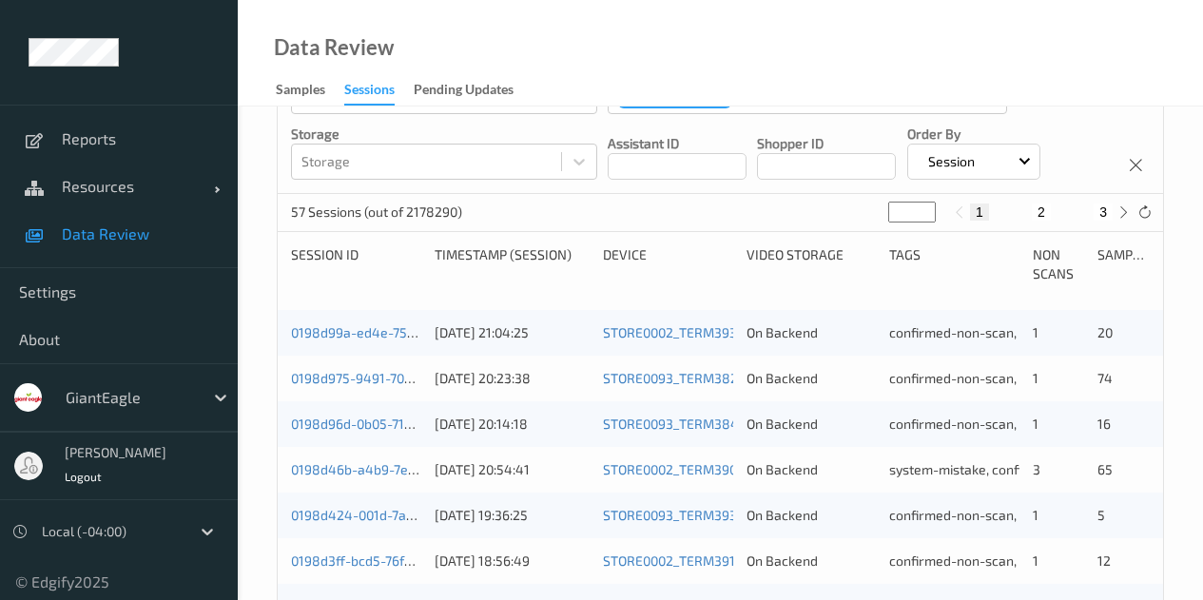
scroll to position [475, 0]
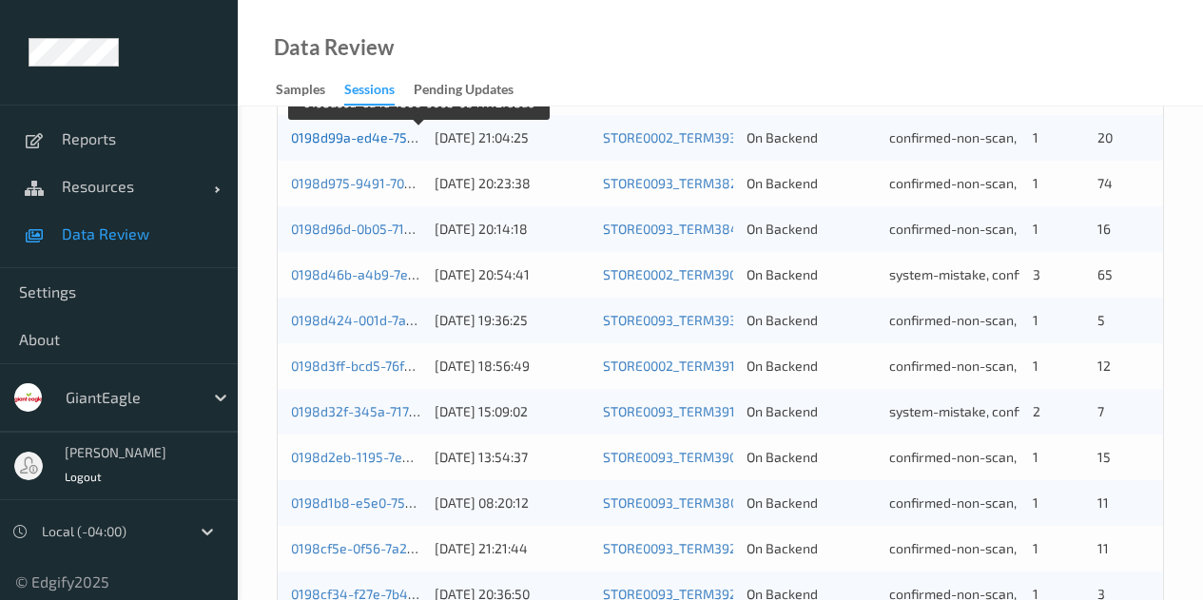
click at [326, 138] on link "0198d99a-ed4e-750c-9093-9b417f2fe8d6" at bounding box center [419, 137] width 257 height 16
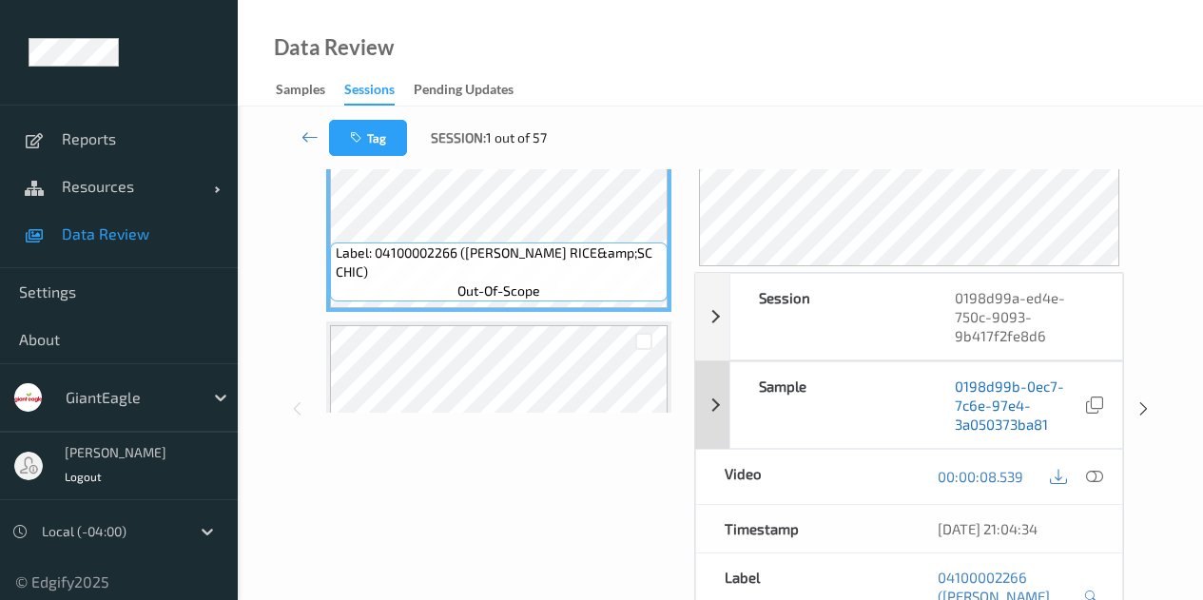
scroll to position [190, 0]
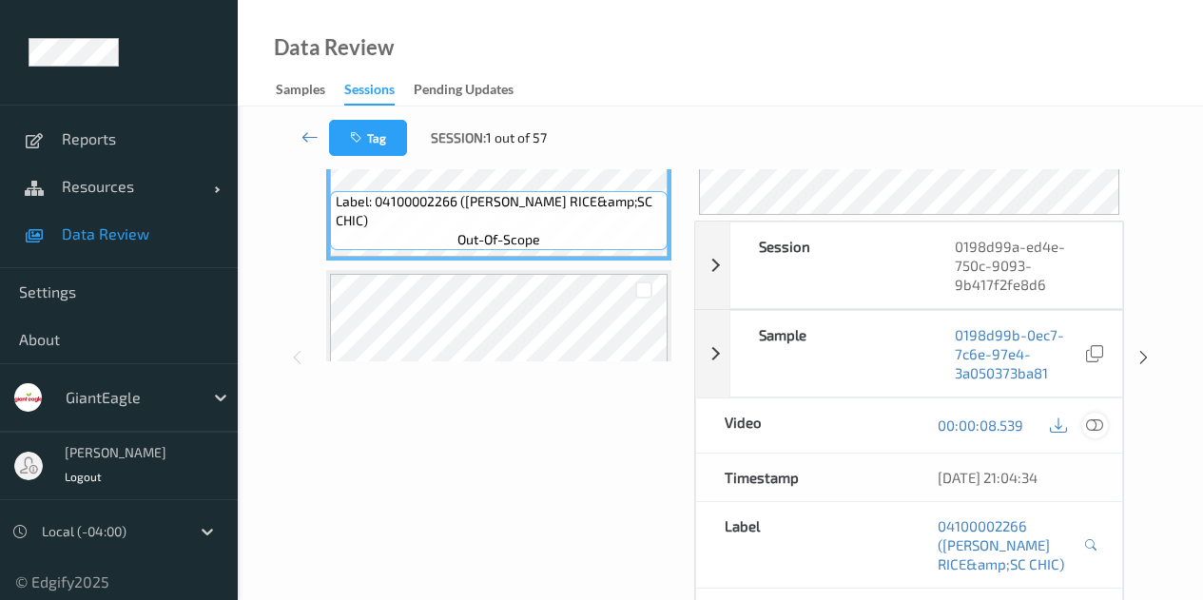
click at [1091, 427] on icon at bounding box center [1094, 425] width 17 height 17
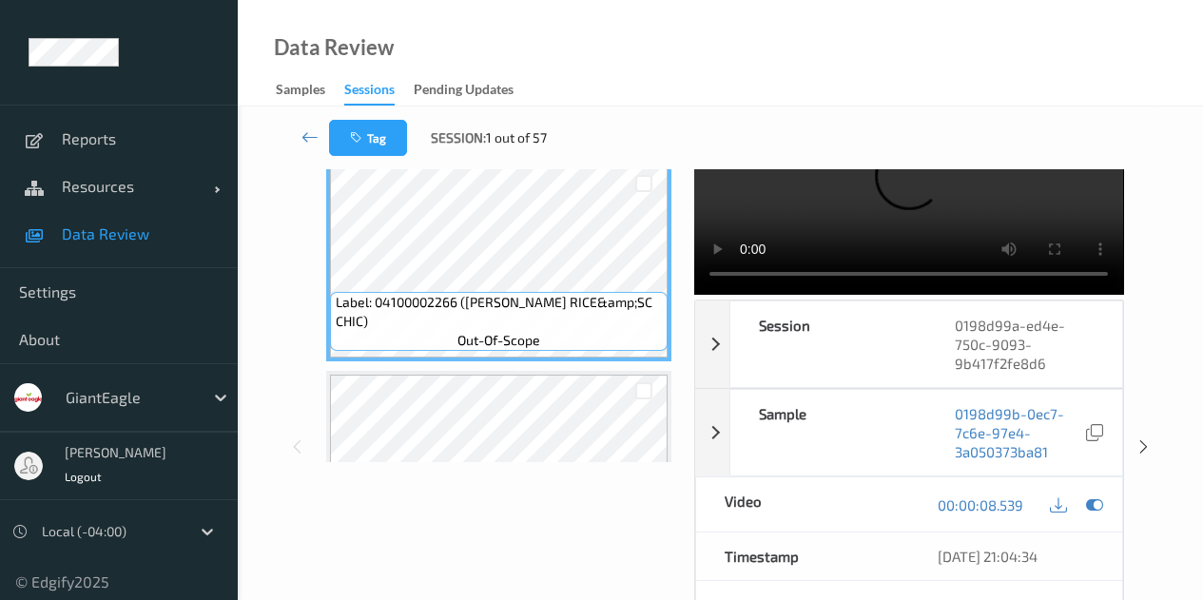
scroll to position [0, 0]
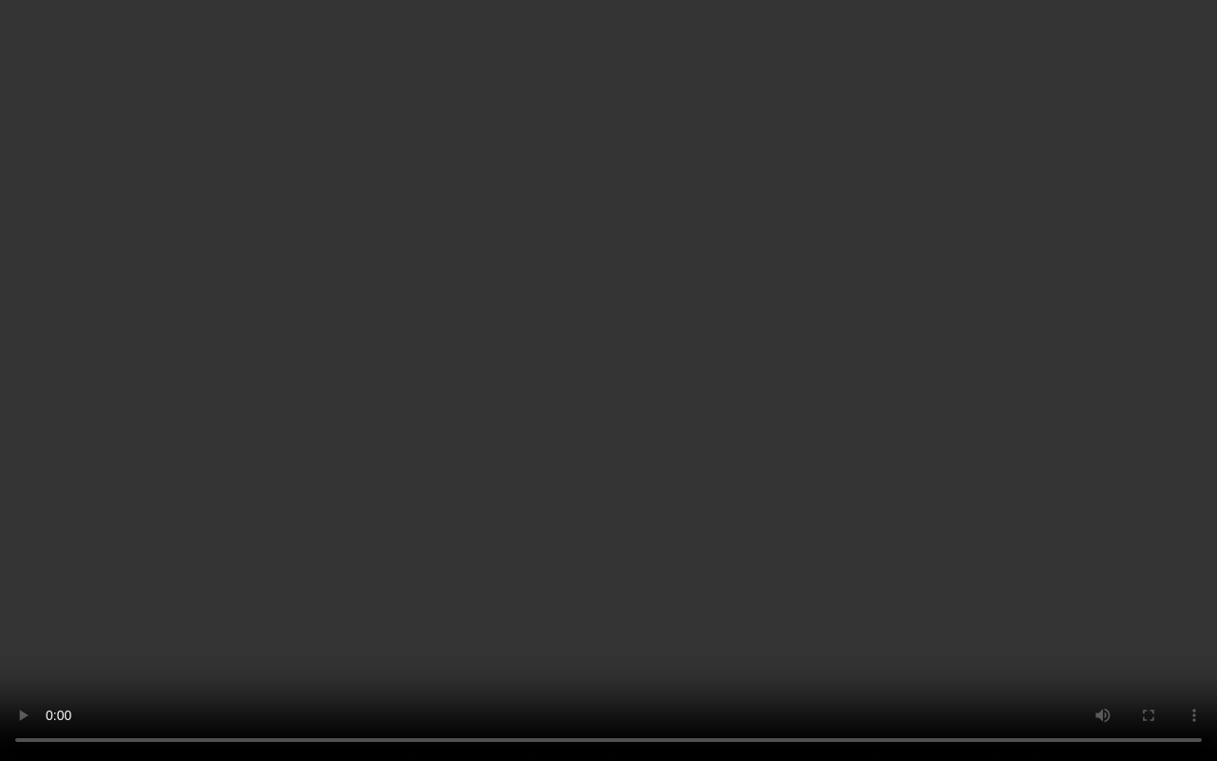
click at [755, 368] on video at bounding box center [608, 380] width 1217 height 761
click at [158, 599] on video at bounding box center [608, 380] width 1217 height 761
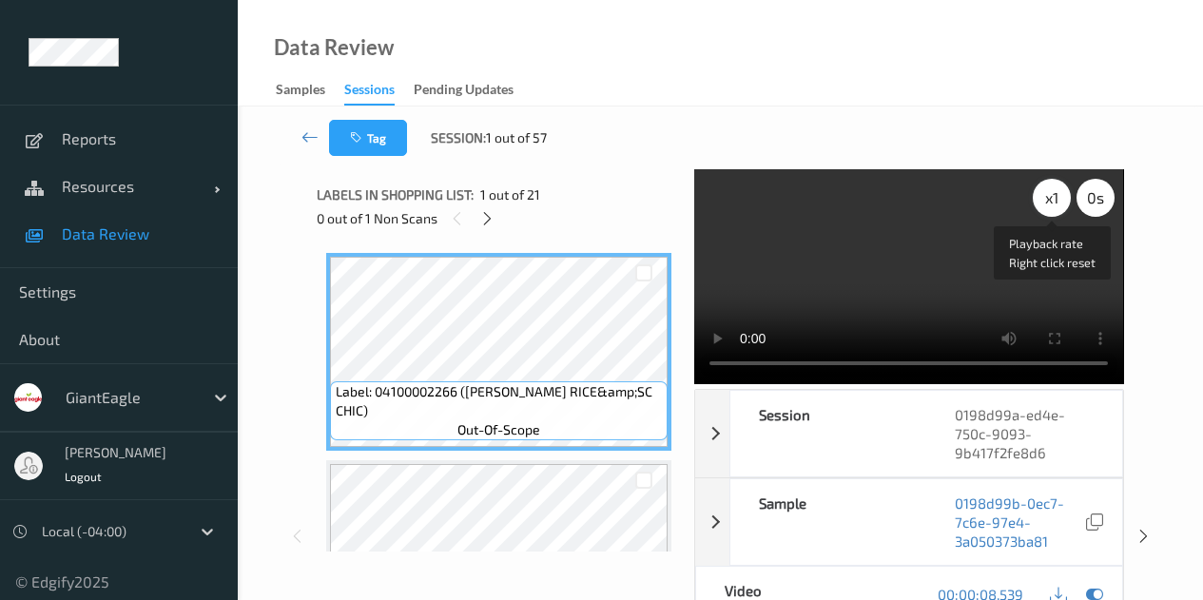
click at [1046, 202] on div "x 1" at bounding box center [1052, 198] width 38 height 38
click at [1046, 201] on div "x 2" at bounding box center [1052, 198] width 38 height 38
click at [1046, 201] on div "x 4" at bounding box center [1052, 198] width 38 height 38
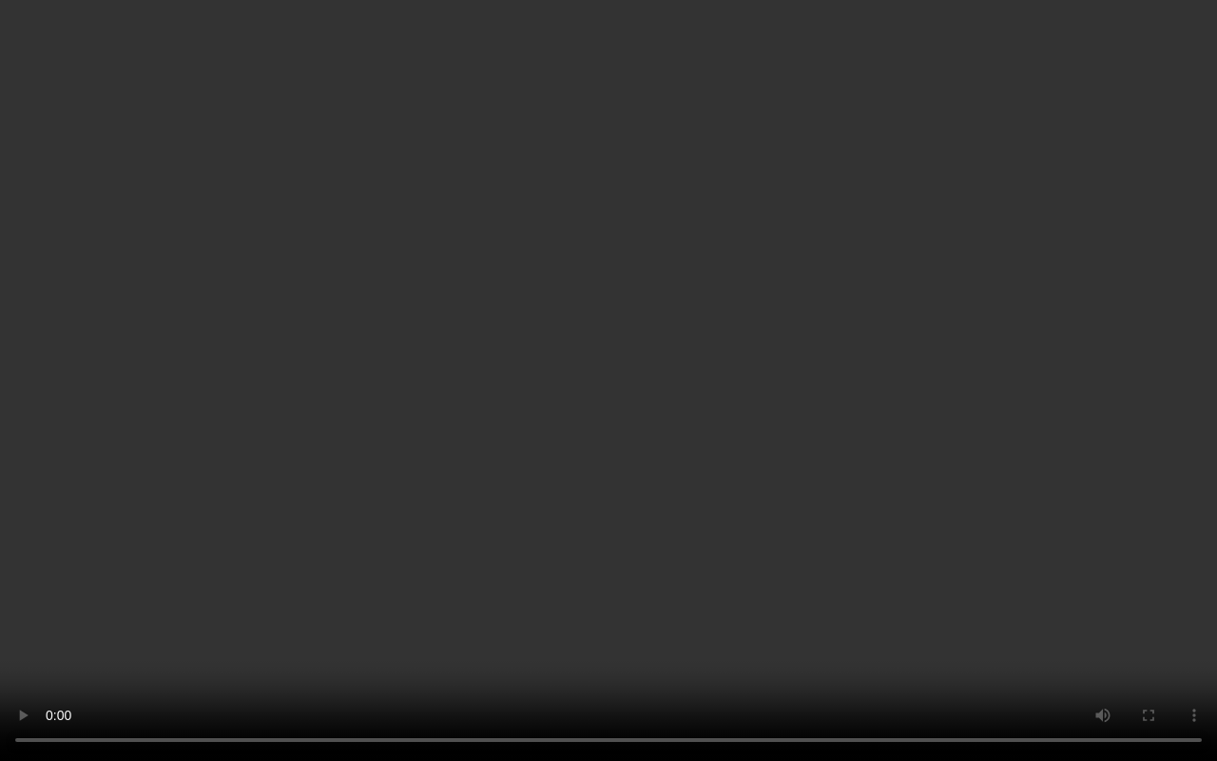
drag, startPoint x: 480, startPoint y: 422, endPoint x: 497, endPoint y: 407, distance: 22.9
click at [480, 418] on video at bounding box center [608, 380] width 1217 height 761
click at [207, 447] on video at bounding box center [608, 380] width 1217 height 761
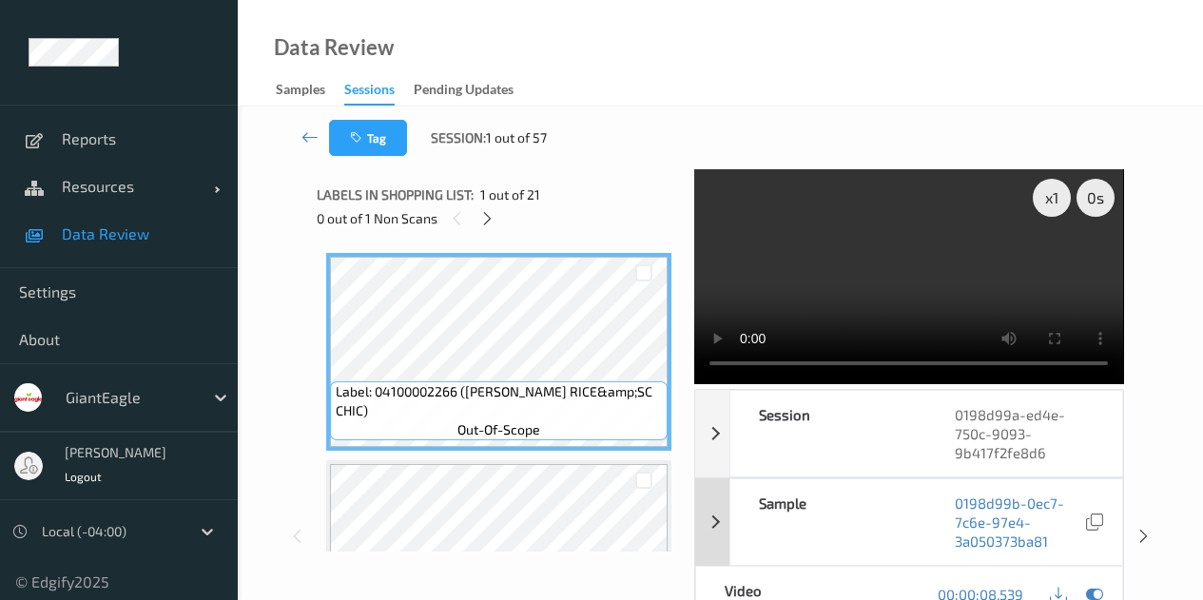
scroll to position [190, 0]
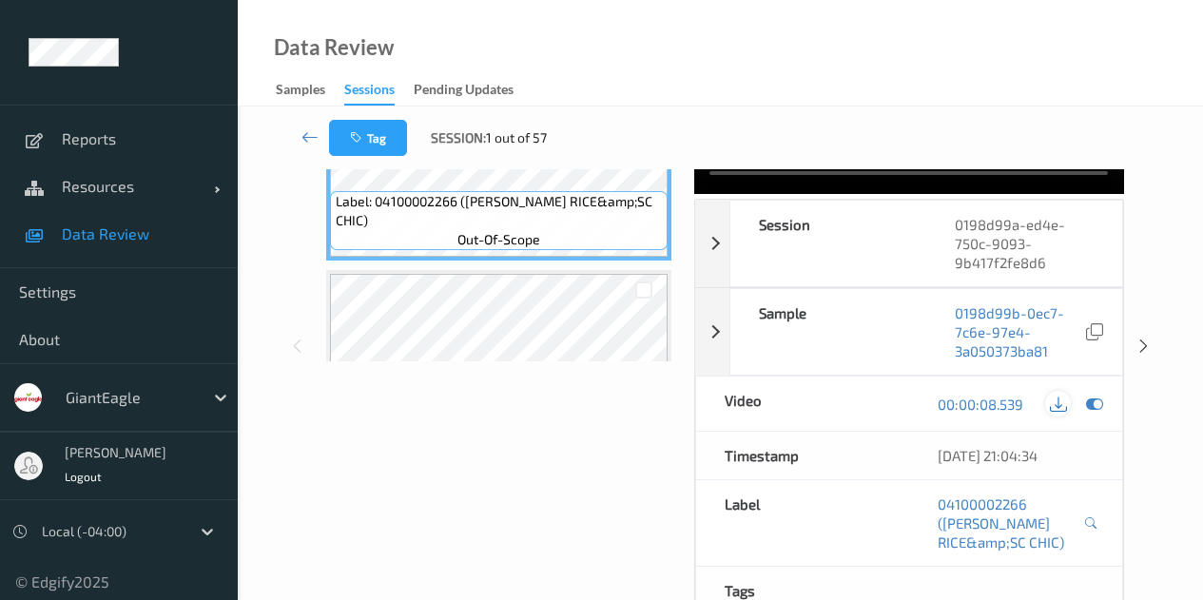
click at [1060, 413] on icon at bounding box center [1058, 404] width 17 height 17
click at [1100, 340] on icon at bounding box center [1094, 331] width 17 height 17
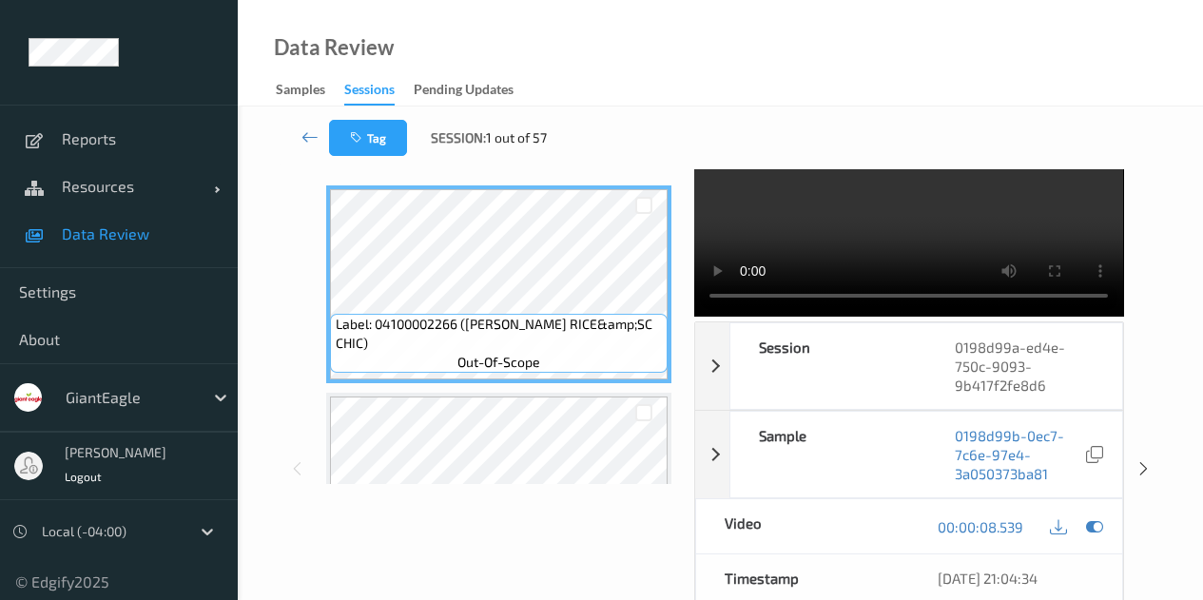
scroll to position [0, 0]
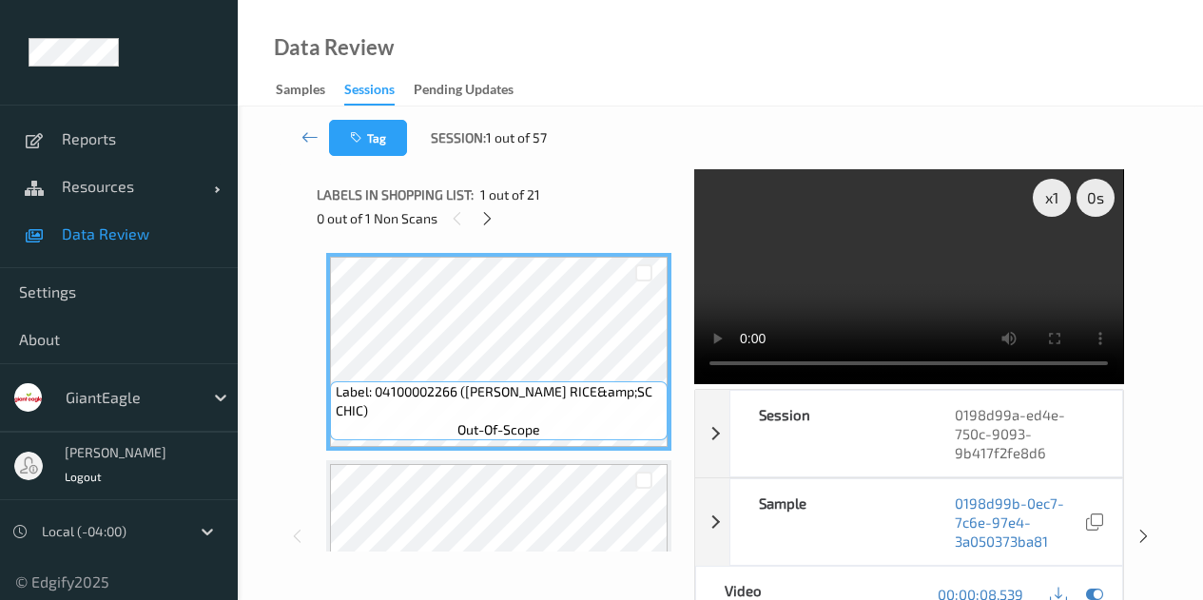
click at [918, 263] on video at bounding box center [908, 276] width 429 height 215
click at [315, 140] on icon at bounding box center [309, 136] width 17 height 19
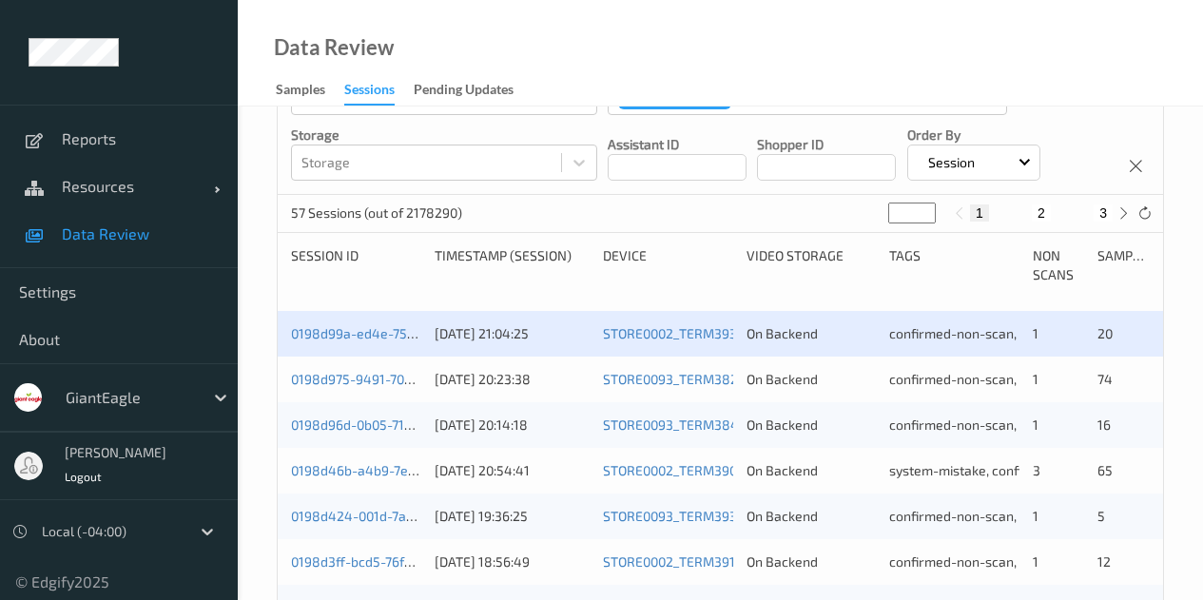
scroll to position [285, 0]
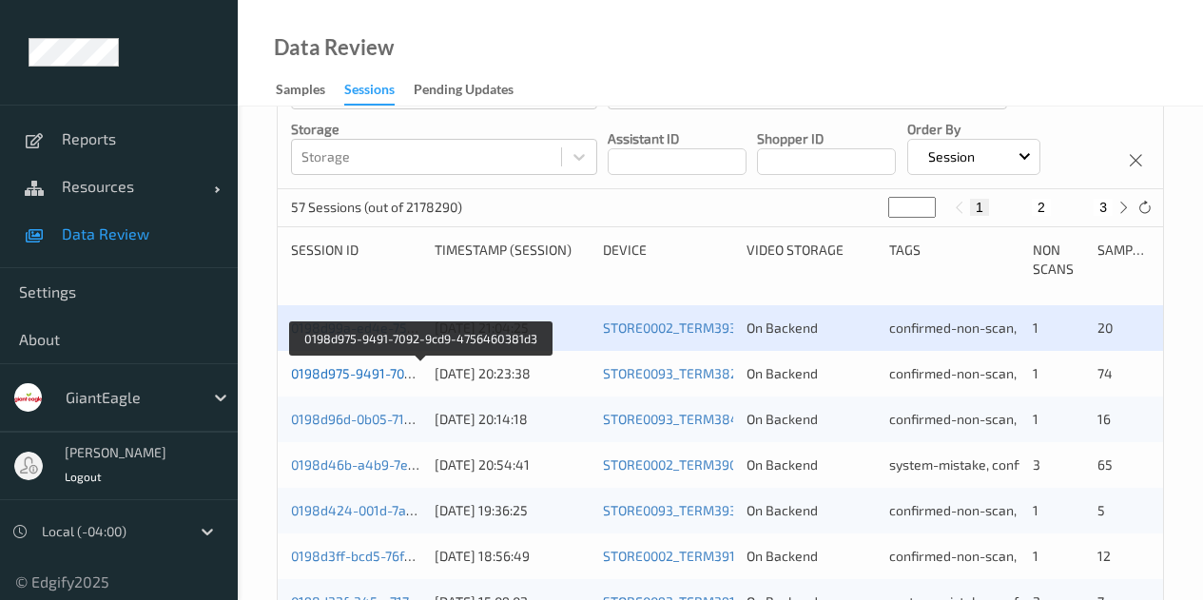
click at [368, 375] on link "0198d975-9491-7092-9cd9-4756460381d3" at bounding box center [421, 373] width 261 height 16
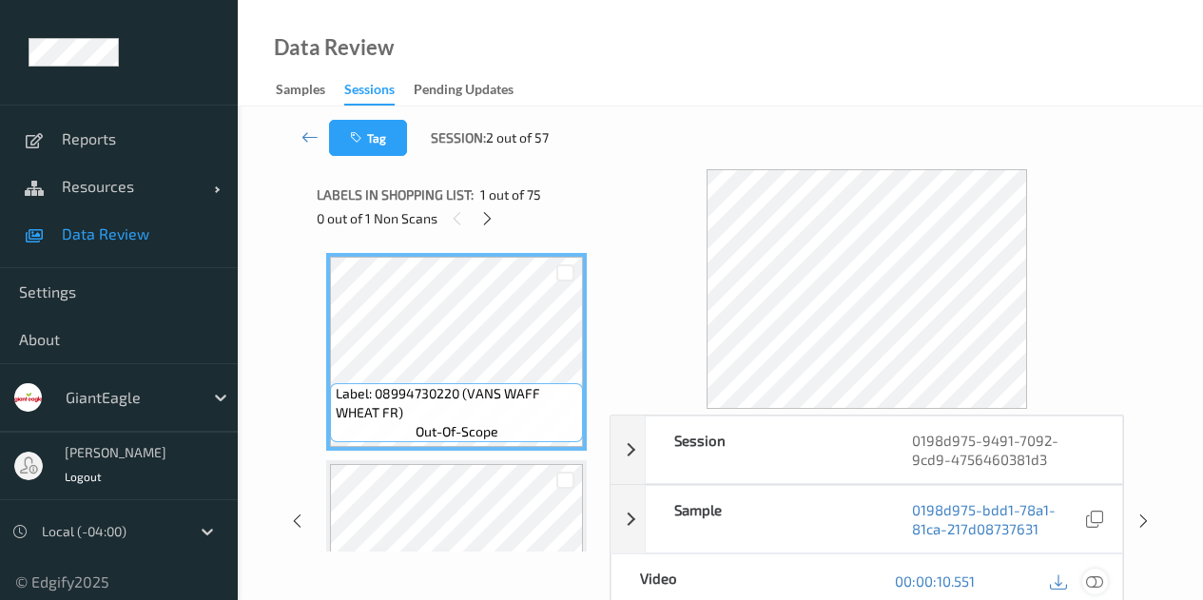
click at [1095, 578] on icon at bounding box center [1094, 580] width 17 height 17
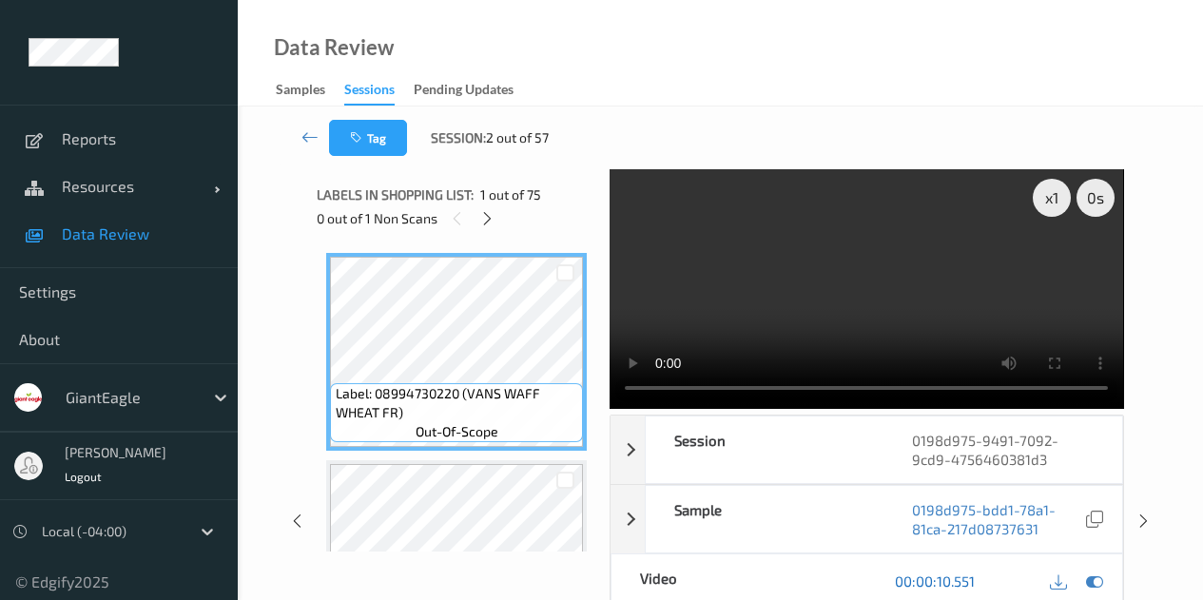
click at [953, 582] on link "00:00:10.551" at bounding box center [935, 581] width 80 height 19
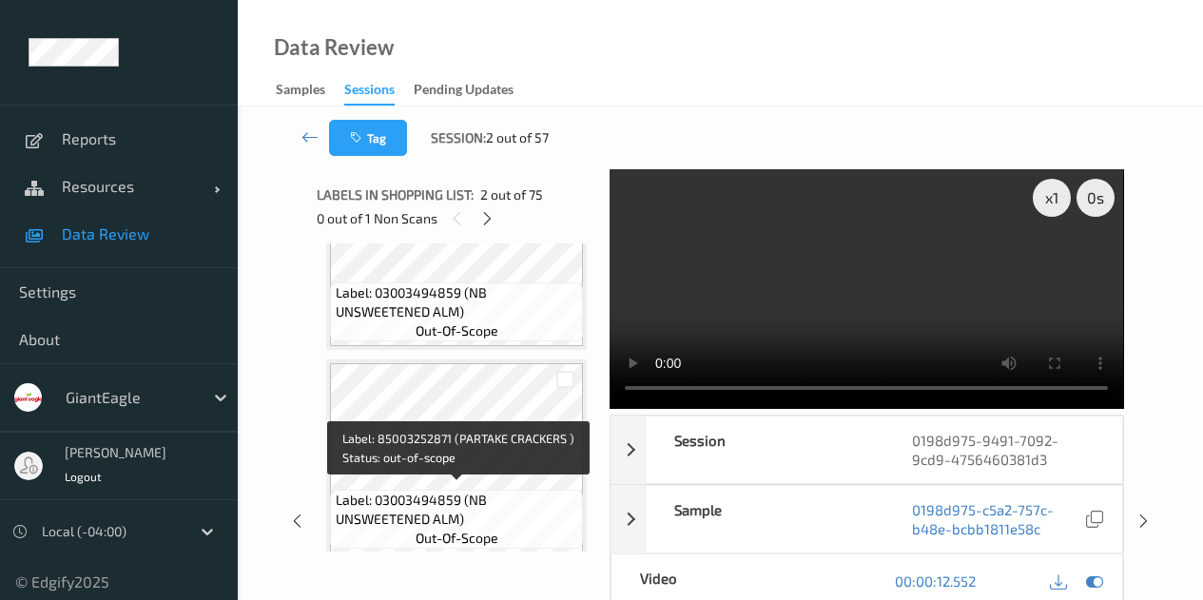
scroll to position [7322, 0]
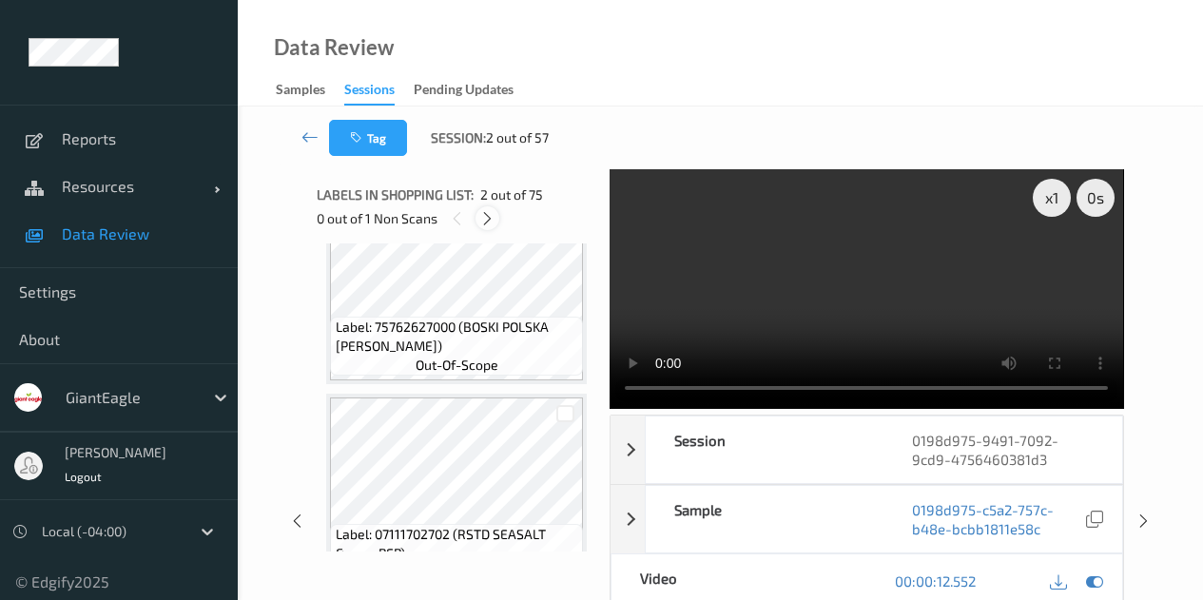
click at [492, 222] on icon at bounding box center [487, 218] width 16 height 17
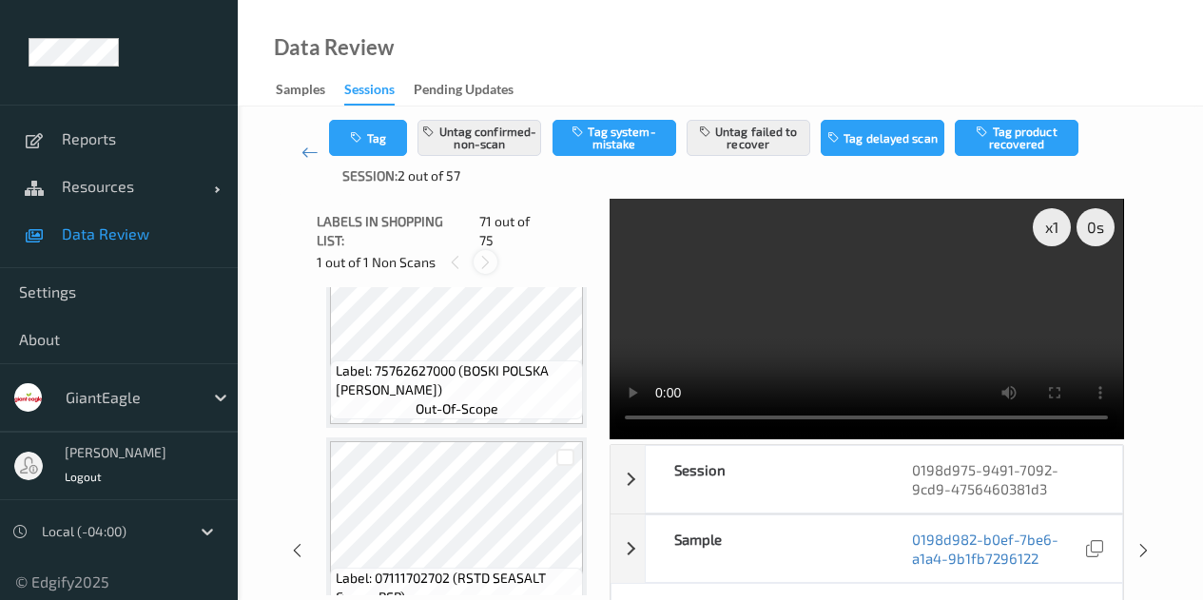
scroll to position [14313, 0]
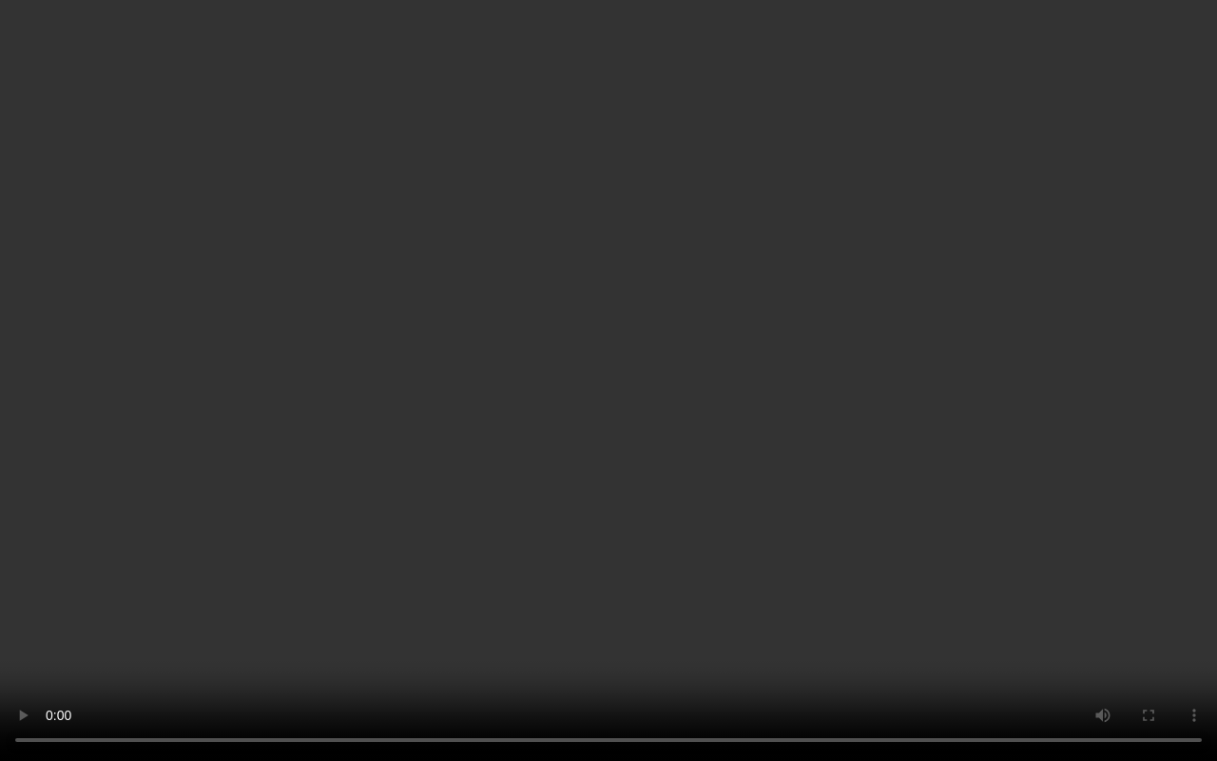
click at [897, 516] on video at bounding box center [608, 380] width 1217 height 761
click at [848, 135] on video at bounding box center [608, 380] width 1217 height 760
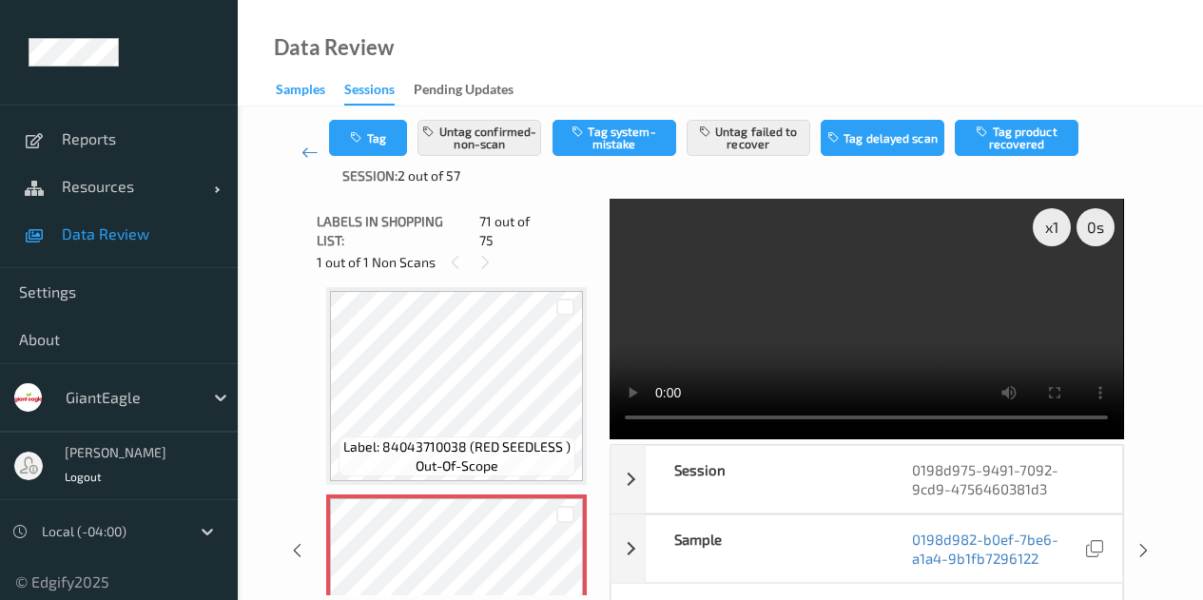
click at [301, 89] on div "Samples" at bounding box center [300, 92] width 49 height 24
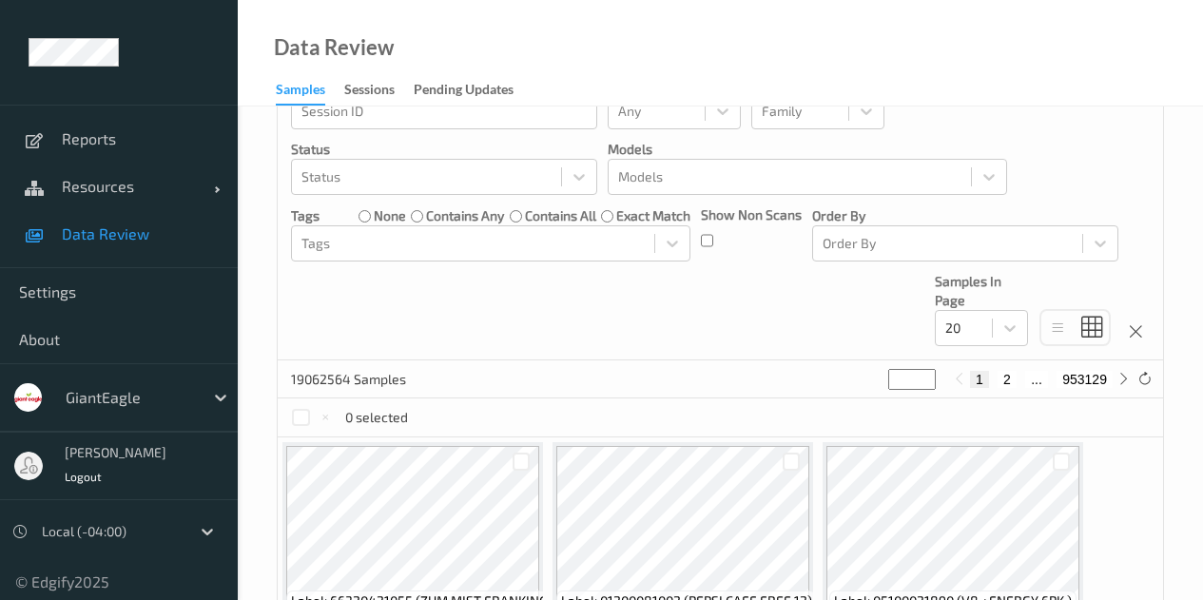
scroll to position [95, 0]
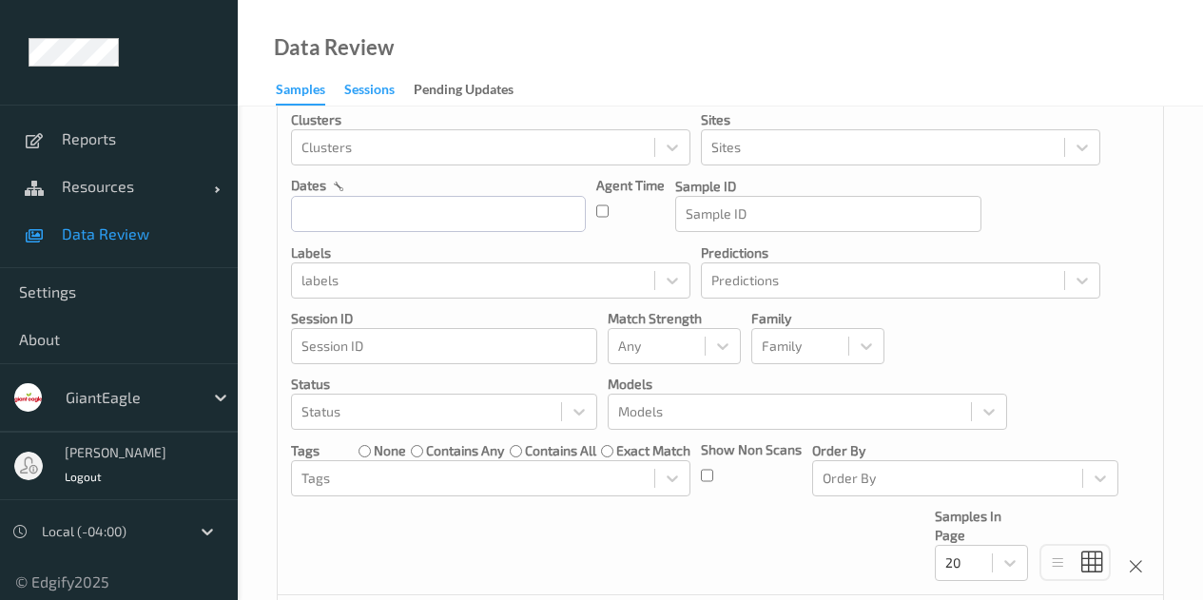
click at [377, 93] on div "Sessions" at bounding box center [369, 92] width 50 height 24
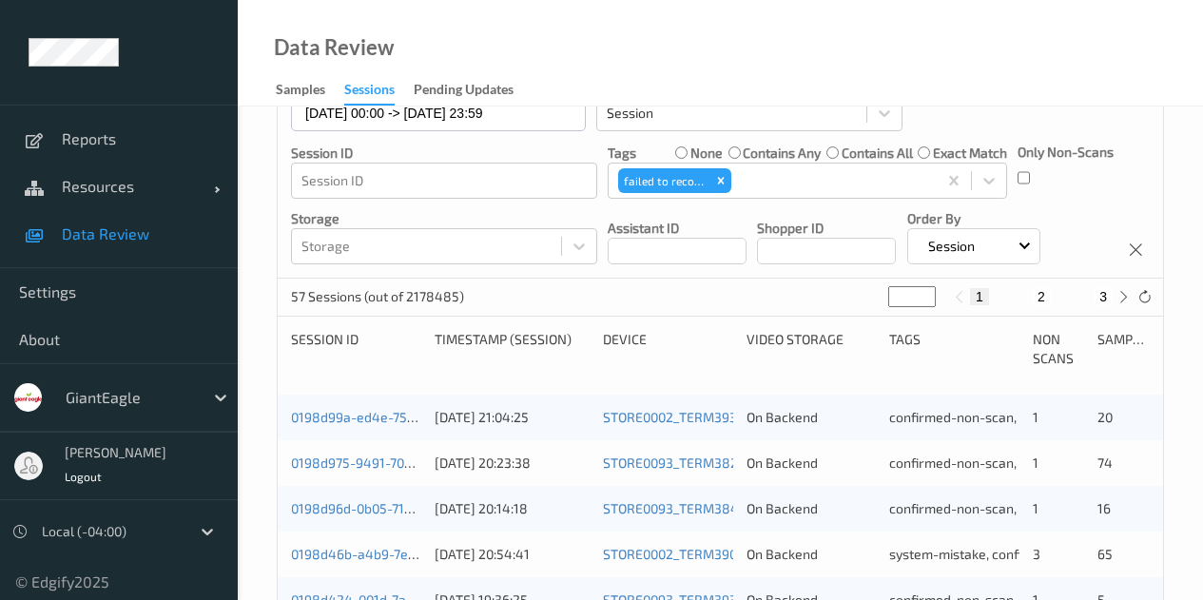
scroll to position [475, 0]
